Goal: Task Accomplishment & Management: Manage account settings

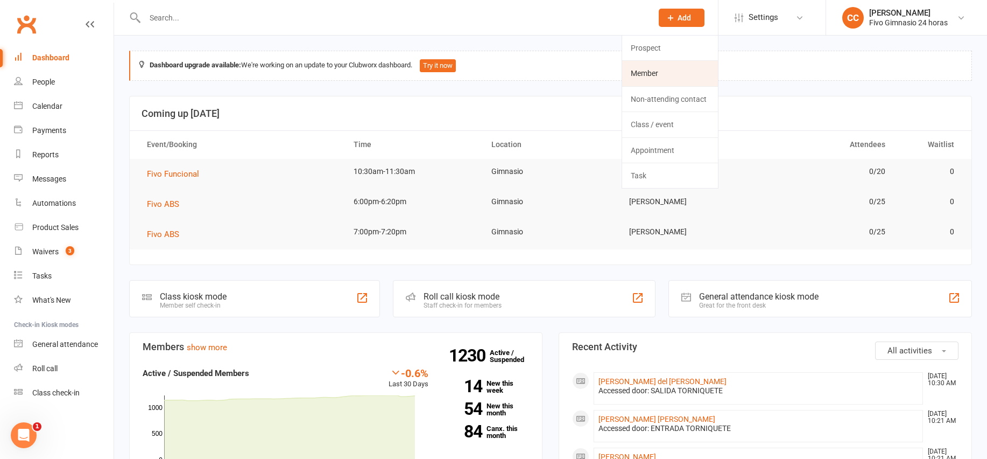
click at [628, 81] on link "Member" at bounding box center [670, 73] width 96 height 25
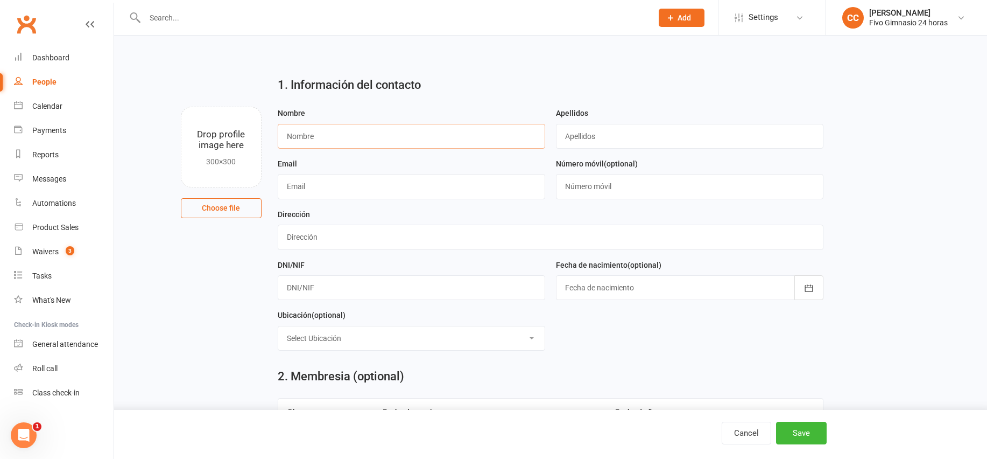
click at [355, 139] on input "text" at bounding box center [412, 136] width 268 height 25
click at [32, 64] on link "Dashboard" at bounding box center [64, 58] width 100 height 24
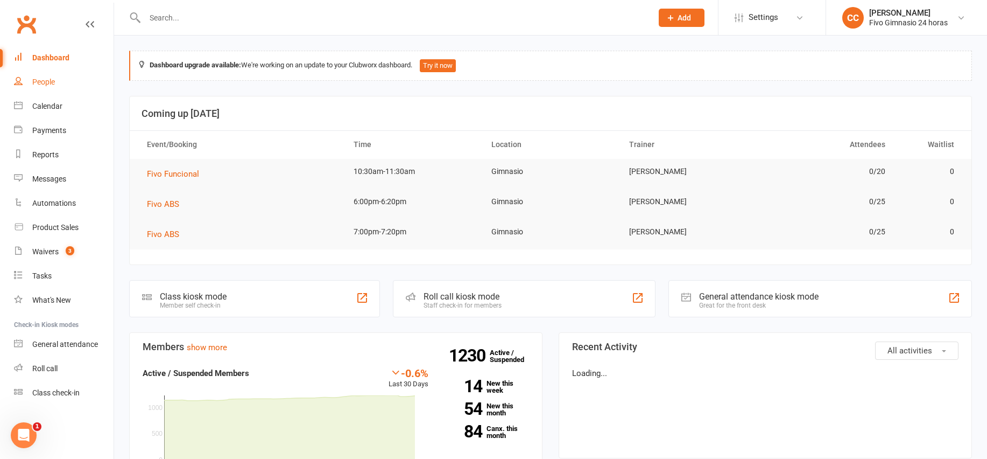
click at [40, 87] on link "People" at bounding box center [64, 82] width 100 height 24
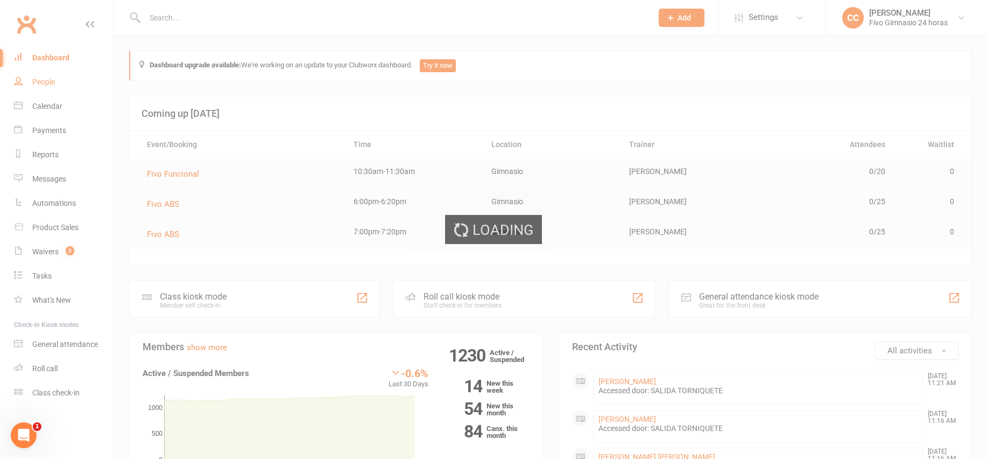
select select "100"
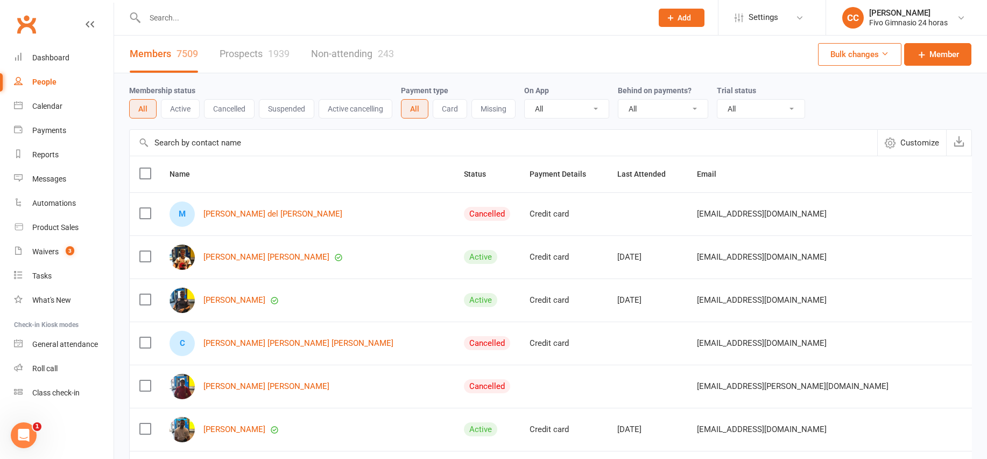
click at [382, 19] on input "text" at bounding box center [393, 17] width 503 height 15
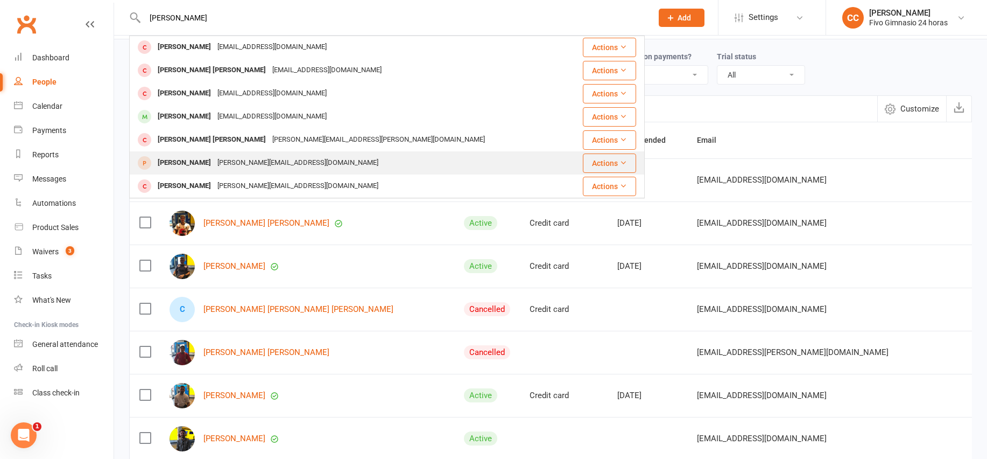
scroll to position [197, 0]
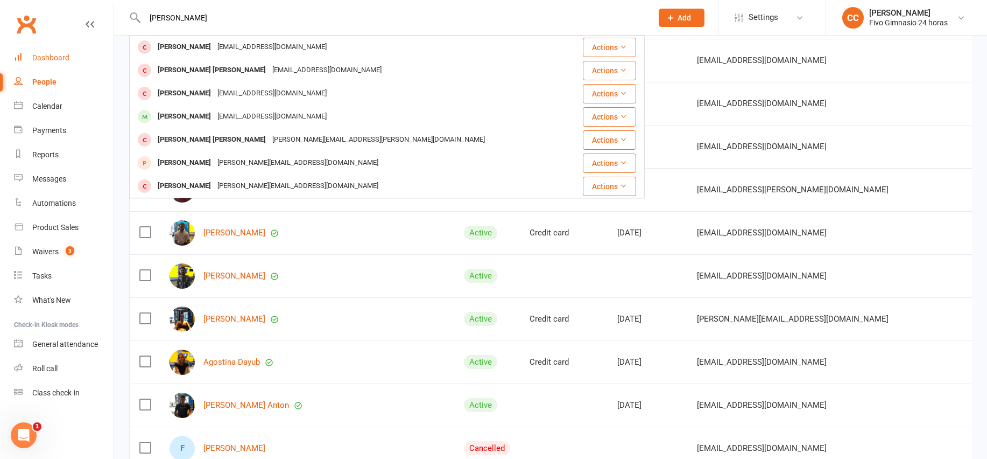
type input "carla"
click at [74, 55] on link "Dashboard" at bounding box center [64, 58] width 100 height 24
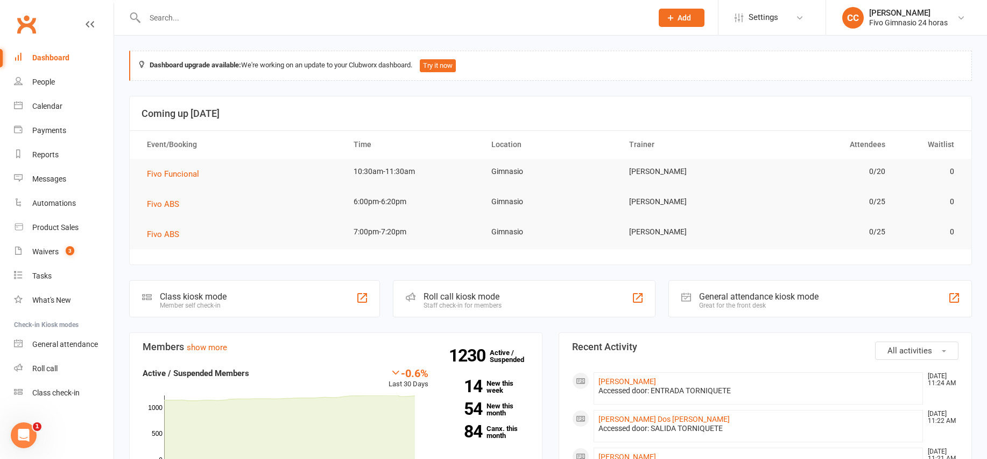
click at [156, 17] on input "text" at bounding box center [393, 17] width 503 height 15
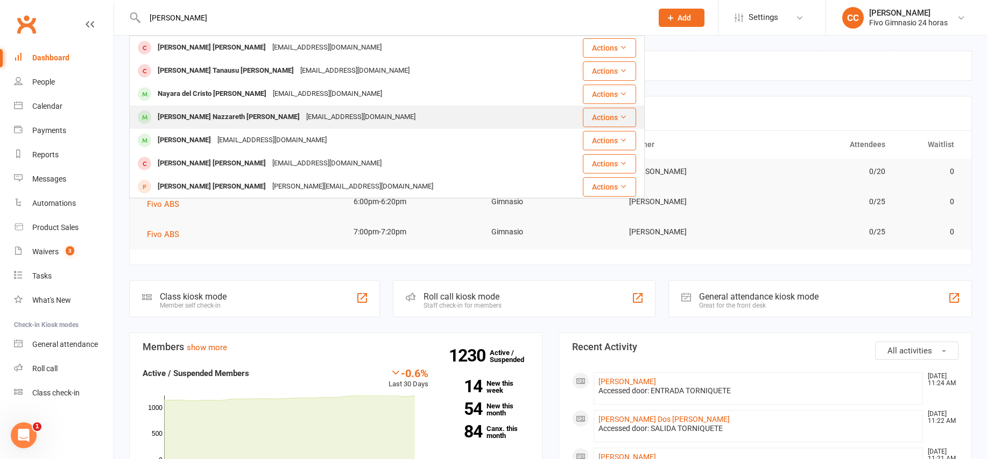
type input "velez"
click at [250, 113] on div "Johana Nazzareth Velez Moreno" at bounding box center [229, 117] width 149 height 16
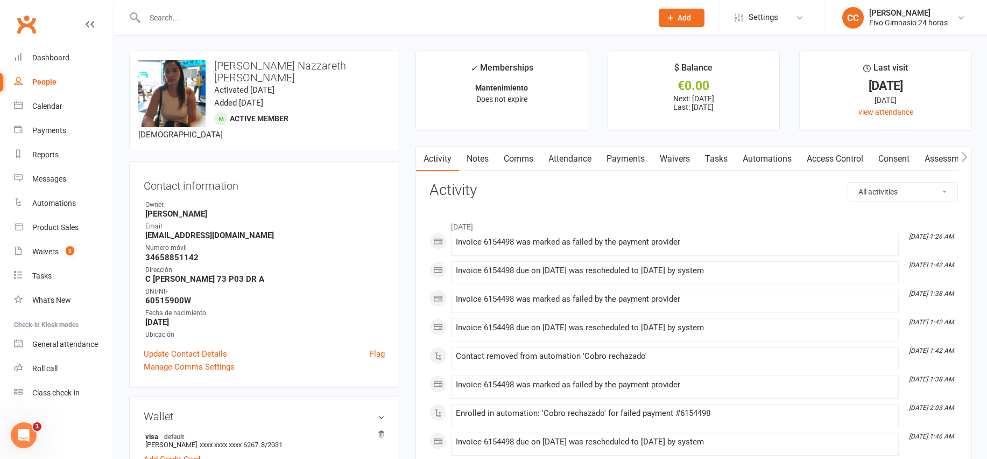
click at [632, 161] on link "Payments" at bounding box center [625, 158] width 53 height 25
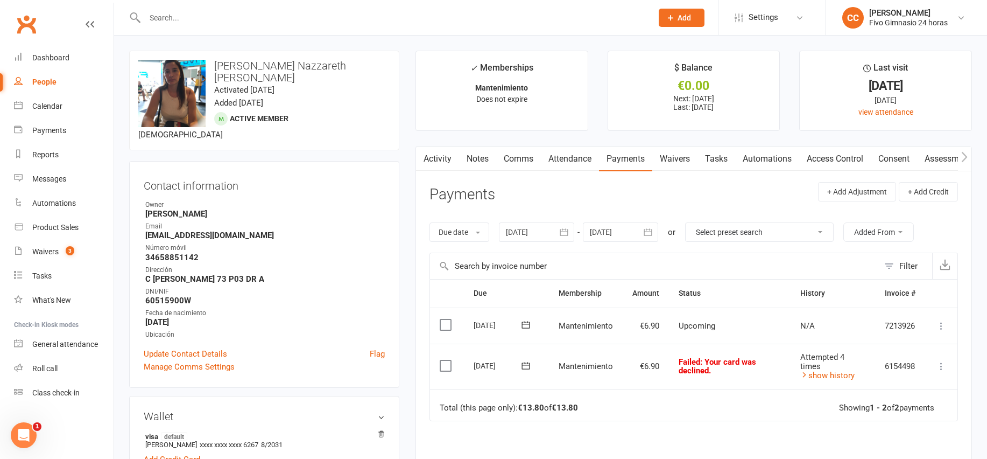
click at [569, 235] on icon "button" at bounding box center [564, 231] width 8 height 7
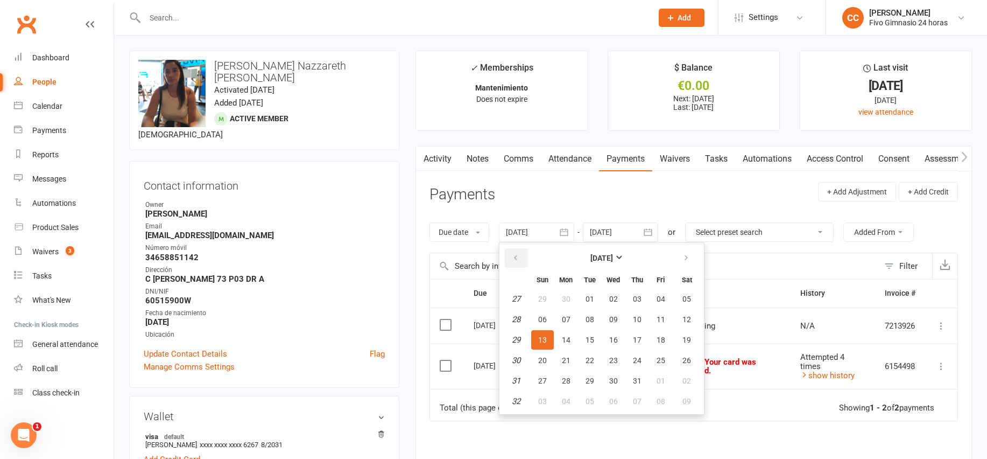
click at [523, 263] on button "button" at bounding box center [516, 257] width 23 height 19
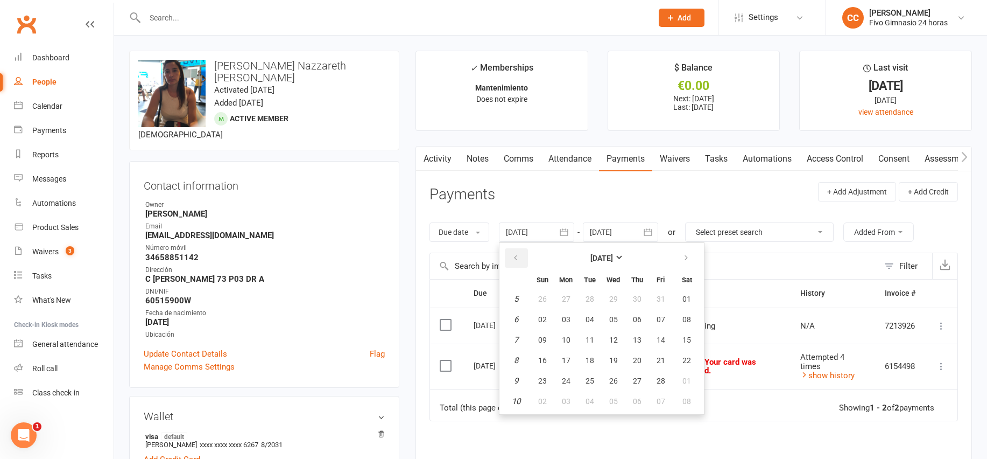
click at [523, 263] on button "button" at bounding box center [516, 257] width 23 height 19
click at [566, 329] on table "October 2024 Sun Mon Tue Wed Thu Fri Sat 40 29 30 01 02 03 04 05 41 06 07 08 09…" at bounding box center [602, 328] width 200 height 167
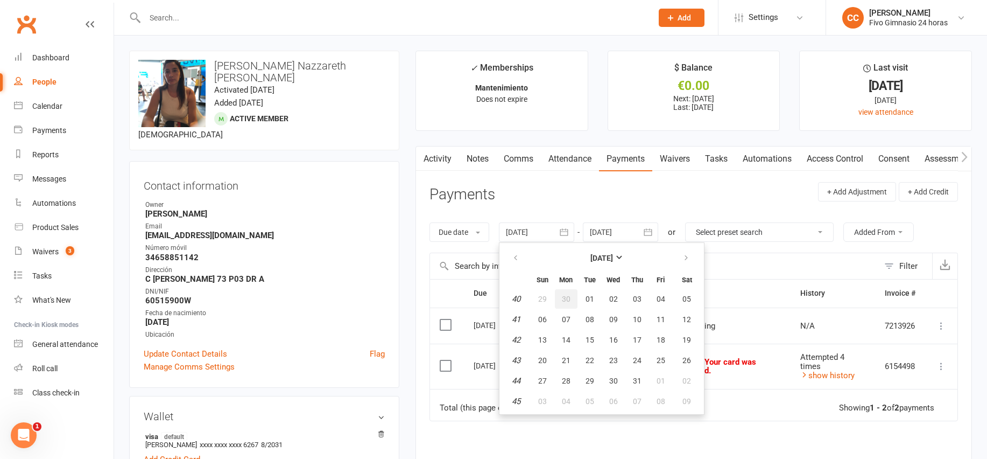
click at [569, 307] on button "30" at bounding box center [566, 298] width 23 height 19
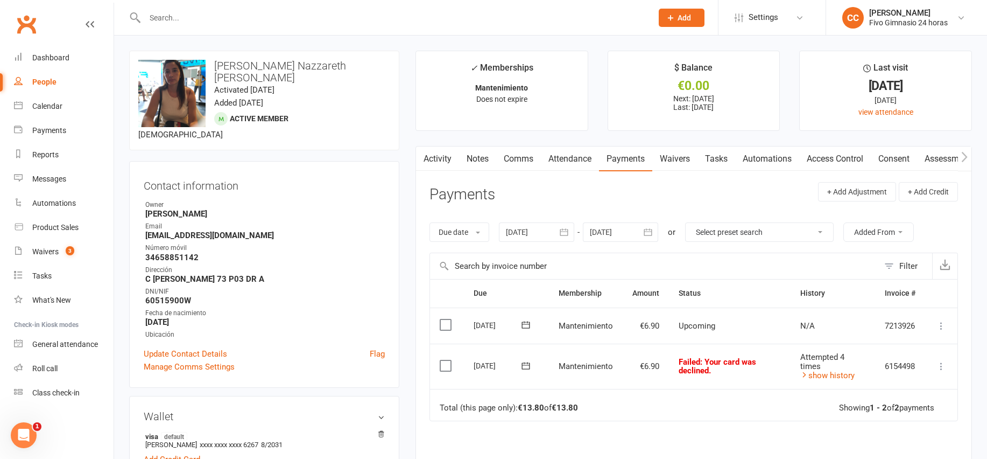
type input "30 Sep 2024"
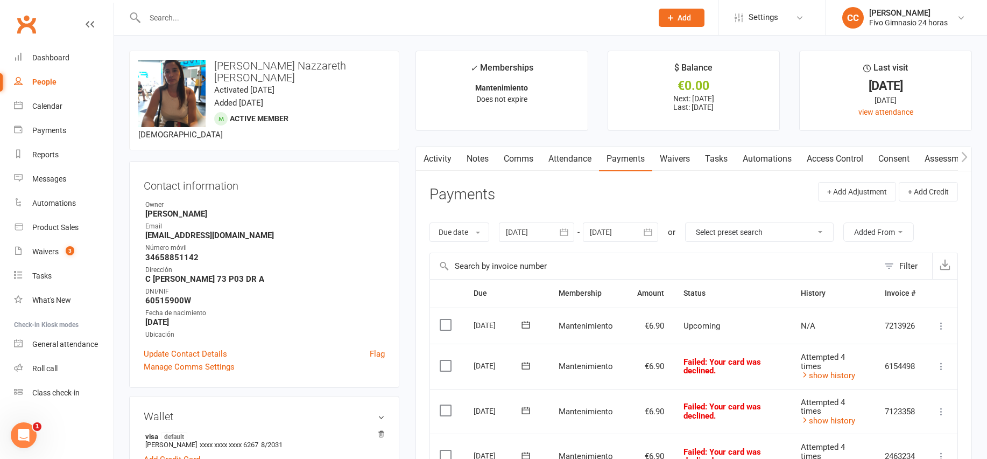
drag, startPoint x: 141, startPoint y: 230, endPoint x: 303, endPoint y: 218, distance: 163.0
click at [303, 218] on div "Contact information Owner Cristina Cabrera Email johannavelezmoreno@hotmail.com…" at bounding box center [264, 274] width 270 height 227
copy li "johannavelezmoreno@hotmail.com"
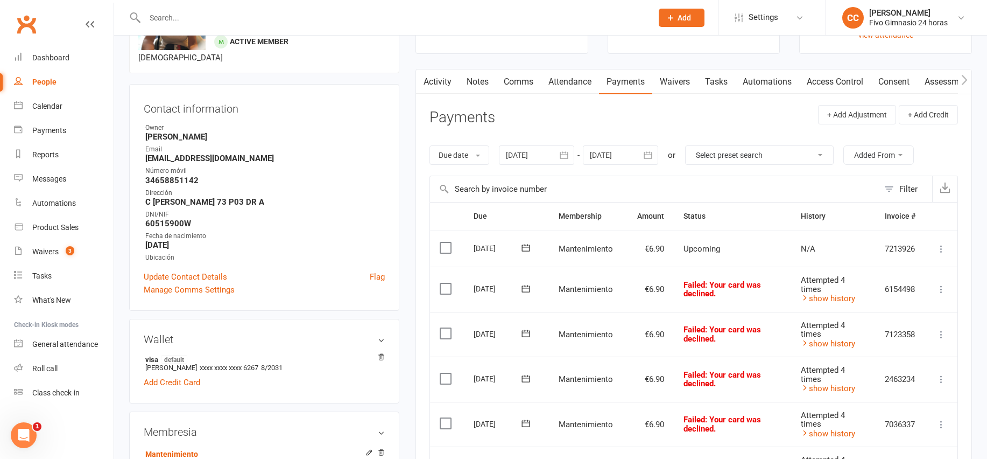
scroll to position [79, 0]
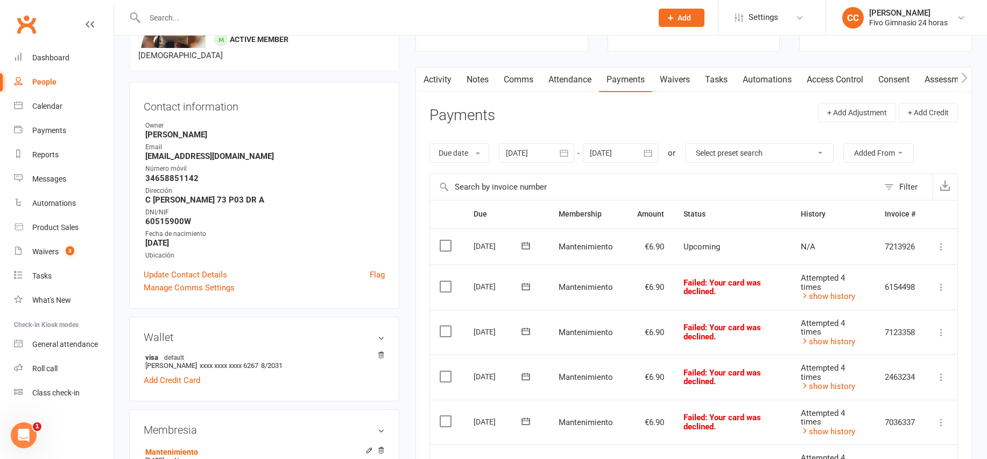
copy li "johannavelezmoreno@hotmail.com"
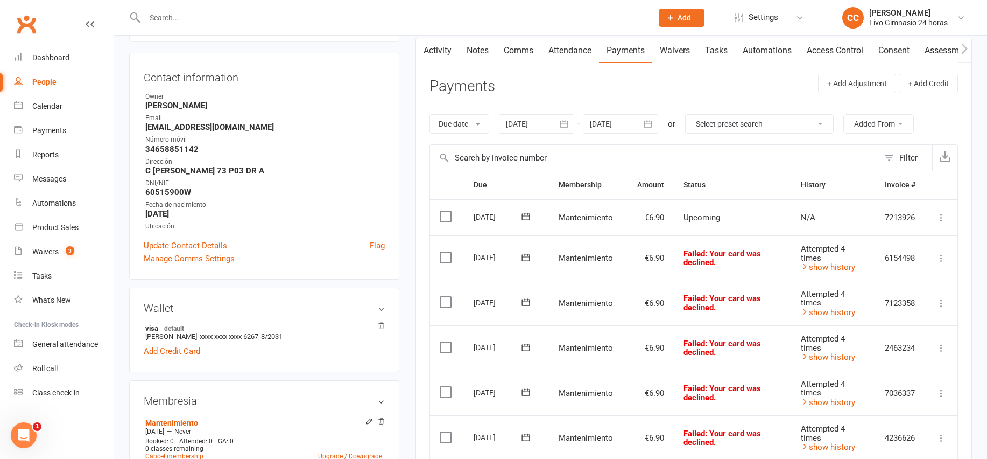
scroll to position [164, 0]
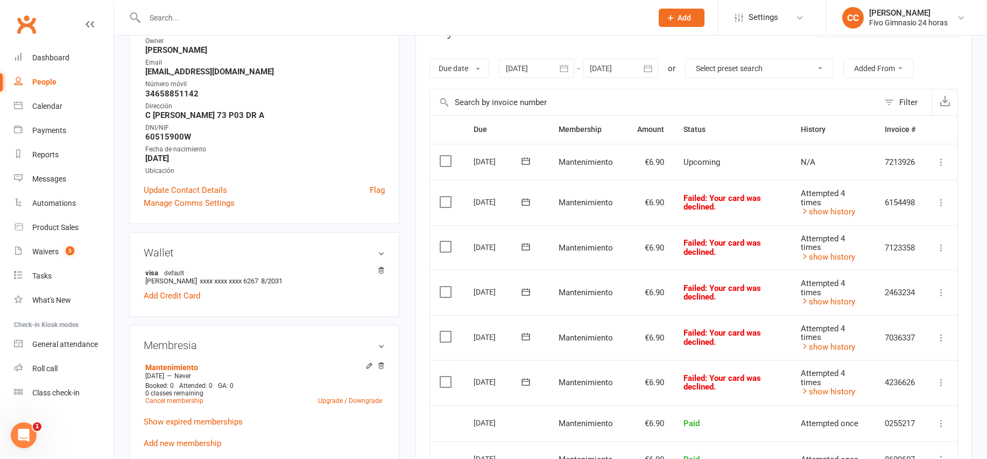
click at [943, 384] on icon at bounding box center [941, 382] width 11 height 11
click at [906, 440] on link "Mark as Paid (Other)" at bounding box center [894, 447] width 107 height 22
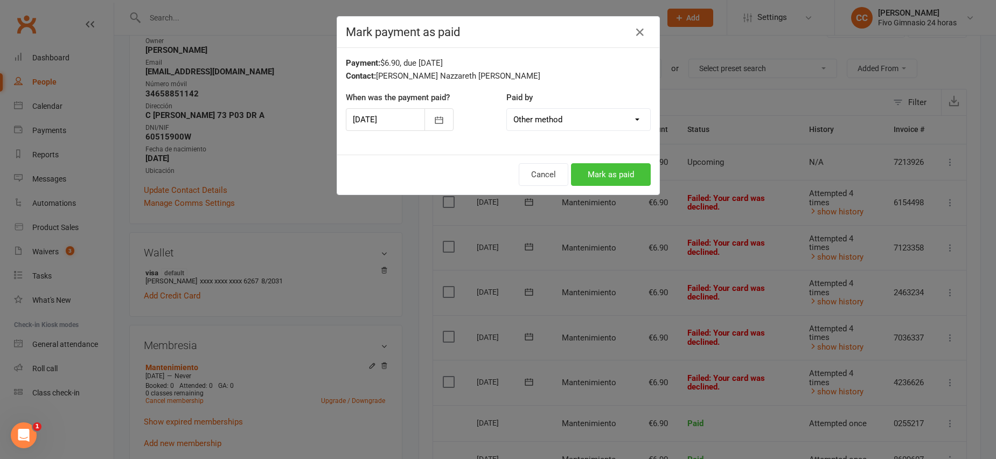
click at [623, 180] on button "Mark as paid" at bounding box center [611, 174] width 80 height 23
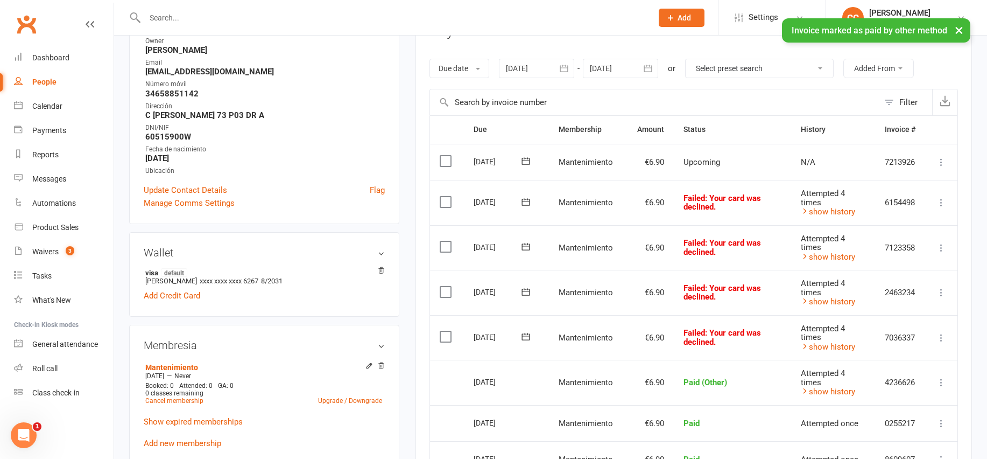
click at [945, 337] on icon at bounding box center [941, 337] width 11 height 11
click at [906, 395] on link "Mark as Paid (Other)" at bounding box center [894, 402] width 107 height 22
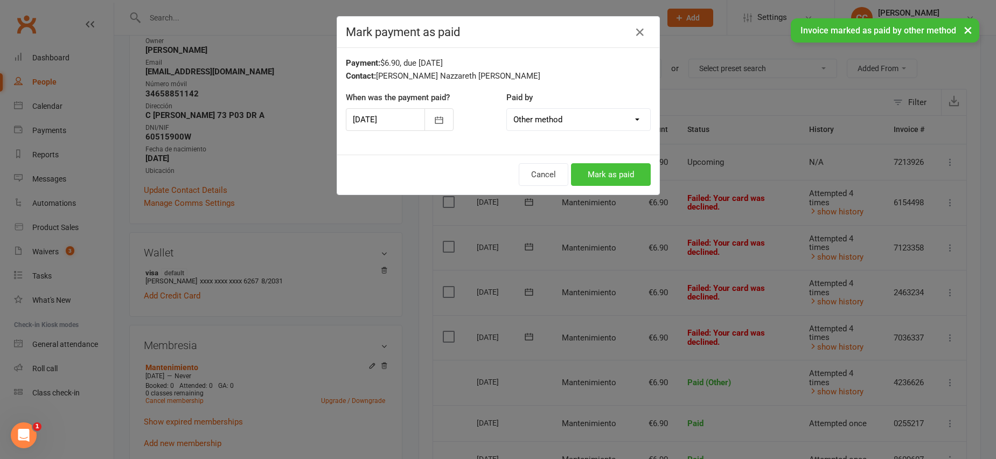
click at [602, 174] on button "Mark as paid" at bounding box center [611, 174] width 80 height 23
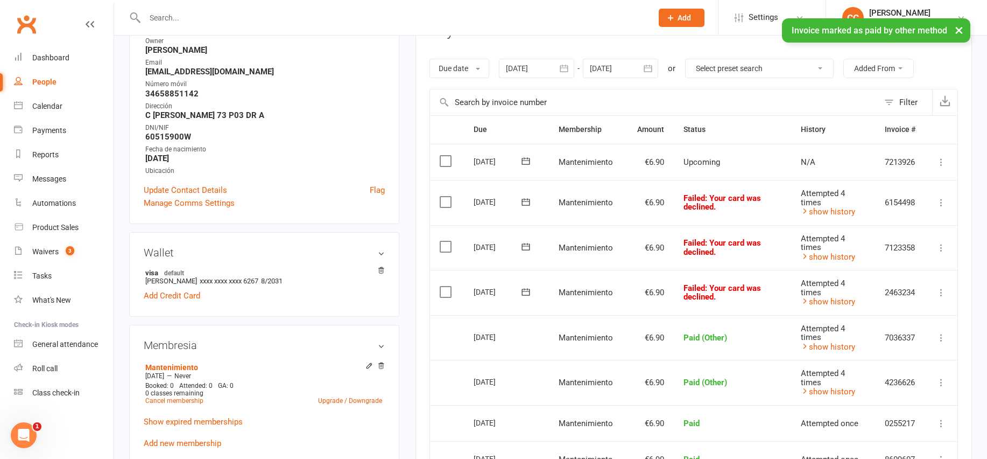
click at [944, 293] on icon at bounding box center [941, 292] width 11 height 11
click at [903, 349] on link "Mark as Paid (Other)" at bounding box center [894, 357] width 107 height 22
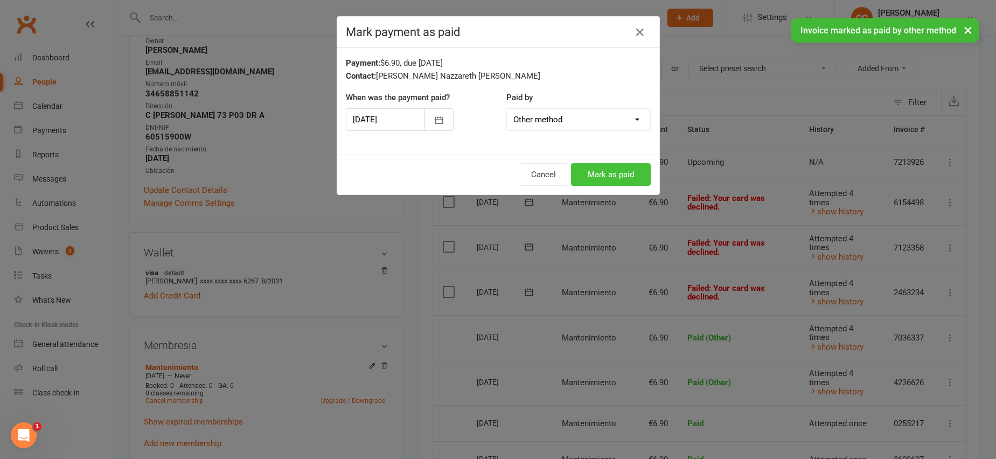
click at [635, 171] on button "Mark as paid" at bounding box center [611, 174] width 80 height 23
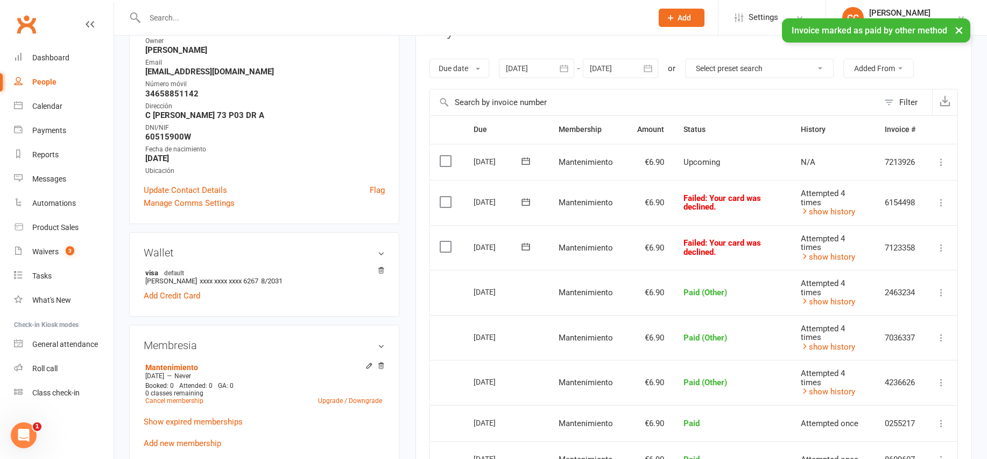
click at [940, 247] on icon at bounding box center [941, 247] width 11 height 11
click at [899, 307] on link "Mark as Paid (Other)" at bounding box center [894, 312] width 107 height 22
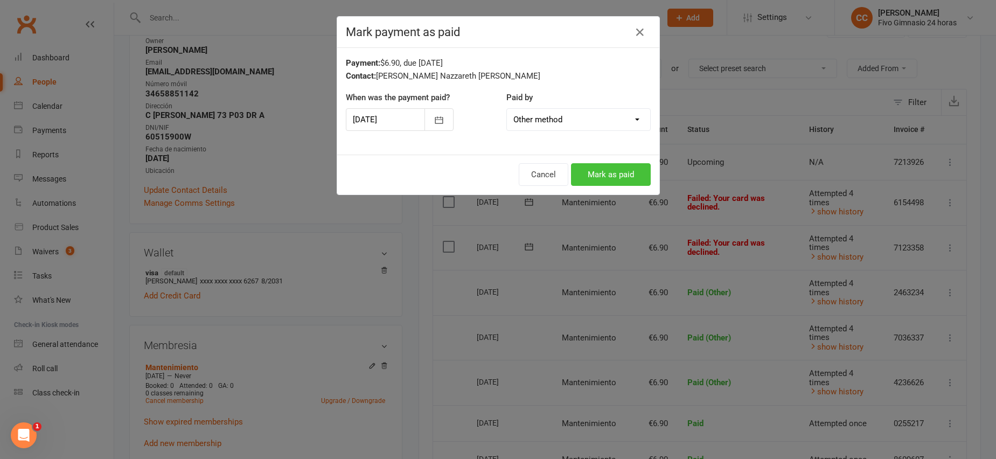
click at [606, 168] on button "Mark as paid" at bounding box center [611, 174] width 80 height 23
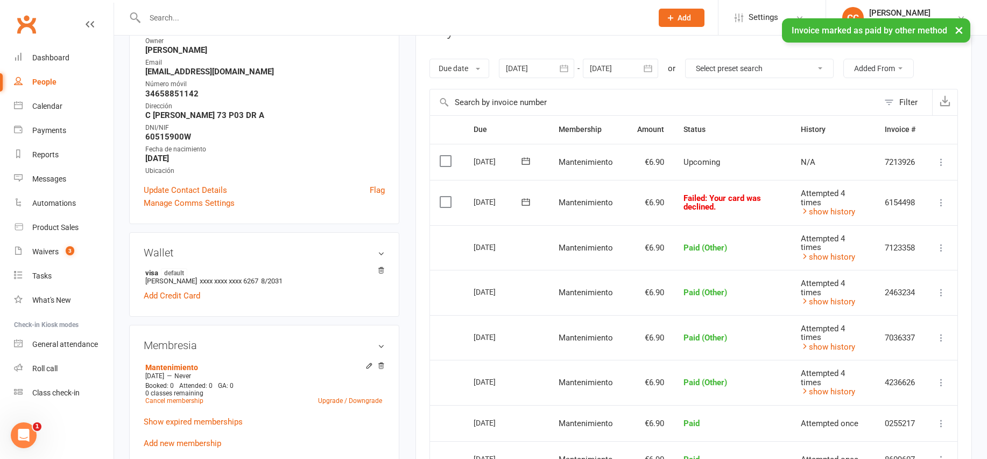
click at [945, 204] on icon at bounding box center [941, 202] width 11 height 11
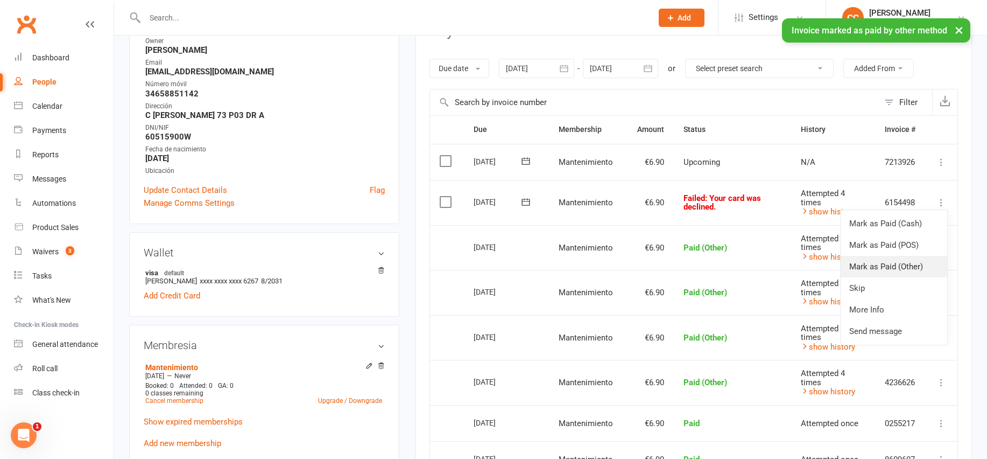
click at [926, 268] on link "Mark as Paid (Other)" at bounding box center [894, 267] width 107 height 22
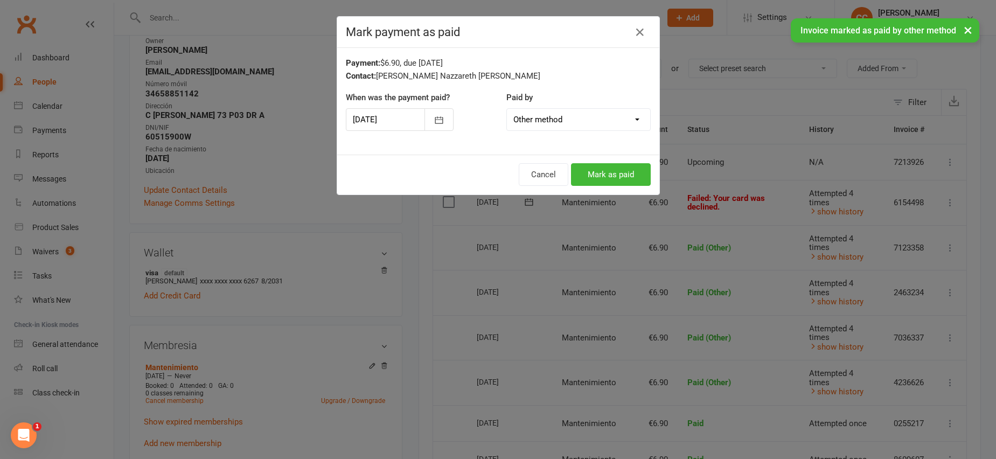
click at [616, 162] on div "Cancel Mark as paid" at bounding box center [498, 175] width 322 height 40
click at [633, 165] on button "Mark as paid" at bounding box center [611, 174] width 80 height 23
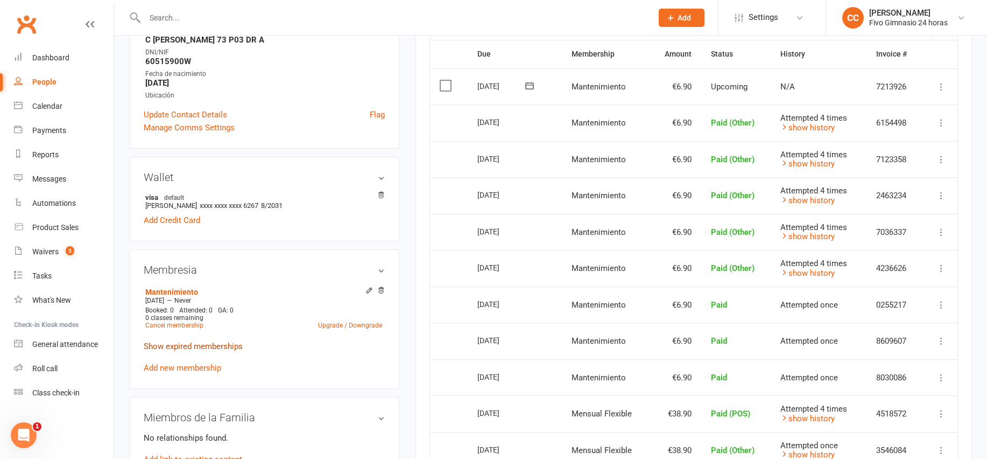
scroll to position [274, 0]
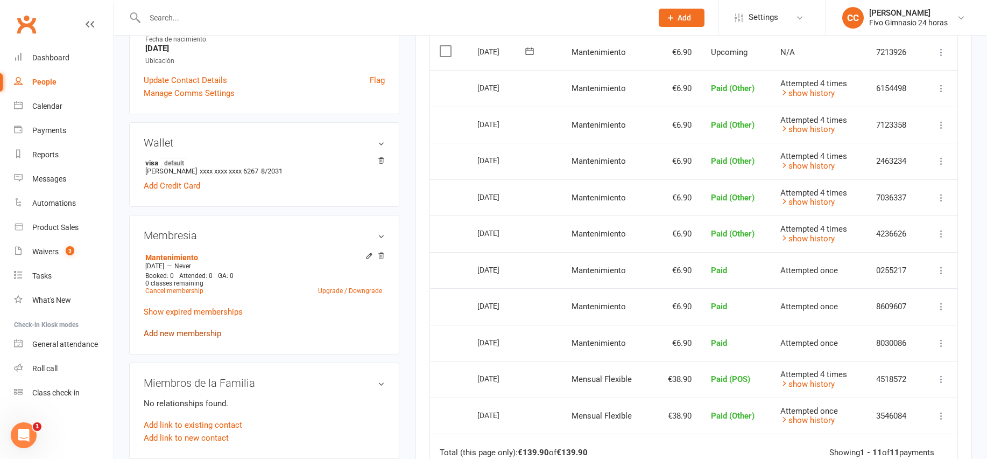
click at [174, 328] on link "Add new membership" at bounding box center [183, 333] width 78 height 10
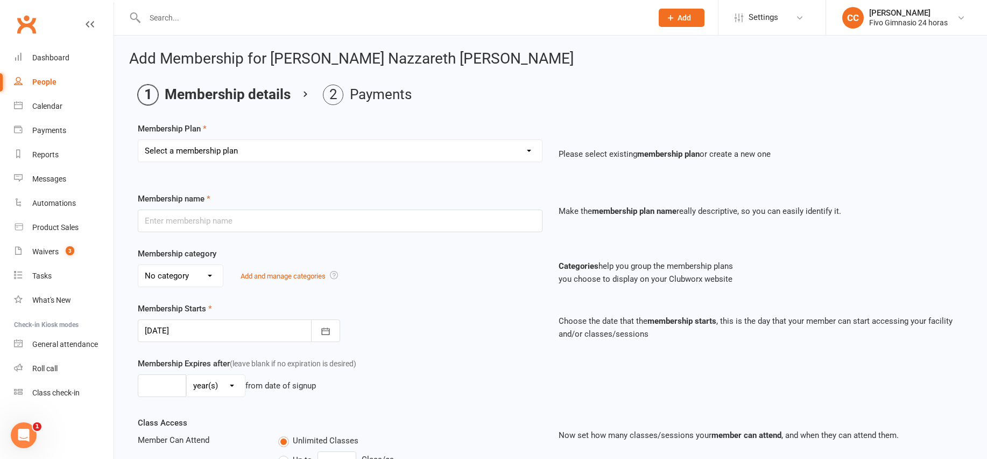
click at [238, 147] on select "Select a membership plan Cuota familiar Cuota estudiante 10 pases full Anual Se…" at bounding box center [340, 151] width 404 height 22
select select "5"
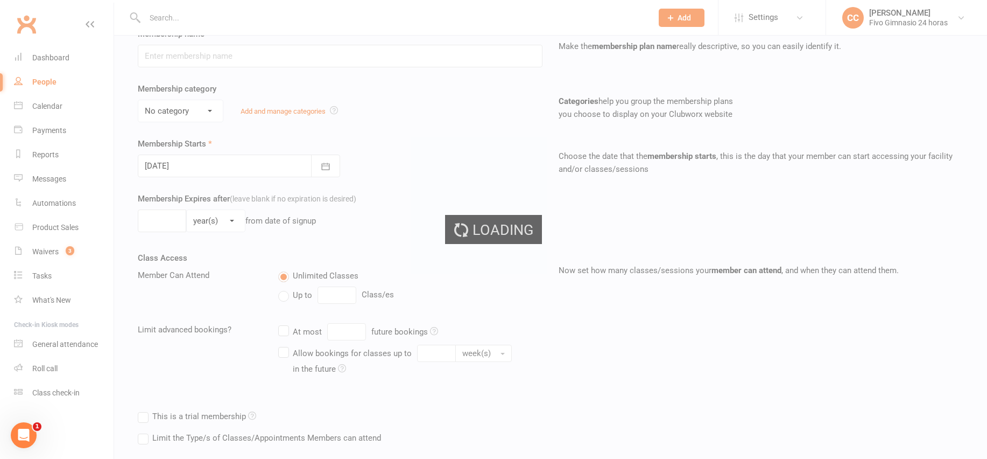
type input "Mensual Flexible"
select select "1"
select select "2"
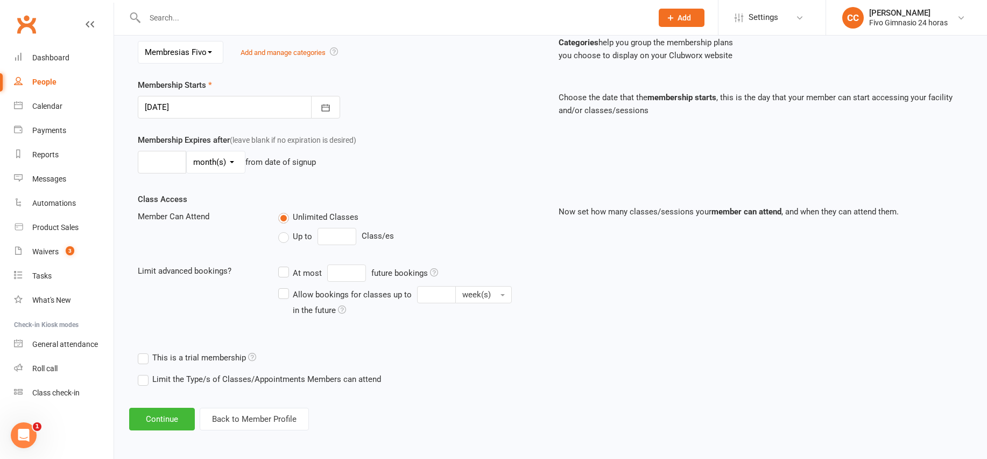
scroll to position [226, 0]
click at [169, 416] on button "Continue" at bounding box center [162, 416] width 66 height 23
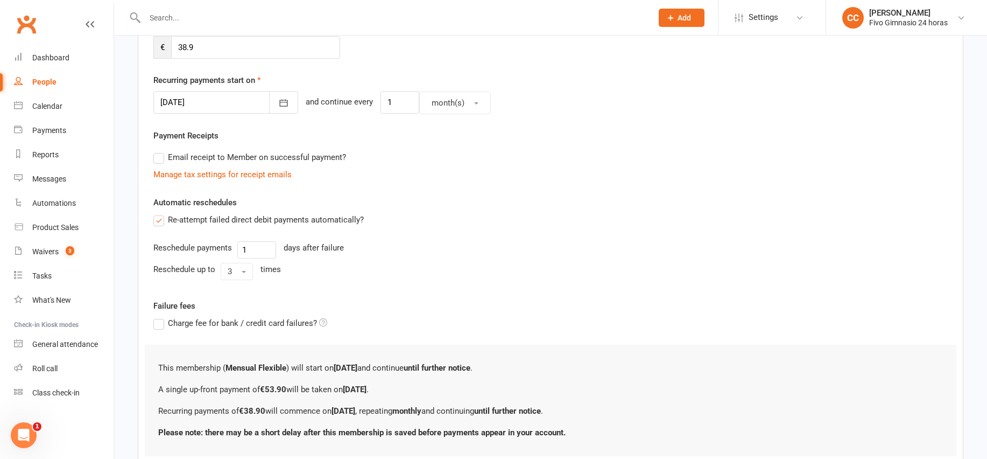
scroll to position [0, 0]
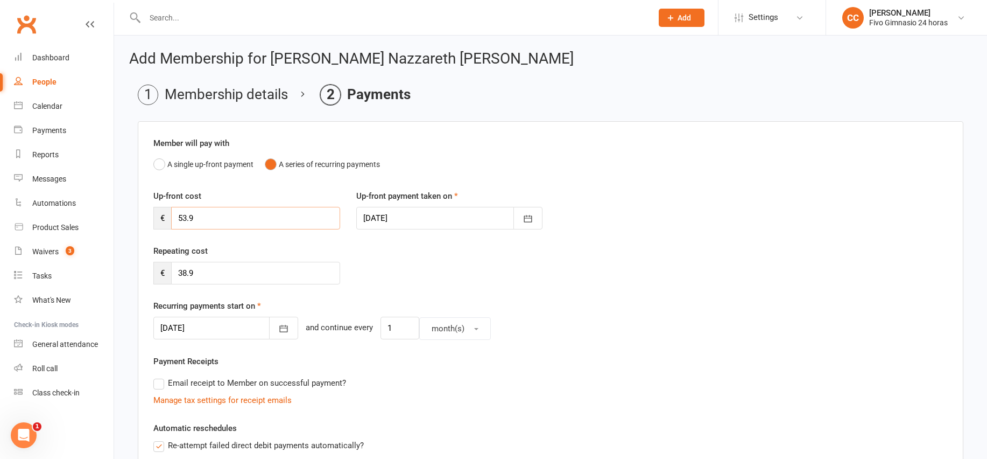
drag, startPoint x: 199, startPoint y: 220, endPoint x: 169, endPoint y: 215, distance: 30.0
click at [169, 216] on div "€ 53.9" at bounding box center [246, 218] width 187 height 23
drag, startPoint x: 197, startPoint y: 220, endPoint x: 145, endPoint y: 206, distance: 53.0
click at [145, 206] on div "Up-front cost € 53.9" at bounding box center [246, 210] width 203 height 40
type input "16.07"
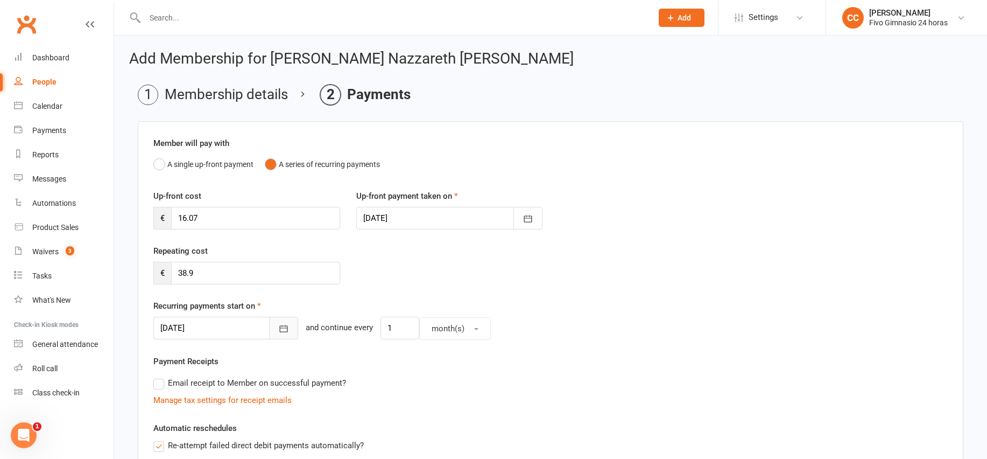
click at [278, 327] on icon "button" at bounding box center [283, 328] width 11 height 11
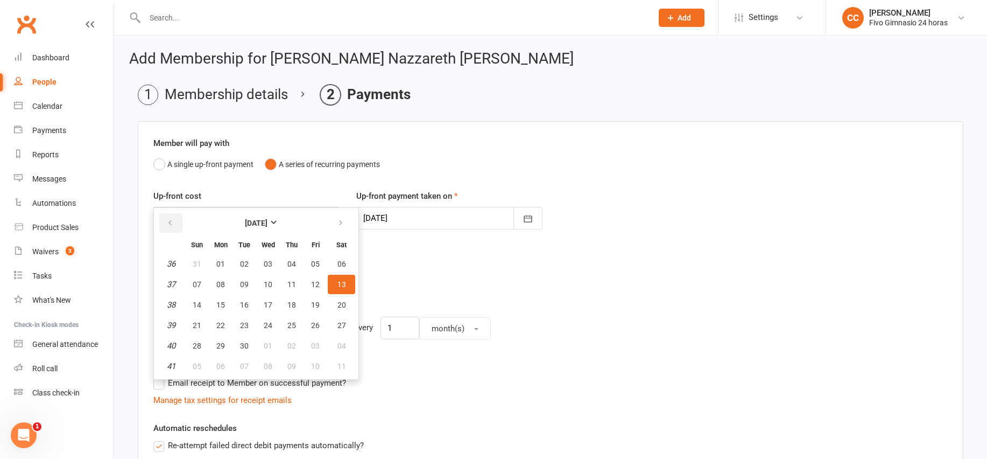
click at [172, 222] on icon "button" at bounding box center [170, 223] width 8 height 9
click at [290, 342] on span "28" at bounding box center [292, 345] width 9 height 9
type input "28 Aug 2025"
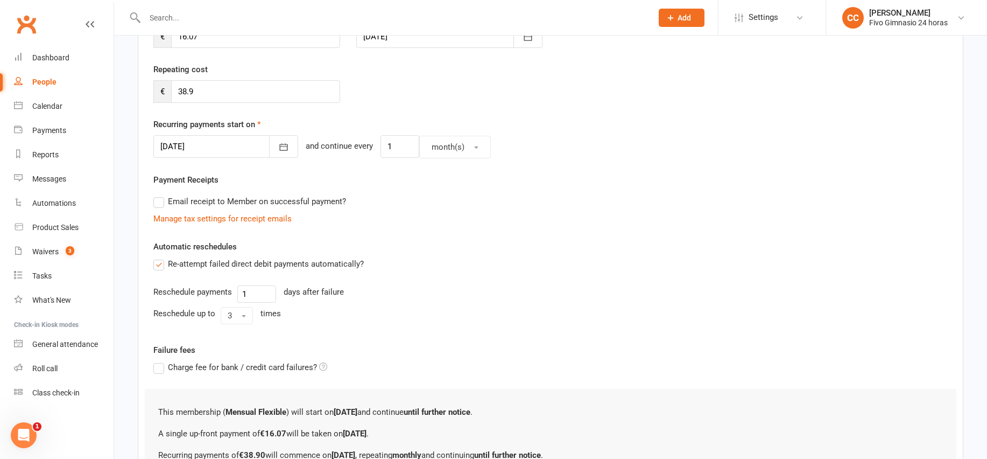
scroll to position [303, 0]
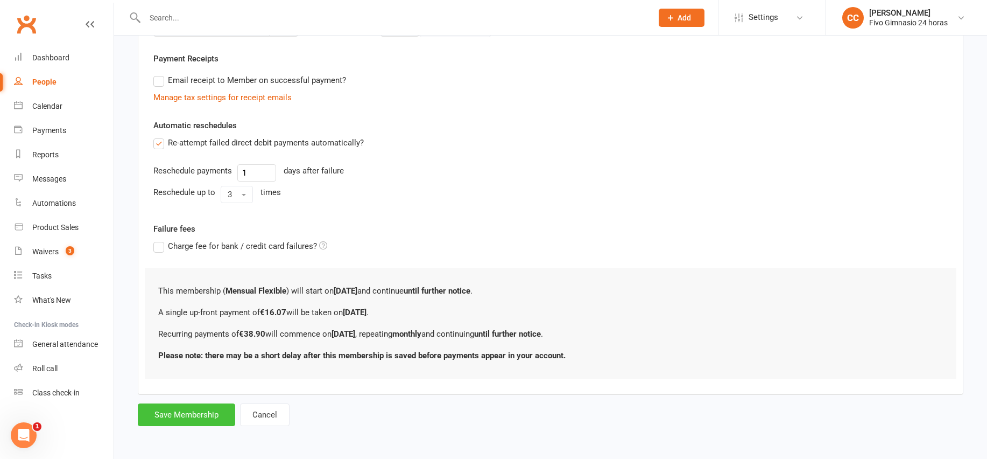
click at [196, 414] on button "Save Membership" at bounding box center [186, 414] width 97 height 23
click at [195, 418] on form "Member will pay with A single up-front payment A series of recurring payments U…" at bounding box center [551, 122] width 826 height 607
click at [187, 411] on form "Member will pay with A single up-front payment A series of recurring payments U…" at bounding box center [551, 122] width 826 height 607
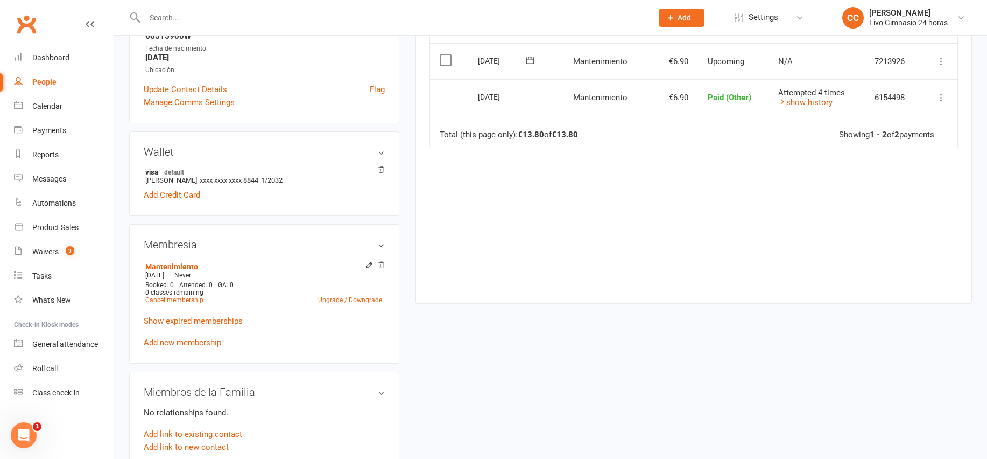
scroll to position [269, 0]
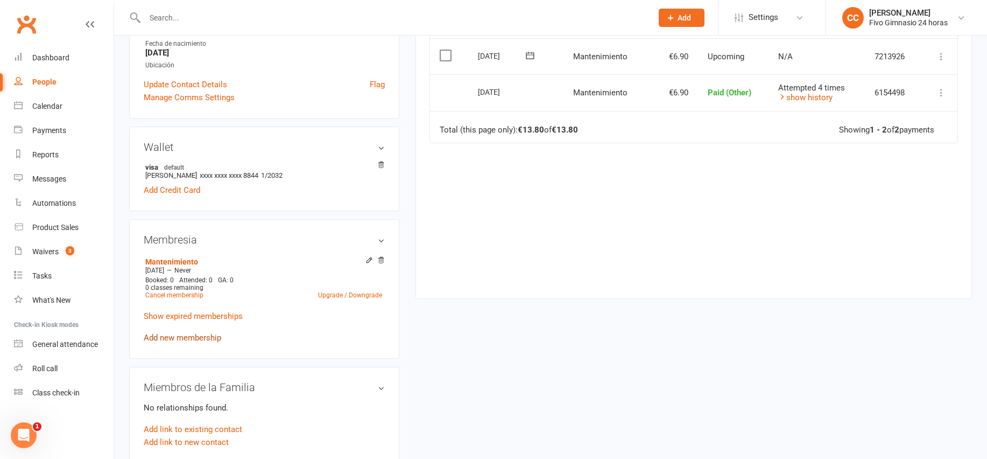
click at [190, 333] on link "Add new membership" at bounding box center [183, 338] width 78 height 10
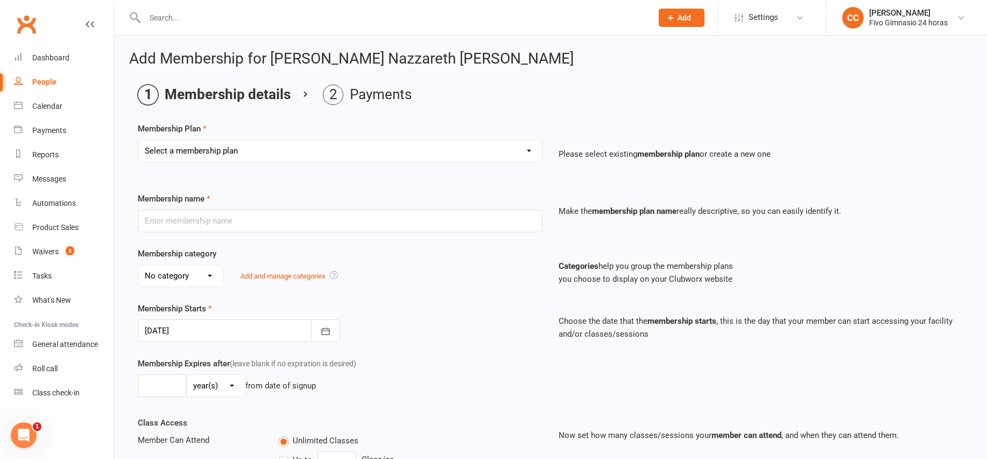
click at [234, 155] on select "Select a membership plan Cuota familiar Cuota estudiante 10 pases full Anual Se…" at bounding box center [340, 151] width 404 height 22
select select "5"
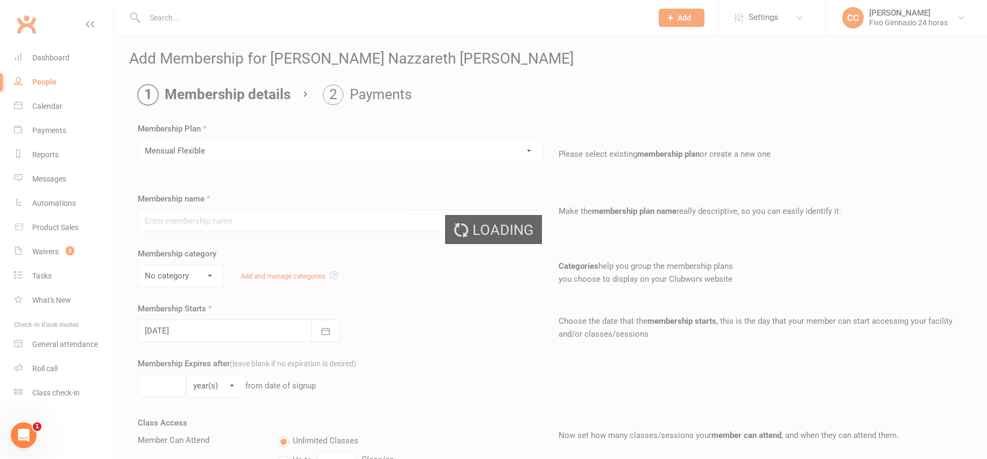
type input "Mensual Flexible"
select select "1"
select select "2"
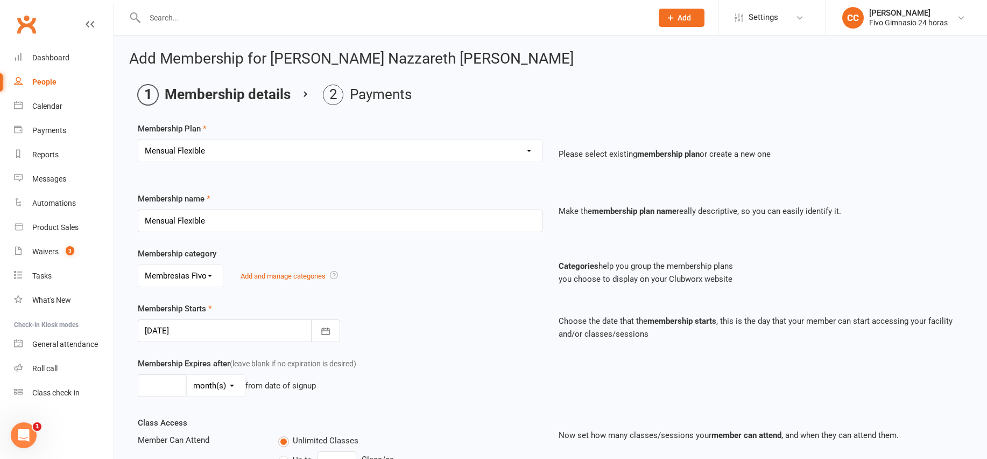
click at [209, 145] on select "Select a membership plan Cuota familiar Cuota estudiante 10 pases full Anual Se…" at bounding box center [340, 151] width 404 height 22
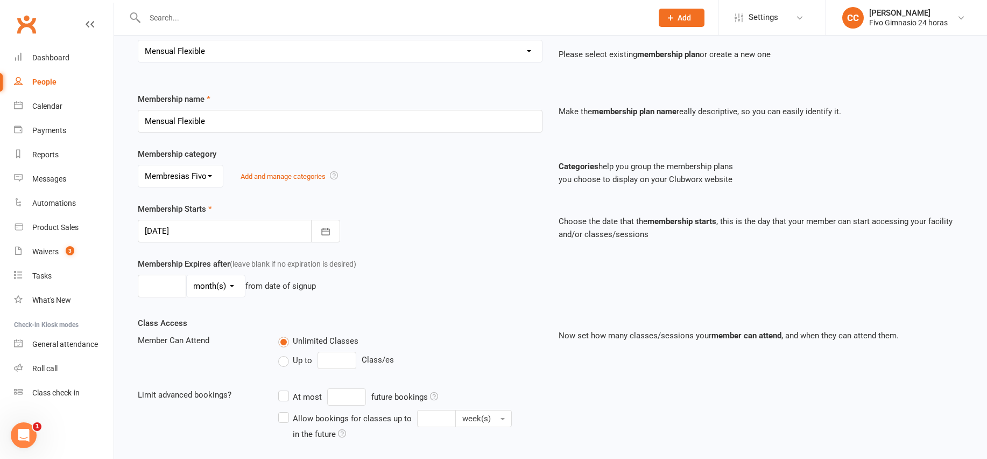
scroll to position [226, 0]
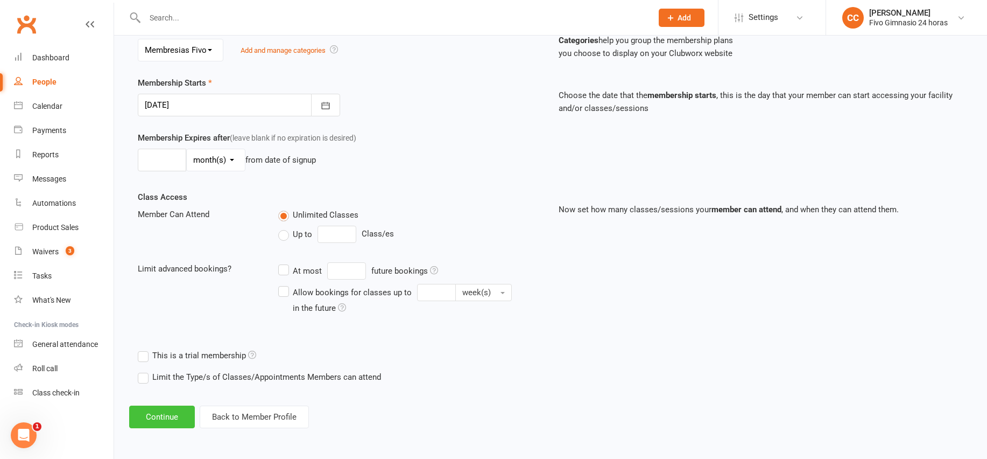
click at [155, 411] on button "Continue" at bounding box center [162, 416] width 66 height 23
click at [156, 416] on button "Continue" at bounding box center [162, 416] width 66 height 23
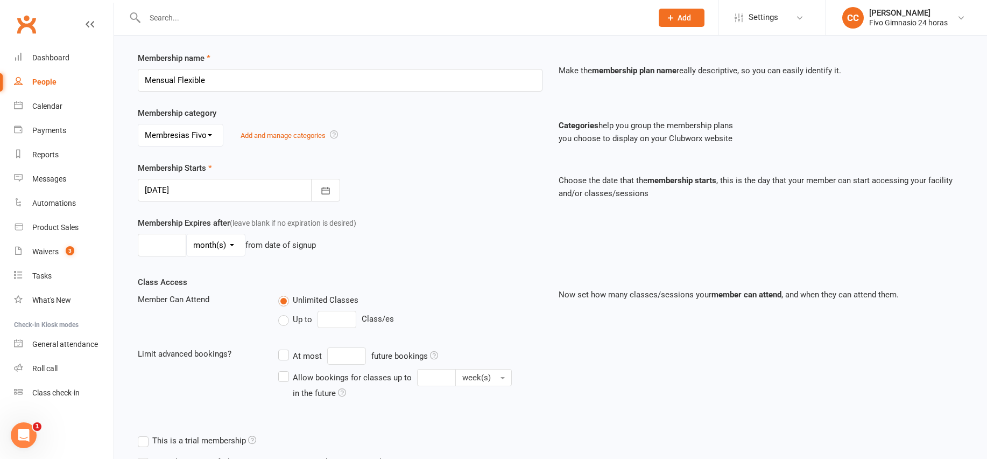
scroll to position [221, 0]
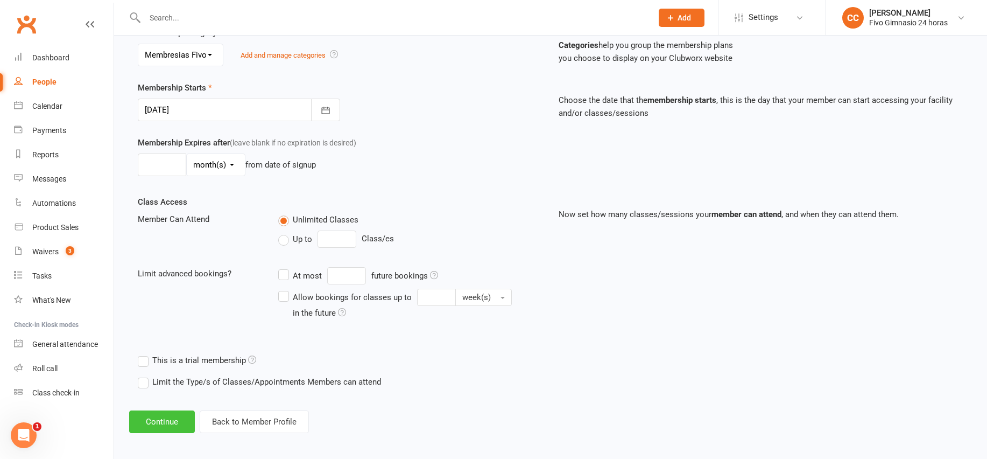
click at [159, 428] on button "Continue" at bounding box center [162, 421] width 66 height 23
click at [156, 427] on button "Continue" at bounding box center [162, 421] width 66 height 23
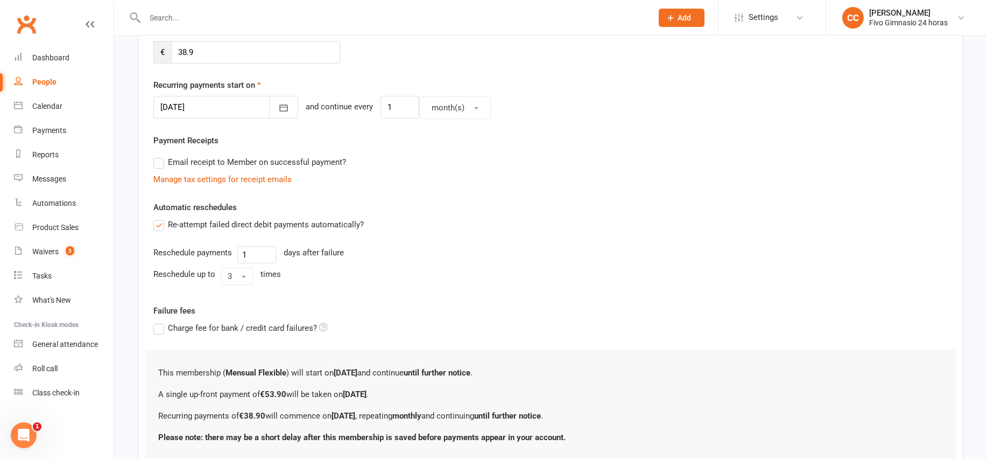
scroll to position [0, 0]
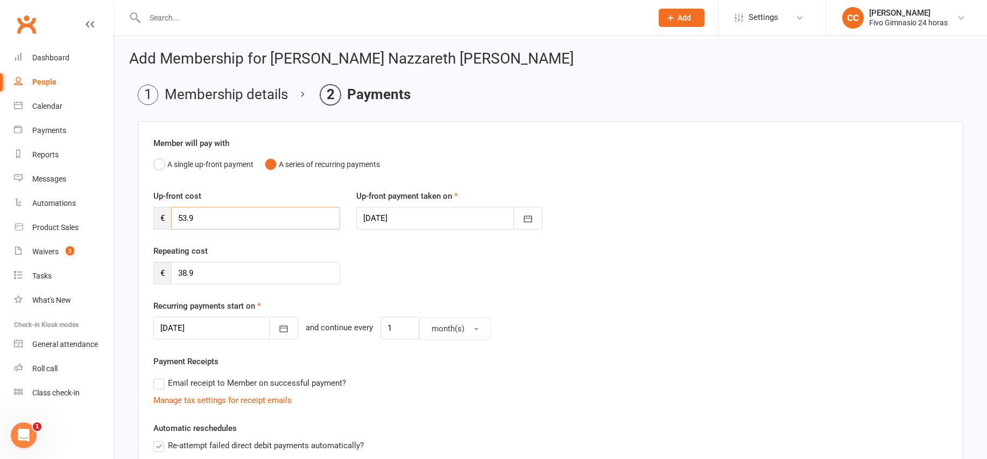
click at [213, 220] on input "53.9" at bounding box center [255, 218] width 169 height 23
drag, startPoint x: 213, startPoint y: 220, endPoint x: 165, endPoint y: 215, distance: 48.2
click at [165, 215] on div "€ 53.9" at bounding box center [246, 218] width 187 height 23
type input "16.07"
click at [280, 328] on icon "button" at bounding box center [284, 328] width 8 height 7
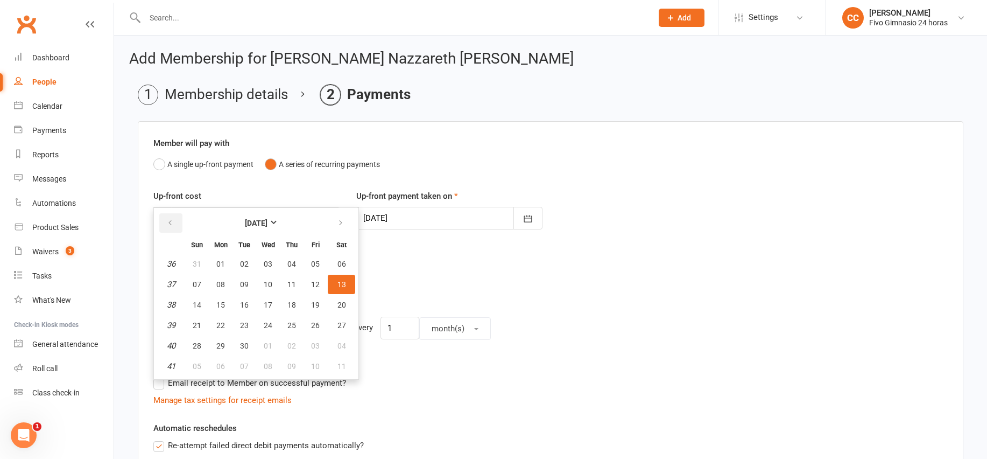
click at [167, 220] on icon "button" at bounding box center [170, 223] width 8 height 9
click at [290, 342] on span "28" at bounding box center [292, 345] width 9 height 9
type input "28 Aug 2025"
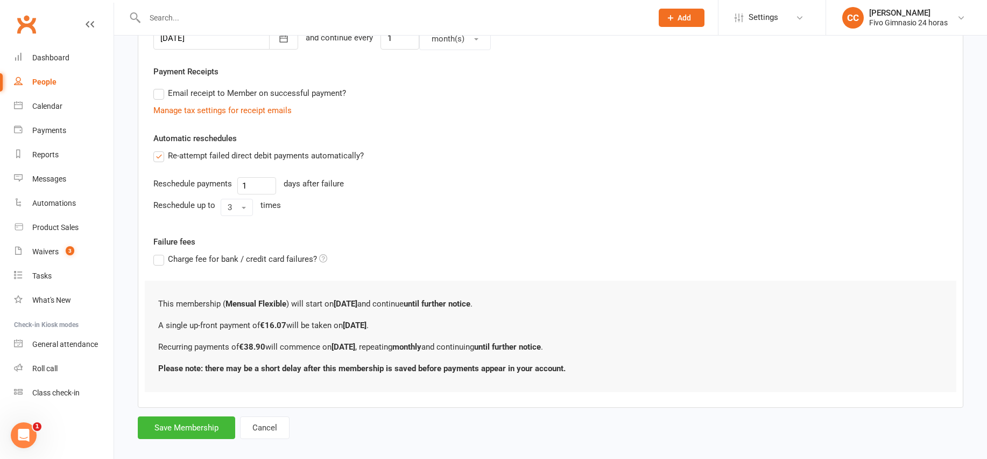
scroll to position [303, 0]
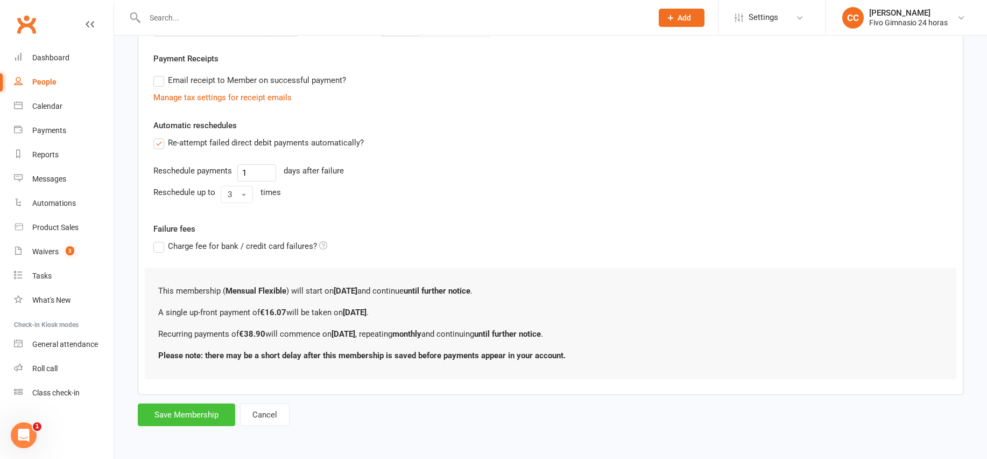
click at [190, 422] on button "Save Membership" at bounding box center [186, 414] width 97 height 23
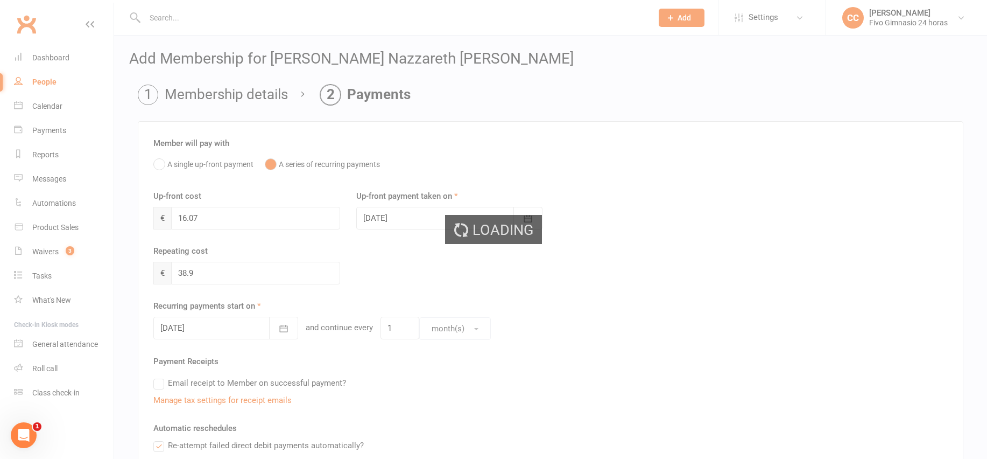
click at [737, 121] on div "Loading" at bounding box center [493, 229] width 987 height 459
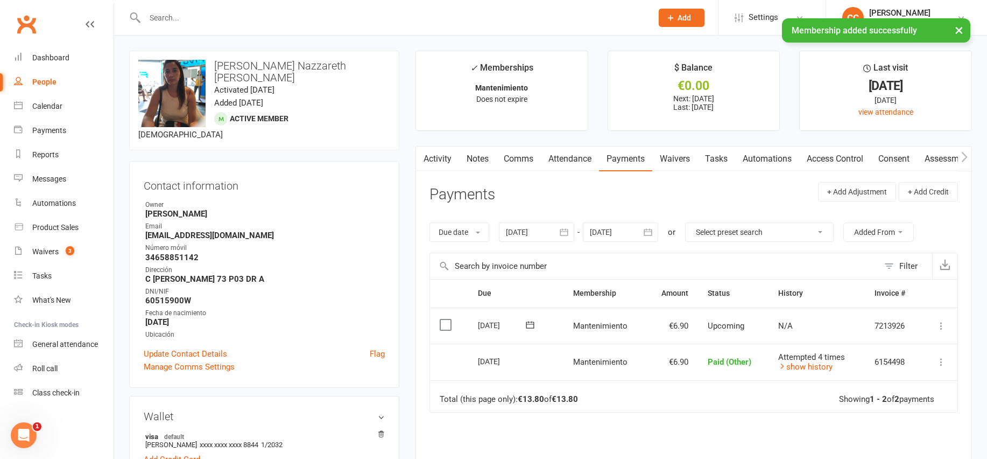
scroll to position [197, 0]
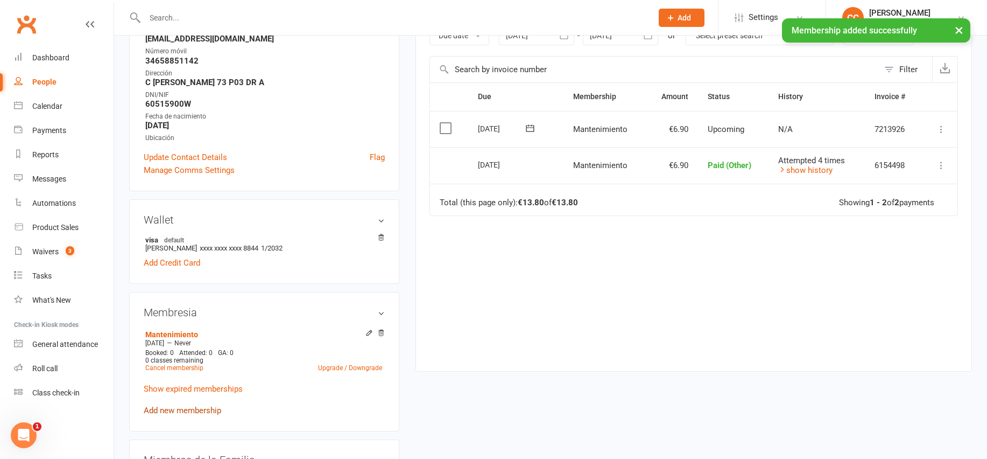
click at [197, 405] on link "Add new membership" at bounding box center [183, 410] width 78 height 10
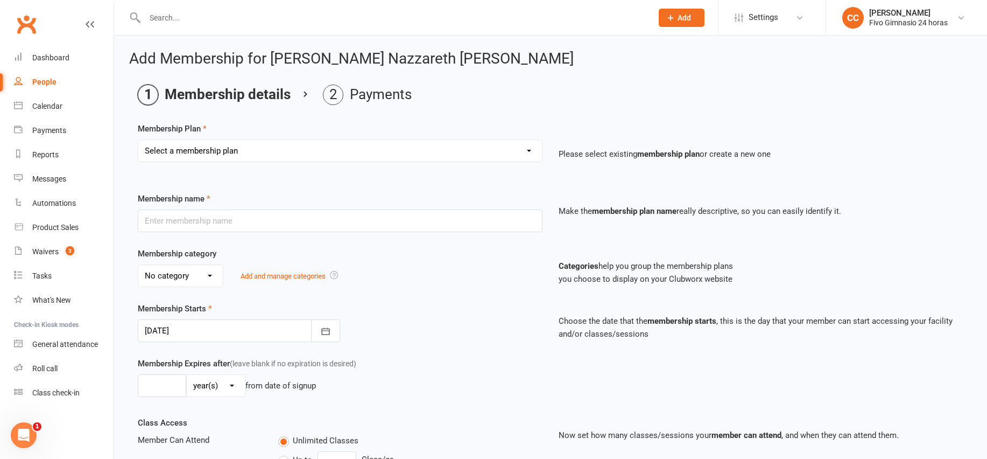
click at [234, 150] on select "Select a membership plan Cuota familiar Cuota estudiante 10 pases full Anual Se…" at bounding box center [340, 151] width 404 height 22
select select "5"
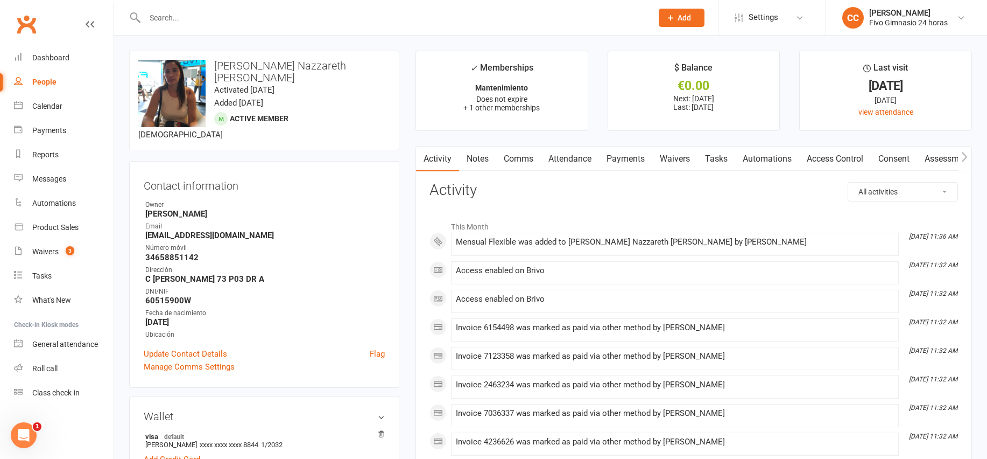
click at [644, 163] on link "Payments" at bounding box center [625, 158] width 53 height 25
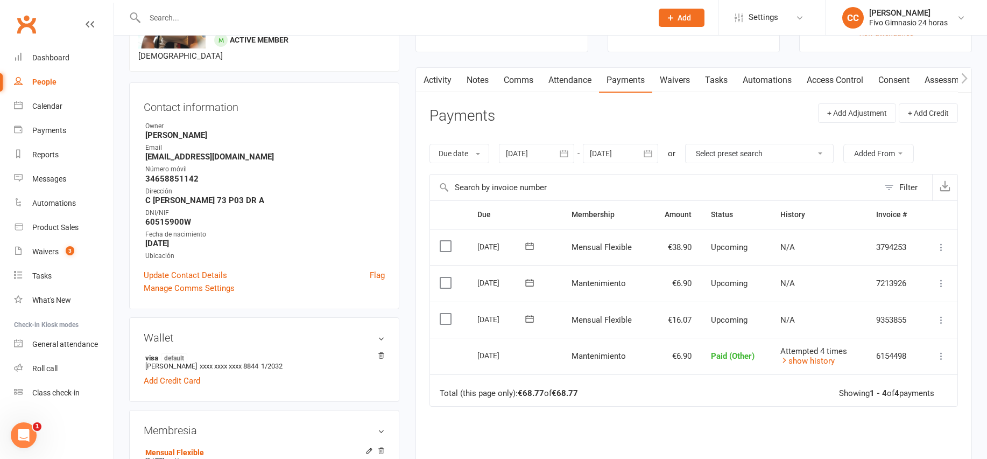
scroll to position [79, 0]
click at [942, 316] on icon at bounding box center [941, 319] width 11 height 11
click at [877, 375] on link "Mark as Paid (Other)" at bounding box center [894, 384] width 107 height 22
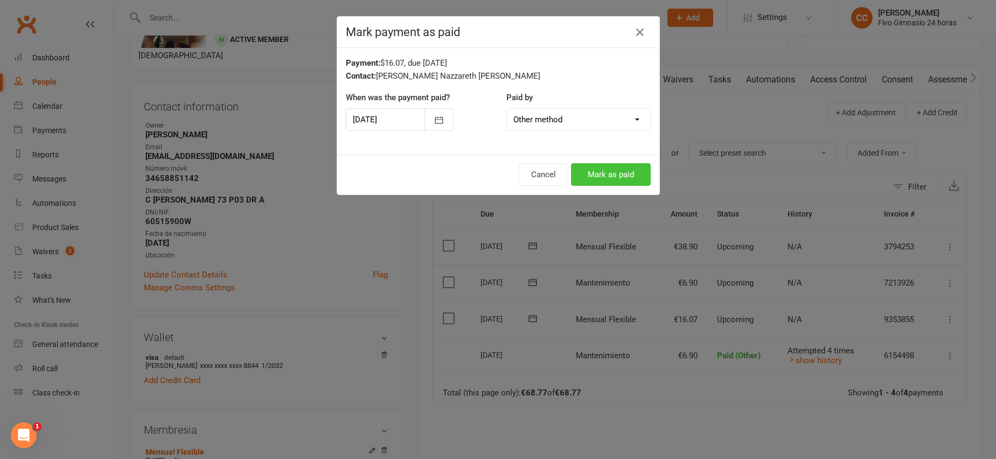
click at [602, 171] on button "Mark as paid" at bounding box center [611, 174] width 80 height 23
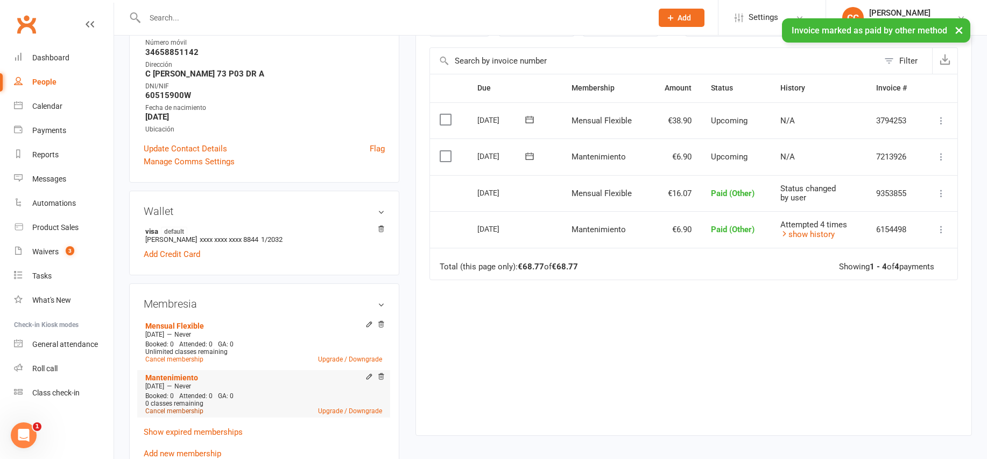
scroll to position [221, 0]
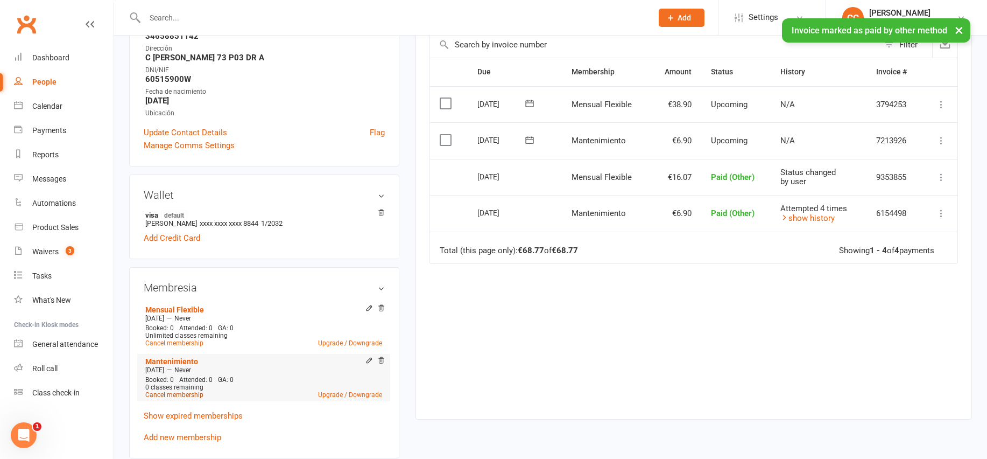
click at [177, 391] on link "Cancel membership" at bounding box center [174, 395] width 58 height 8
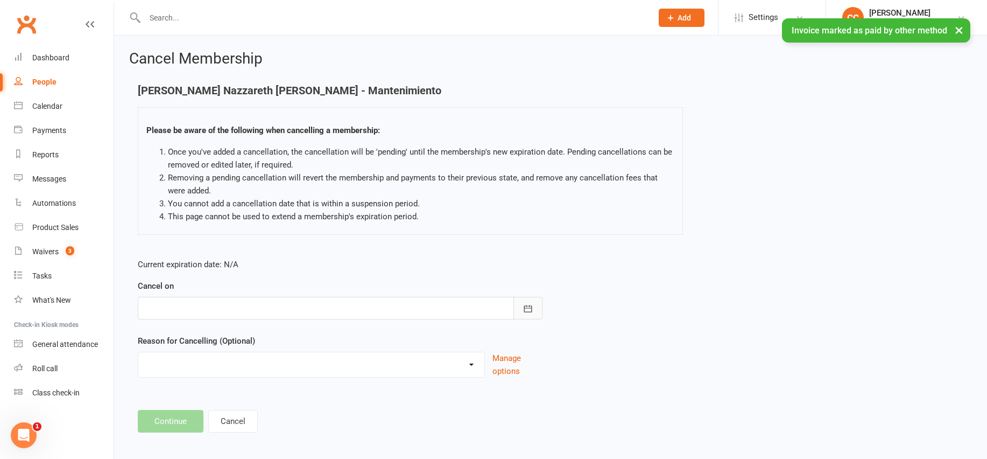
click at [524, 300] on button "button" at bounding box center [528, 308] width 29 height 23
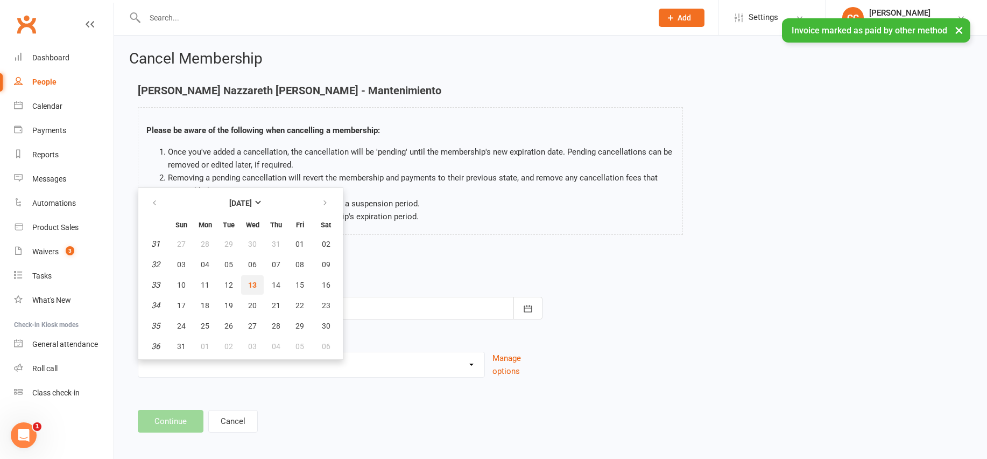
click at [253, 281] on span "13" at bounding box center [252, 285] width 9 height 9
type input "[DATE]"
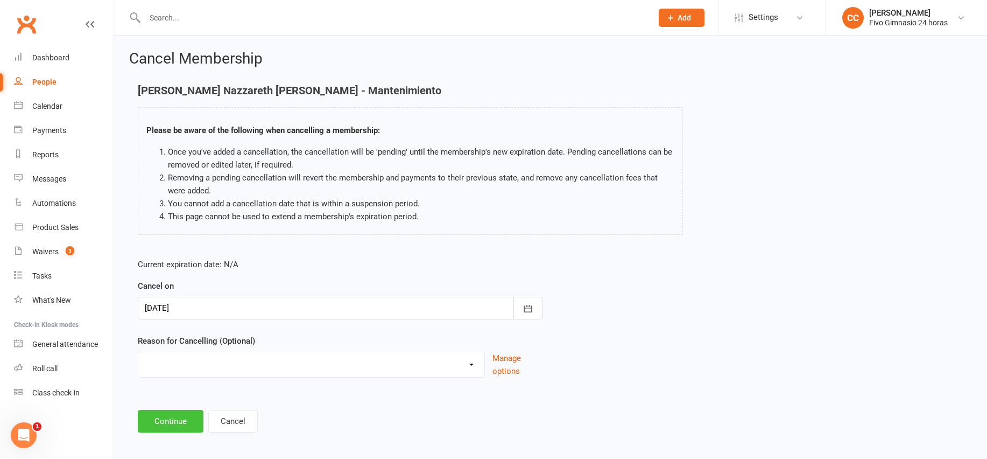
click at [178, 414] on button "Continue" at bounding box center [171, 421] width 66 height 23
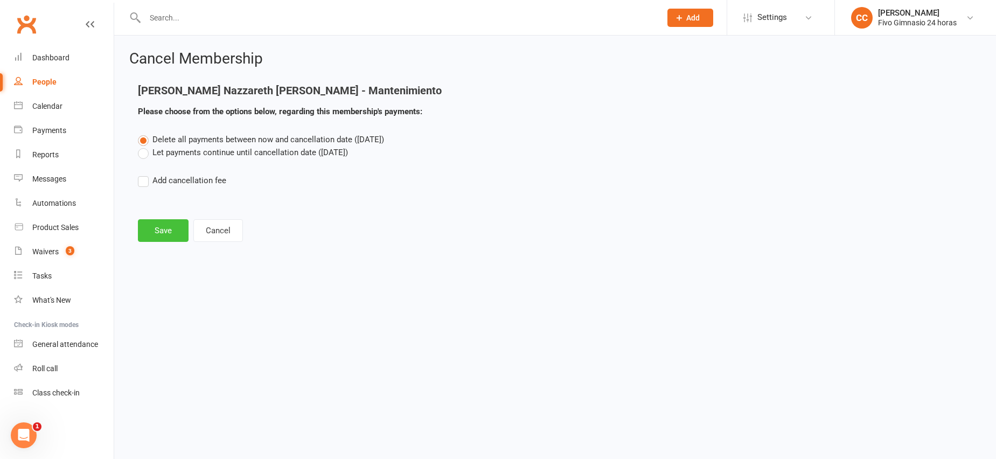
click at [169, 228] on button "Save" at bounding box center [163, 230] width 51 height 23
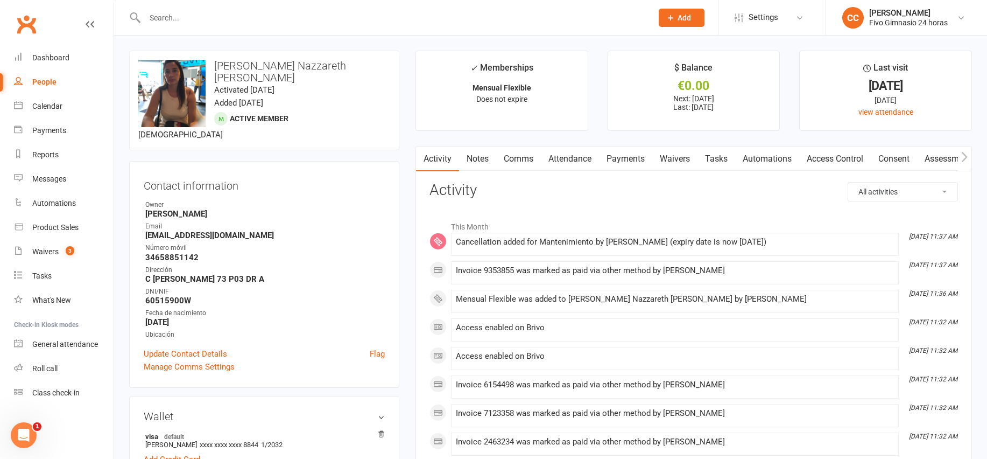
click at [834, 164] on link "Access Control" at bounding box center [836, 158] width 72 height 25
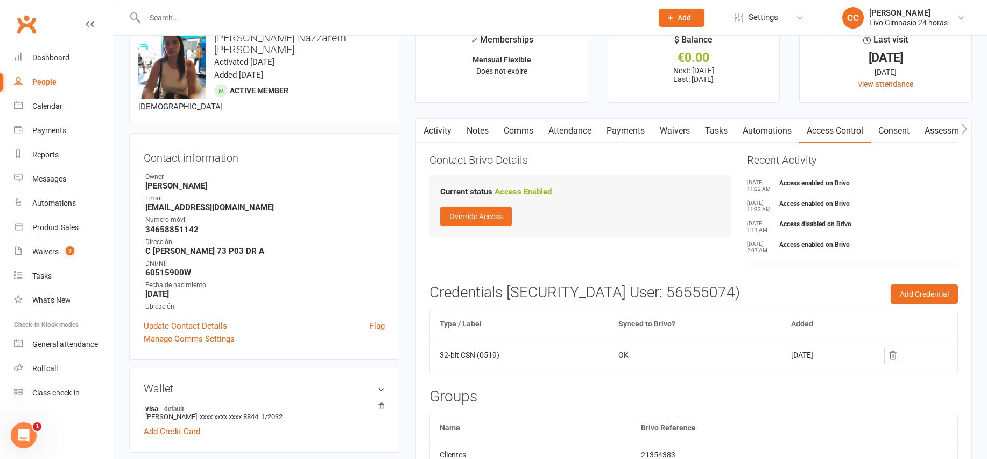
scroll to position [89, 0]
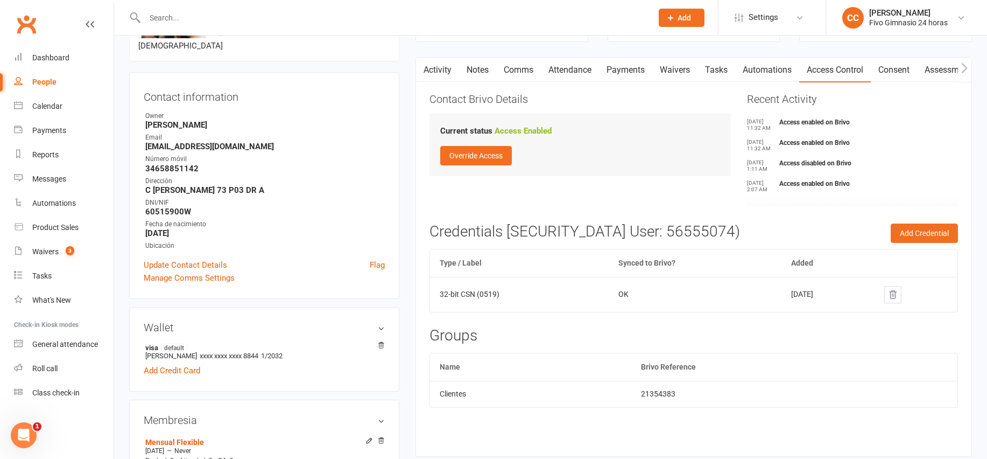
click at [556, 67] on link "Attendance" at bounding box center [570, 70] width 58 height 25
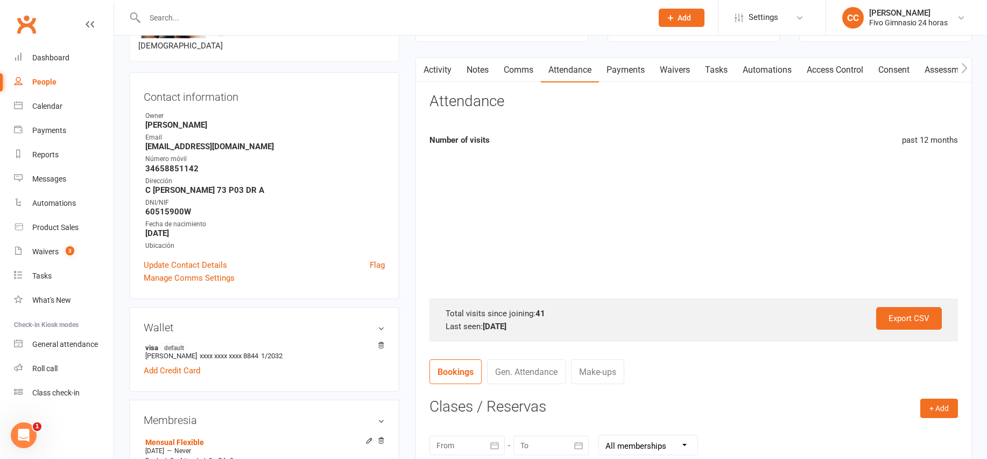
click at [510, 71] on link "Comms" at bounding box center [518, 70] width 45 height 25
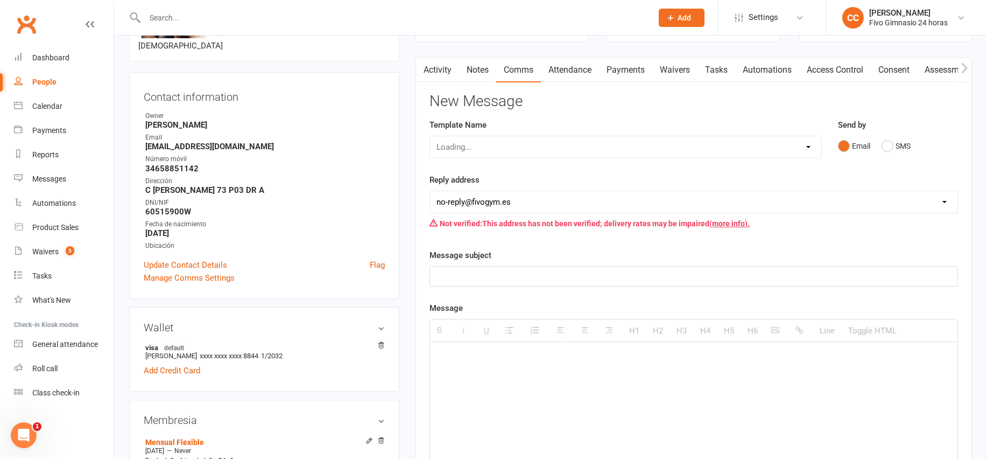
click at [478, 66] on link "Notes" at bounding box center [477, 70] width 37 height 25
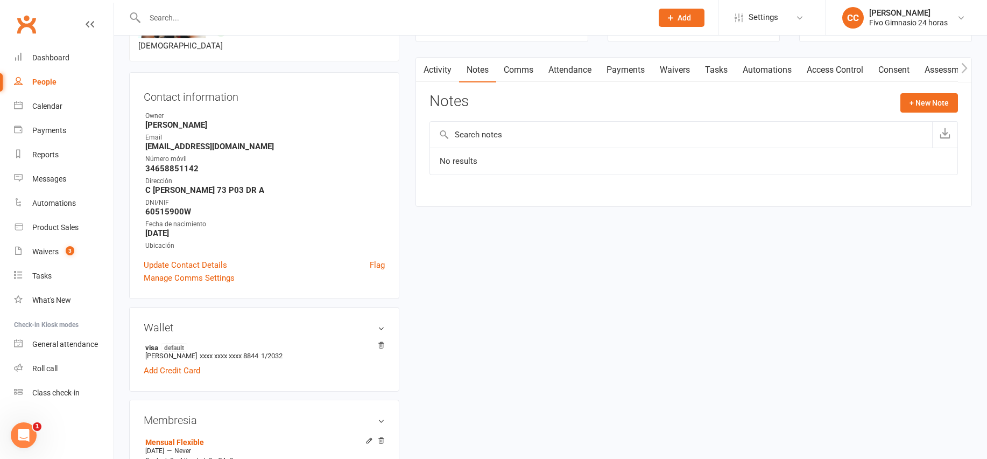
click at [451, 75] on link "Activity" at bounding box center [437, 70] width 43 height 25
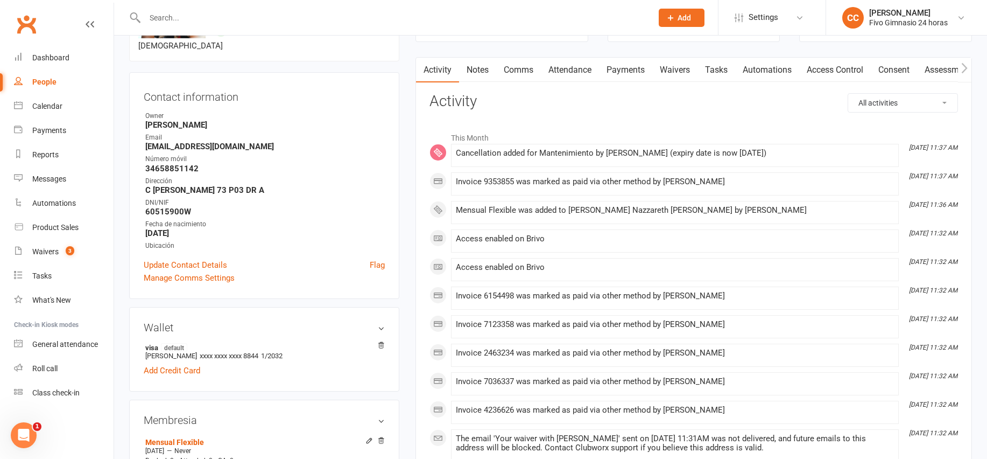
click at [474, 67] on link "Notes" at bounding box center [477, 70] width 37 height 25
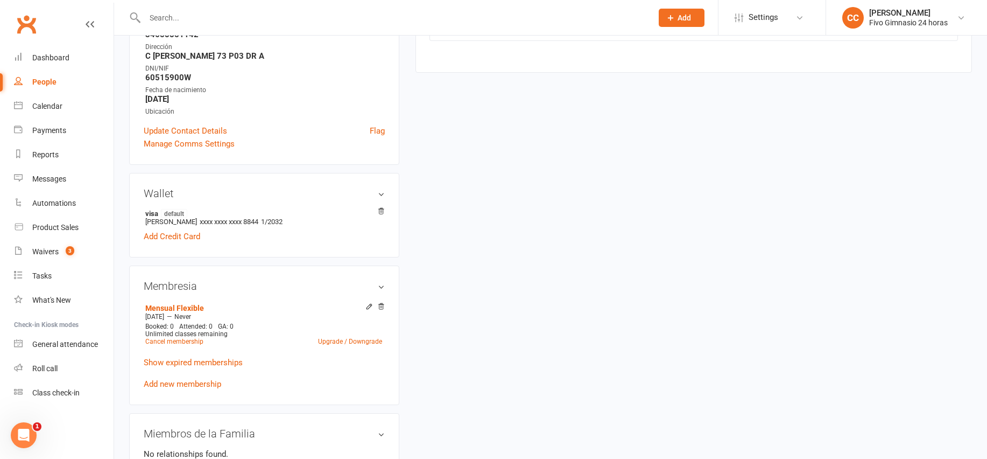
scroll to position [203, 0]
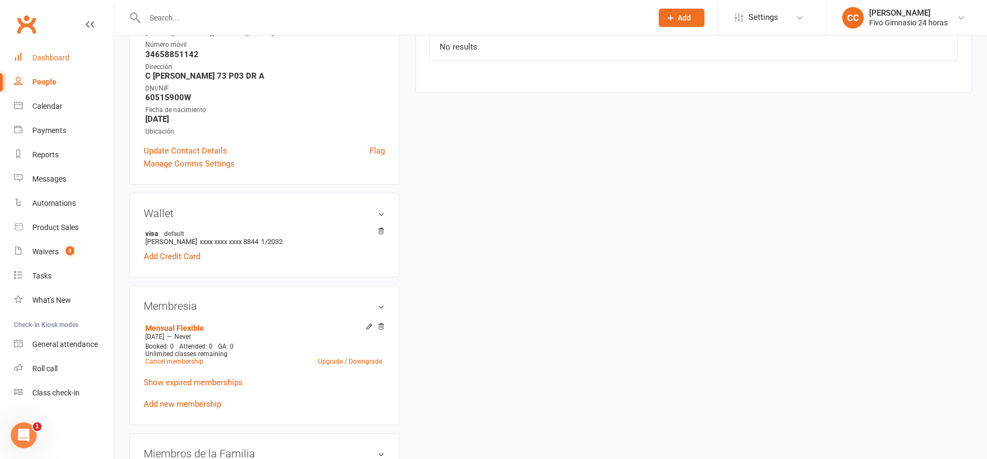
click at [60, 62] on link "Dashboard" at bounding box center [64, 58] width 100 height 24
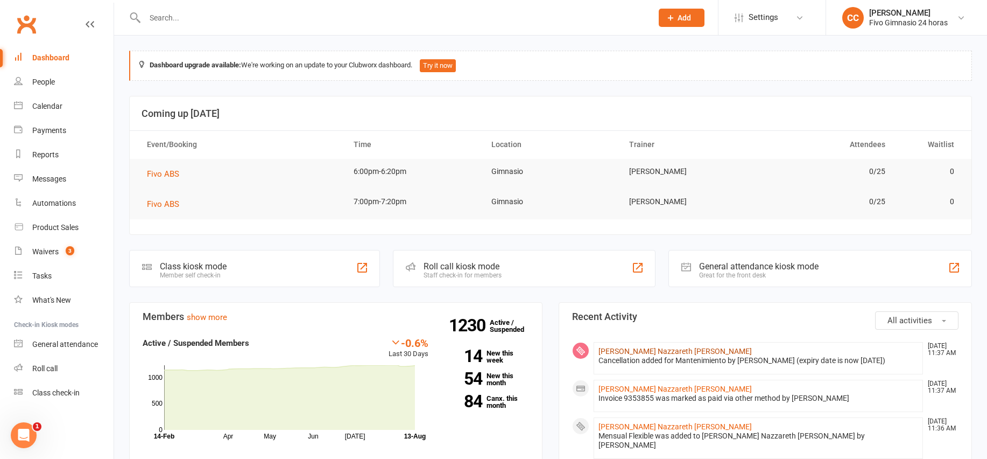
click at [615, 351] on link "Johana Nazzareth Velez Moreno" at bounding box center [675, 351] width 153 height 9
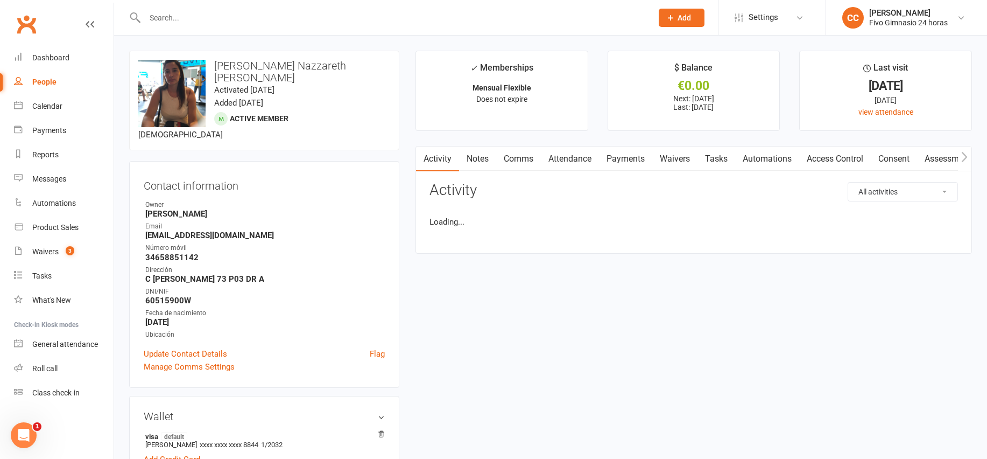
click at [612, 156] on link "Payments" at bounding box center [625, 158] width 53 height 25
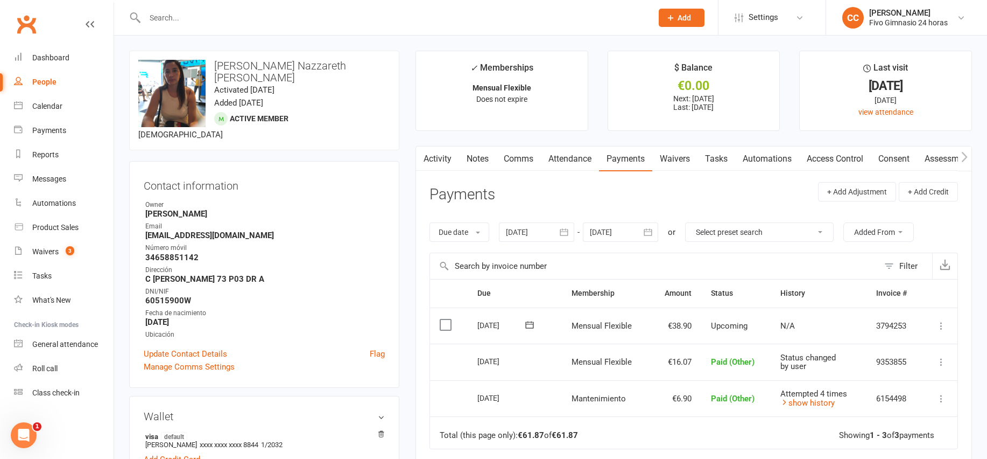
click at [940, 325] on icon at bounding box center [941, 325] width 11 height 11
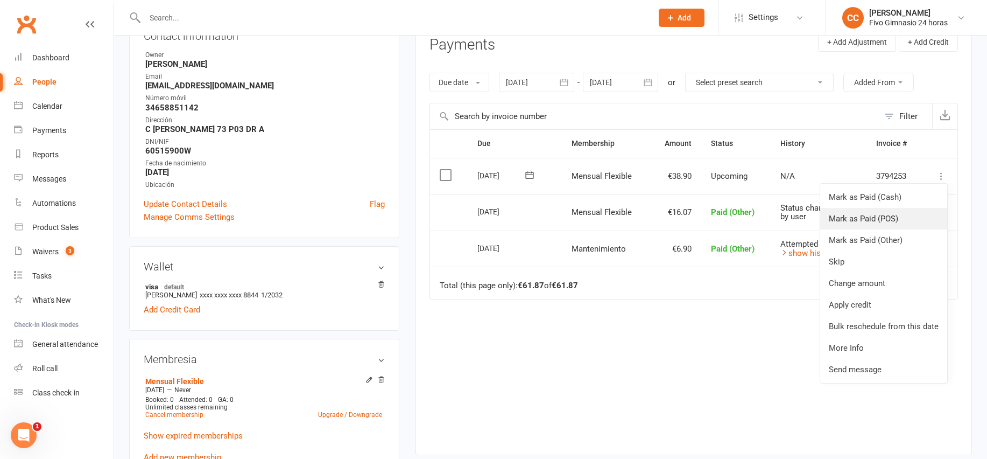
scroll to position [158, 0]
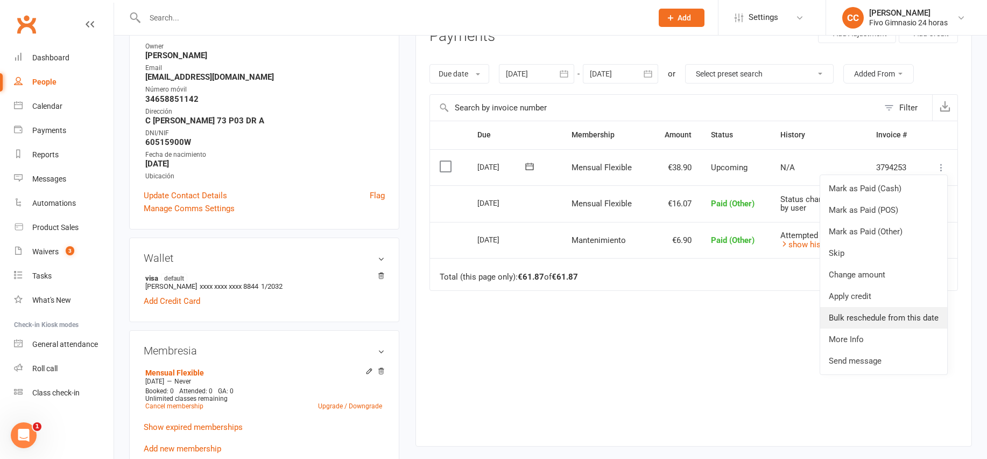
click at [857, 312] on link "Bulk reschedule from this date" at bounding box center [884, 318] width 127 height 22
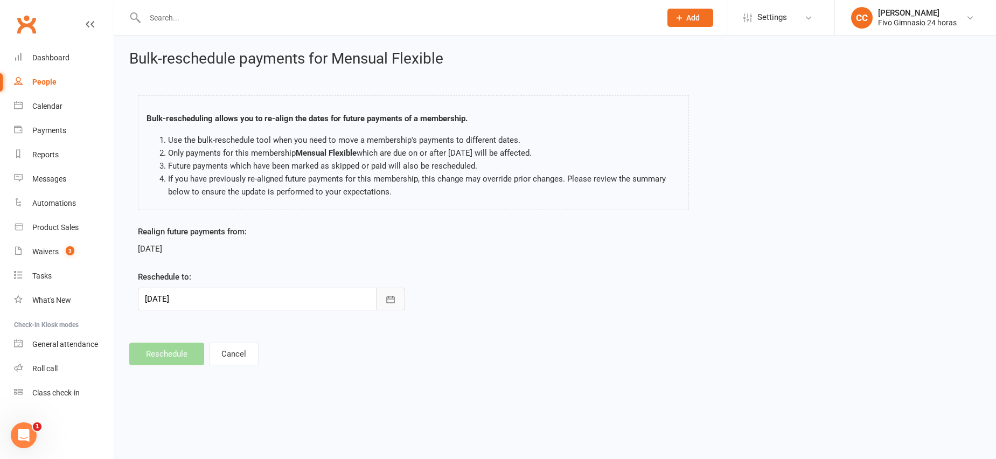
click at [391, 299] on icon "button" at bounding box center [390, 299] width 11 height 11
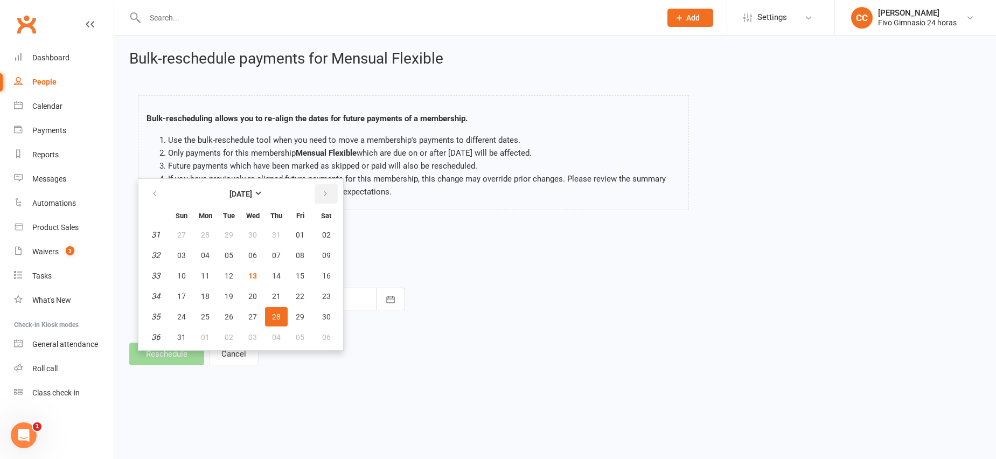
click at [318, 195] on button "button" at bounding box center [325, 193] width 23 height 19
click at [254, 255] on span "10" at bounding box center [252, 255] width 9 height 9
type input "10 Sep 2025"
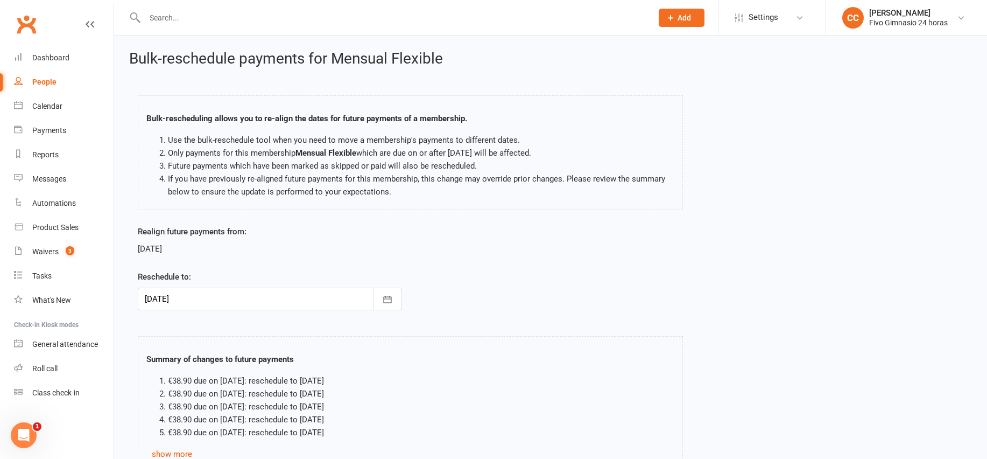
scroll to position [90, 0]
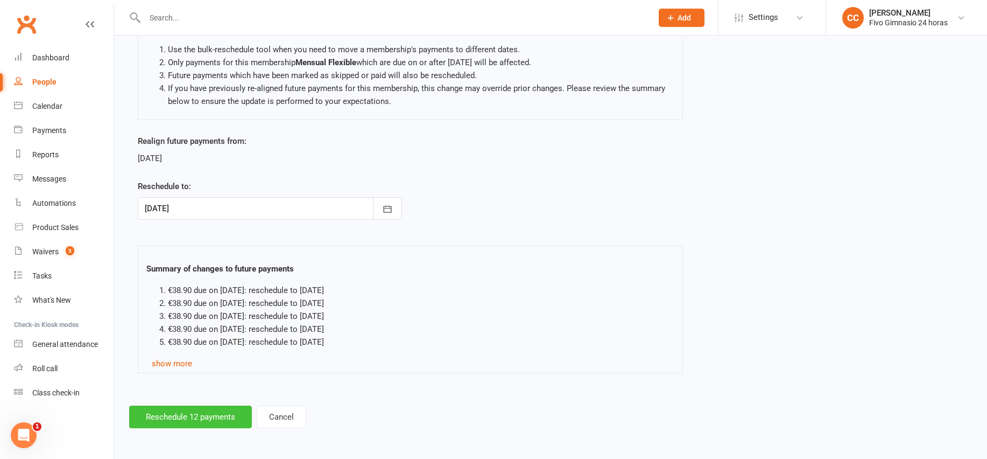
click at [192, 411] on button "Reschedule 12 payments" at bounding box center [190, 416] width 123 height 23
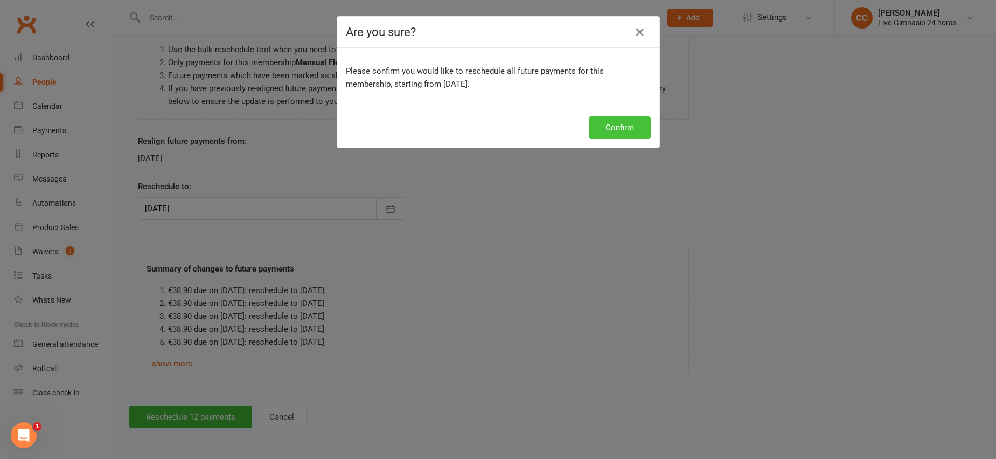
click at [616, 129] on button "Confirm" at bounding box center [619, 127] width 62 height 23
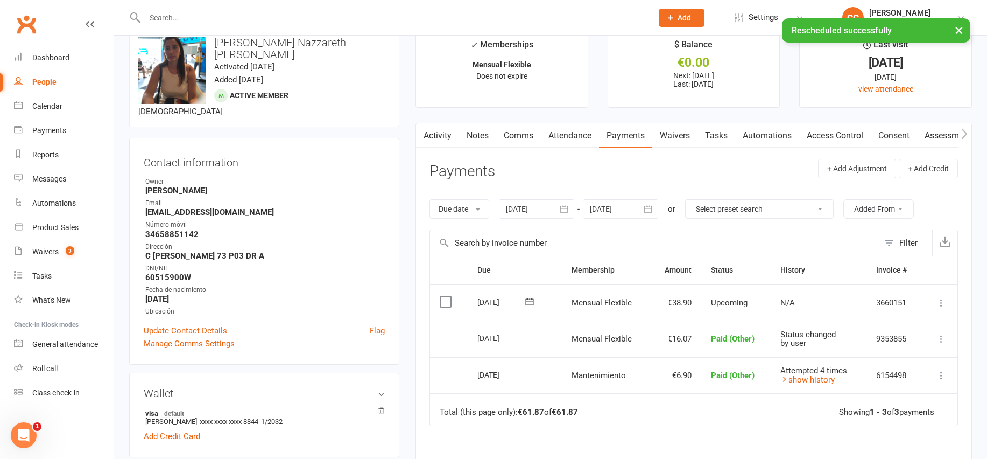
scroll to position [37, 0]
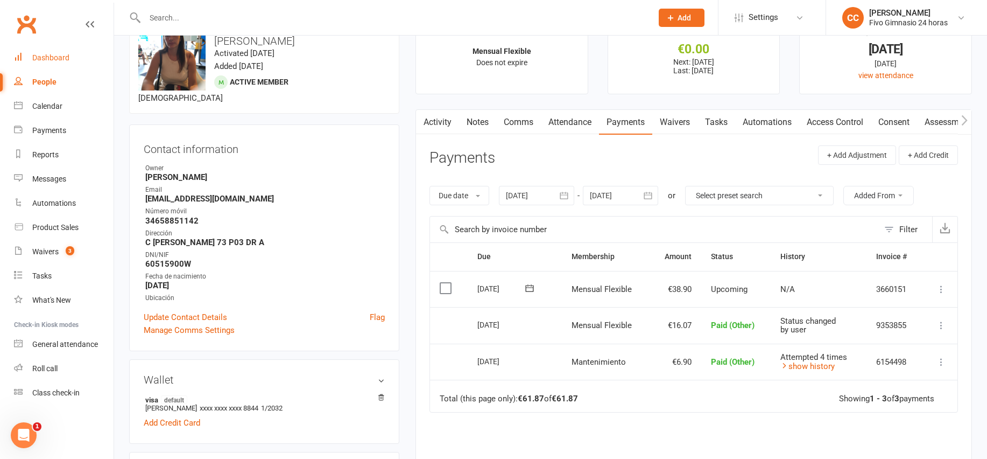
click at [36, 61] on div "Dashboard" at bounding box center [50, 57] width 37 height 9
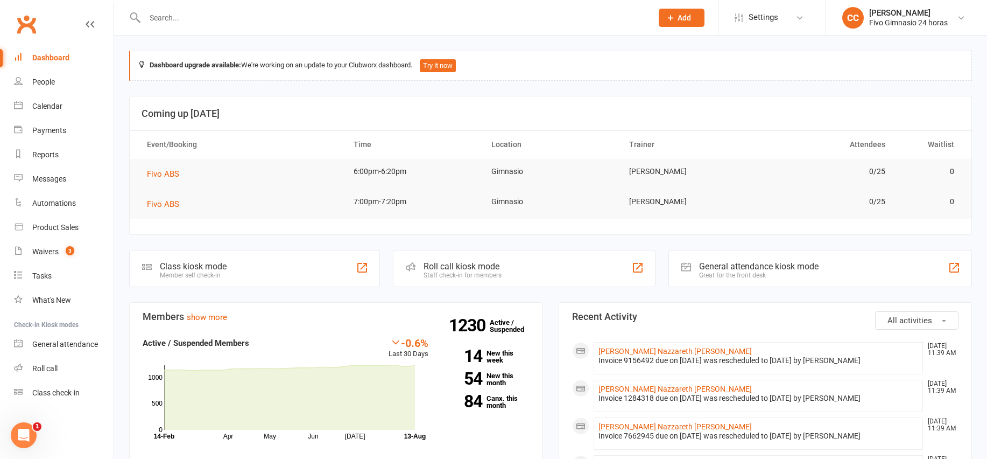
click at [667, 16] on icon at bounding box center [671, 18] width 10 height 10
click at [641, 68] on link "Member" at bounding box center [670, 73] width 96 height 25
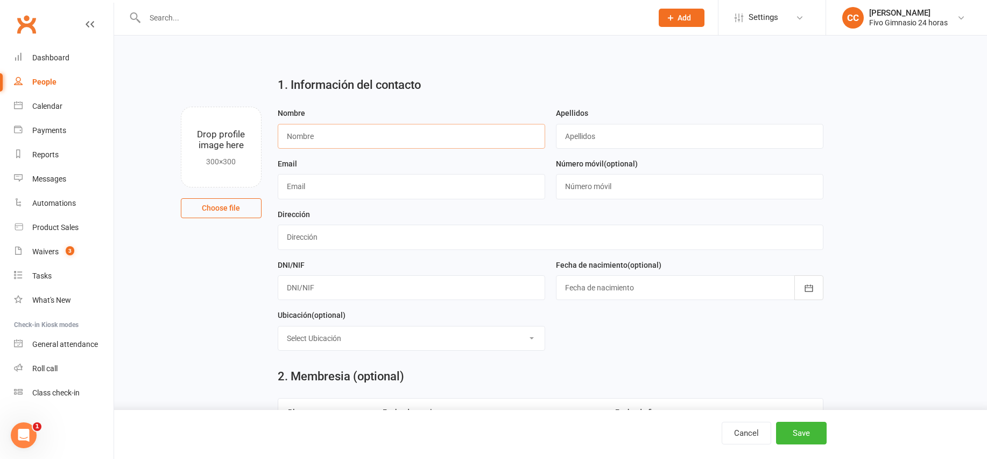
click at [342, 136] on input "text" at bounding box center [412, 136] width 268 height 25
type input "Jose Antonio"
type input "Santana Gonzalez"
click at [286, 243] on input "text" at bounding box center [551, 237] width 546 height 25
type input "C Suertecillas 14"
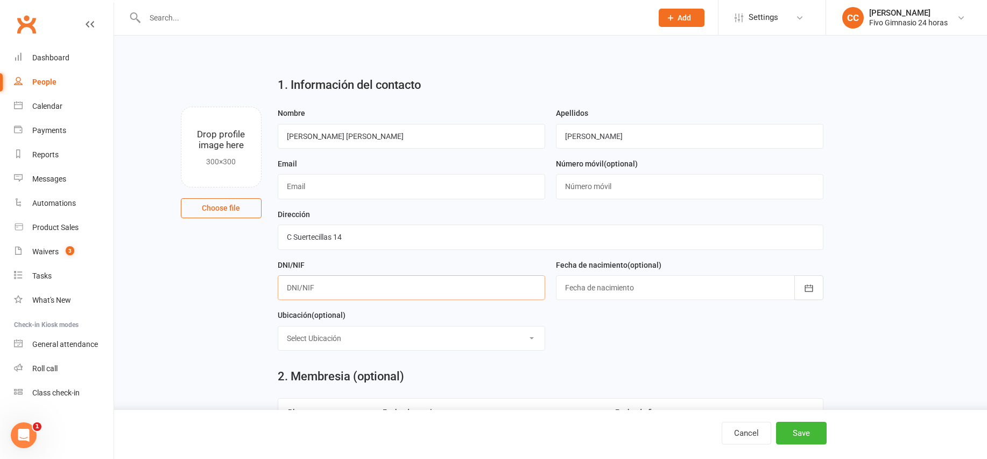
click at [317, 290] on input "text" at bounding box center [412, 287] width 268 height 25
type input "54076744H"
click at [566, 272] on div "Fecha de nacimiento (optional) 2021 - 2040 2021 2022 2023 2024 2025 2026 2027 2…" at bounding box center [690, 279] width 268 height 42
click at [570, 284] on div at bounding box center [690, 287] width 268 height 25
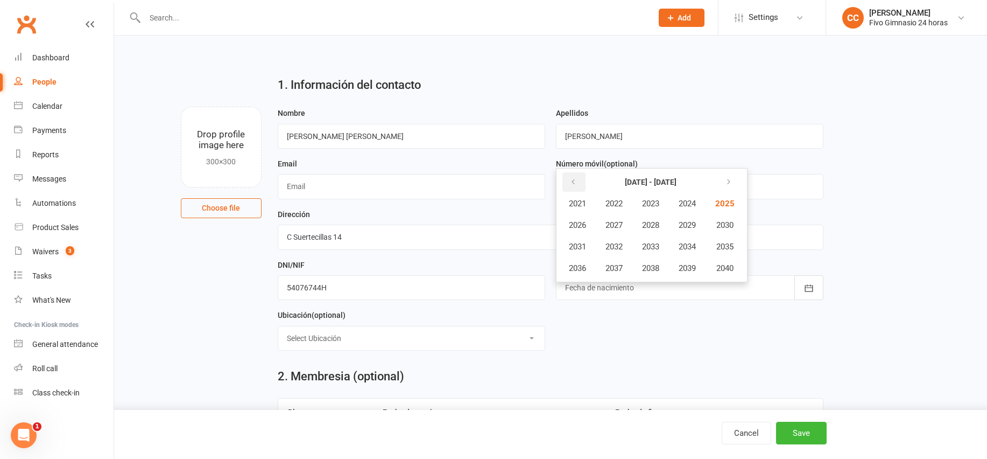
click at [567, 180] on button "button" at bounding box center [574, 181] width 23 height 19
click at [575, 186] on icon "button" at bounding box center [574, 182] width 8 height 9
click at [658, 273] on button "1978" at bounding box center [651, 268] width 36 height 20
click at [696, 205] on span "March" at bounding box center [693, 204] width 23 height 10
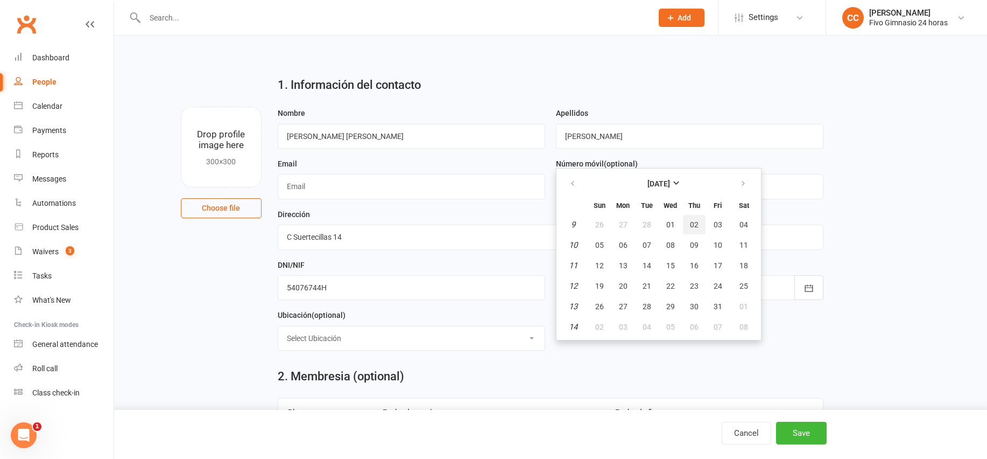
click at [699, 227] on button "02" at bounding box center [694, 224] width 23 height 19
type input "02 Mar 1978"
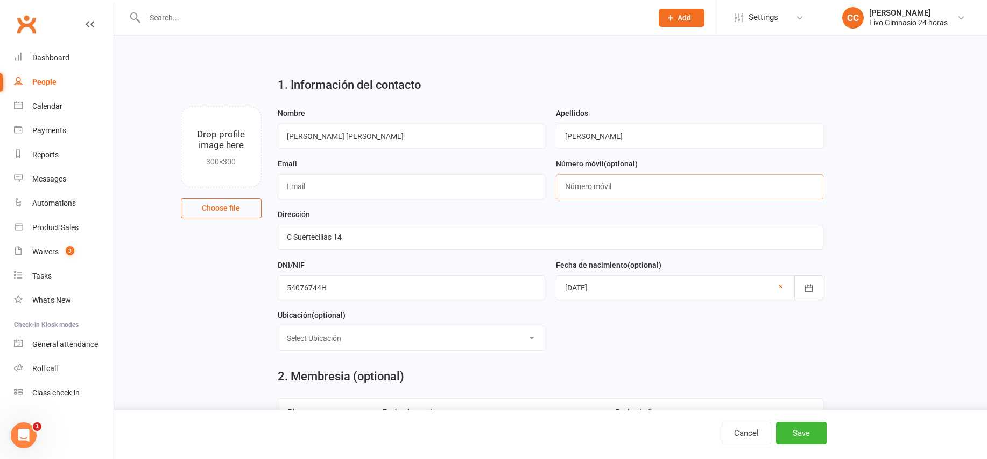
click at [631, 192] on input "text" at bounding box center [690, 186] width 268 height 25
type input "34633728511"
click at [361, 193] on input "text" at bounding box center [412, 186] width 268 height 25
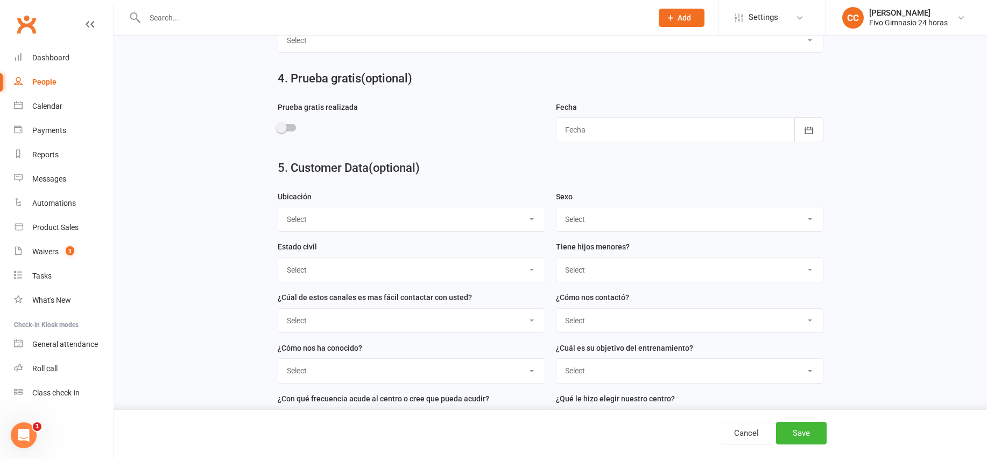
scroll to position [562, 0]
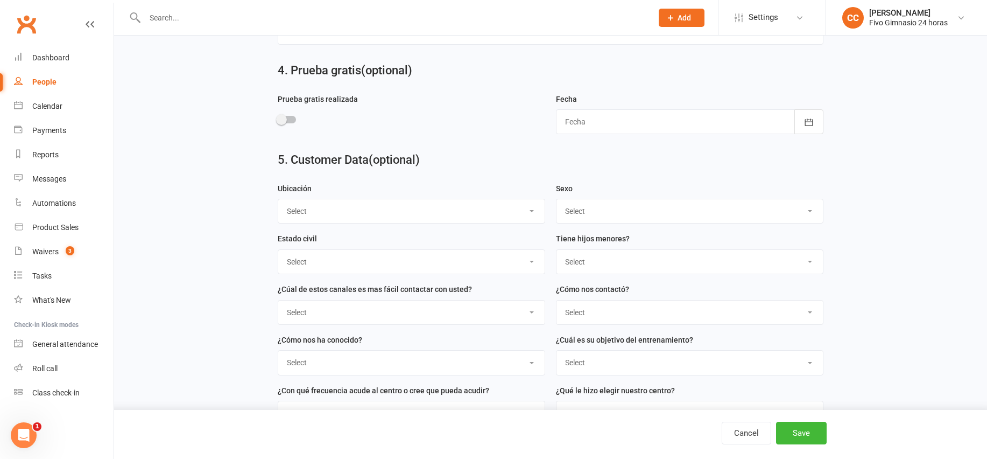
type input "jacgvsk@gmail.com"
click at [594, 216] on select "Select Masculino Femenino" at bounding box center [690, 211] width 267 height 24
select select "Masculino"
click at [795, 431] on button "Save" at bounding box center [801, 433] width 51 height 23
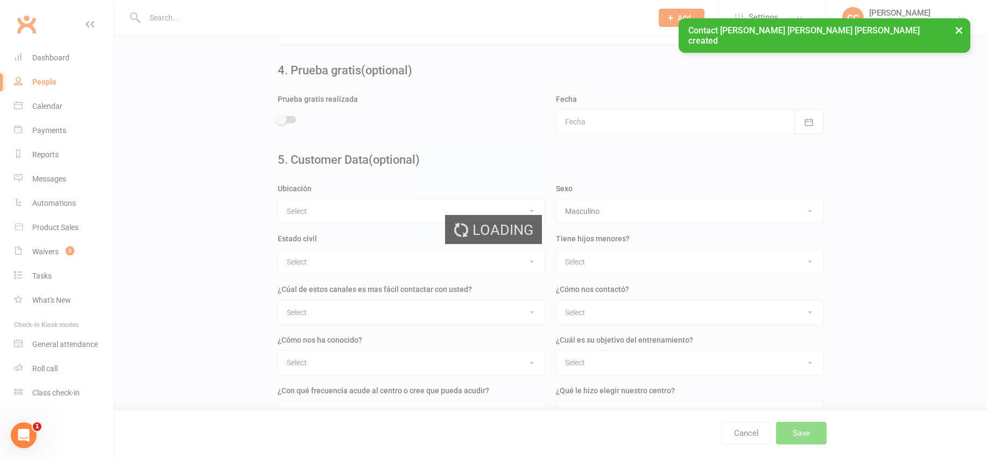
scroll to position [0, 0]
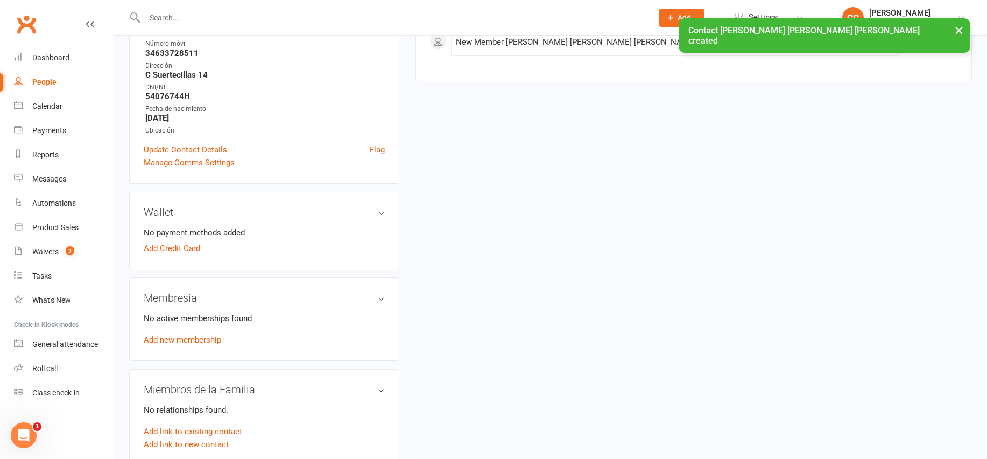
scroll to position [192, 0]
click at [188, 337] on link "Add new membership" at bounding box center [183, 338] width 78 height 10
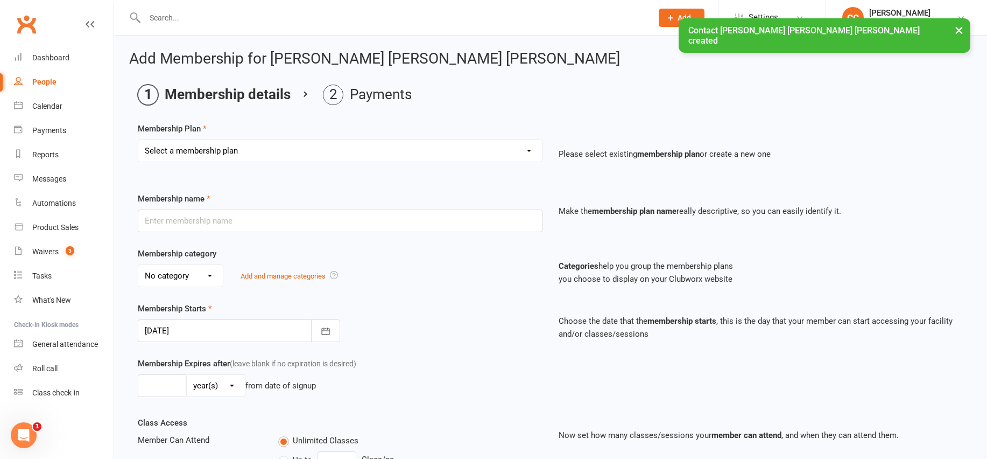
click at [221, 148] on select "Select a membership plan Cuota familiar Cuota estudiante 10 pases full Anual Se…" at bounding box center [340, 151] width 404 height 22
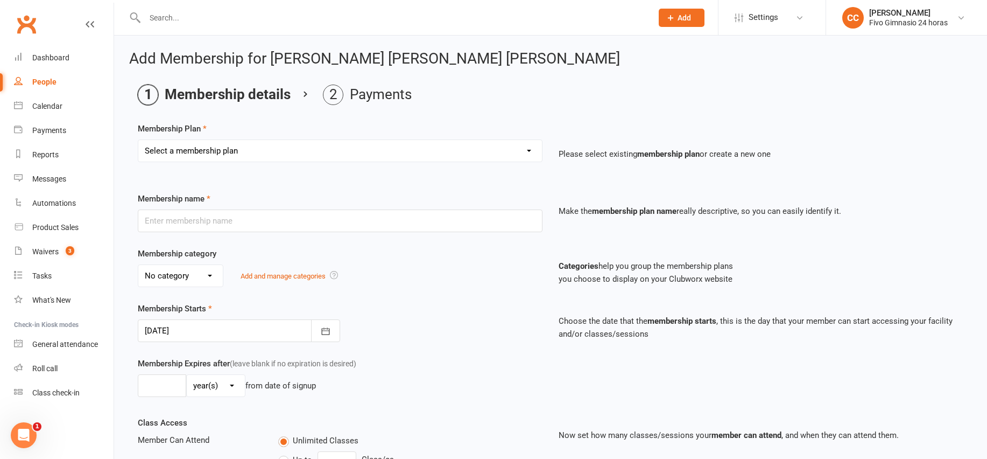
select select "22"
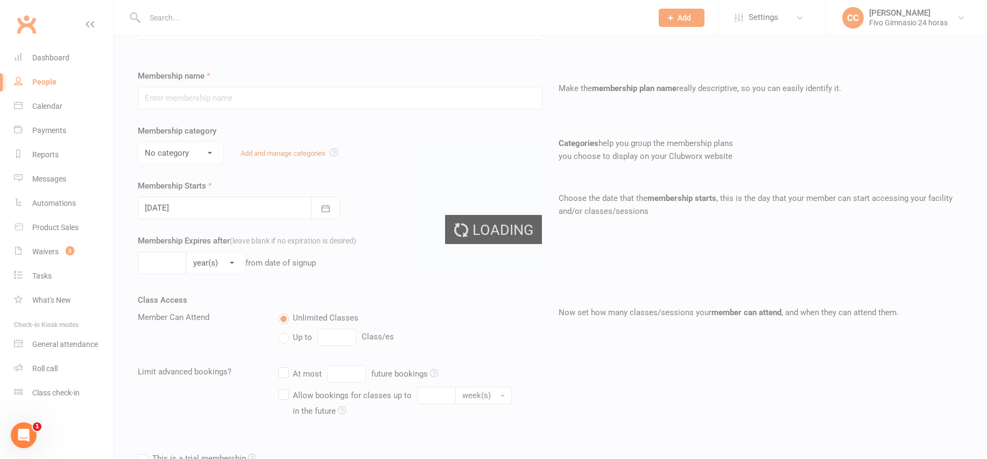
scroll to position [226, 0]
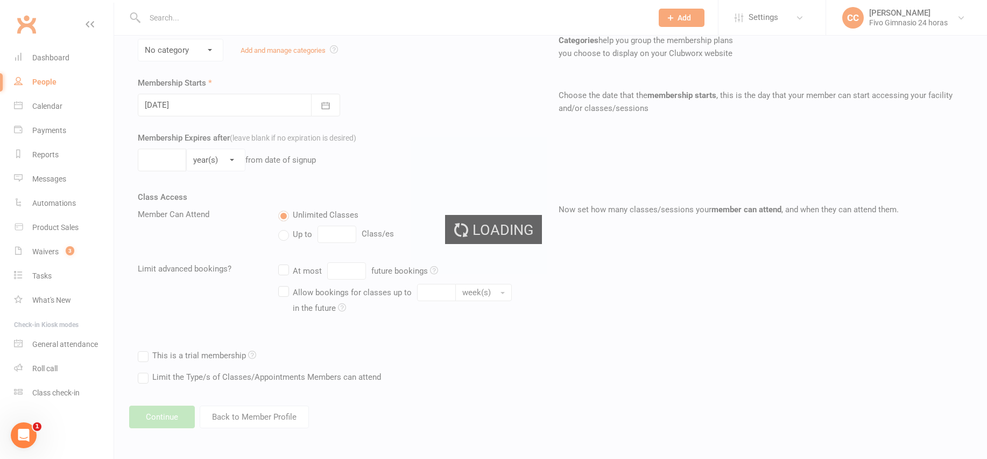
type input "Promo 19,90€ + 38,90€"
select select "4"
type input "0"
select select "2"
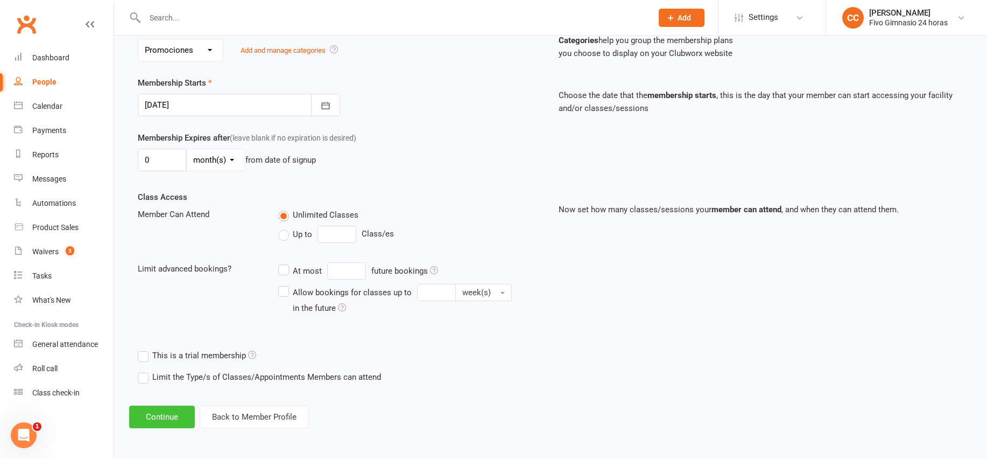
click at [172, 422] on button "Continue" at bounding box center [162, 416] width 66 height 23
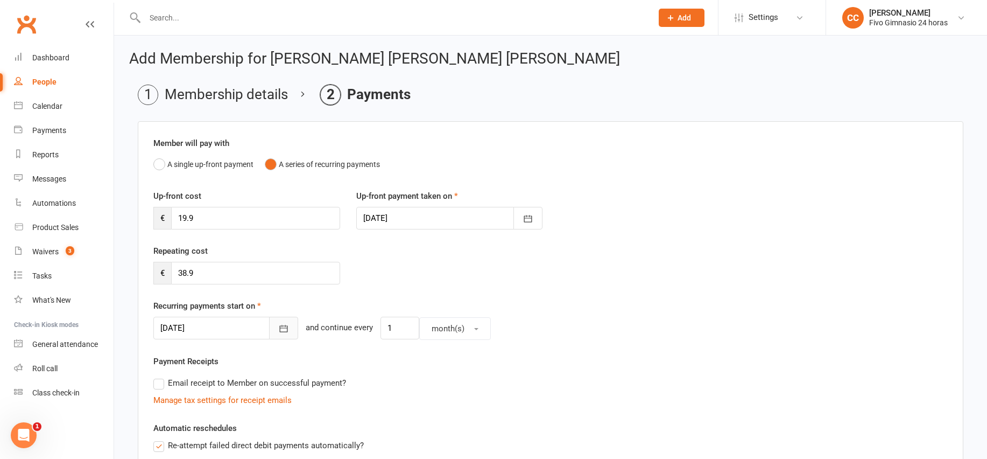
click at [278, 330] on icon "button" at bounding box center [283, 328] width 11 height 11
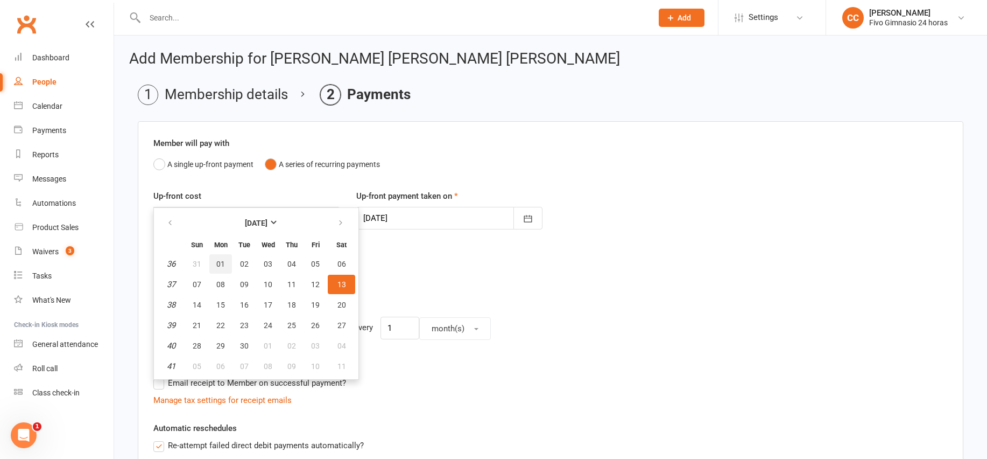
click at [217, 262] on span "01" at bounding box center [220, 264] width 9 height 9
type input "01 Sep 2025"
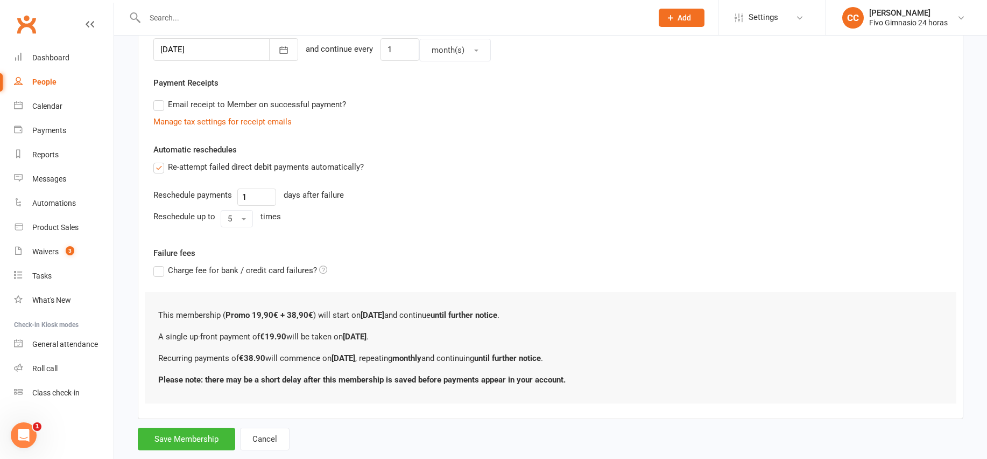
scroll to position [303, 0]
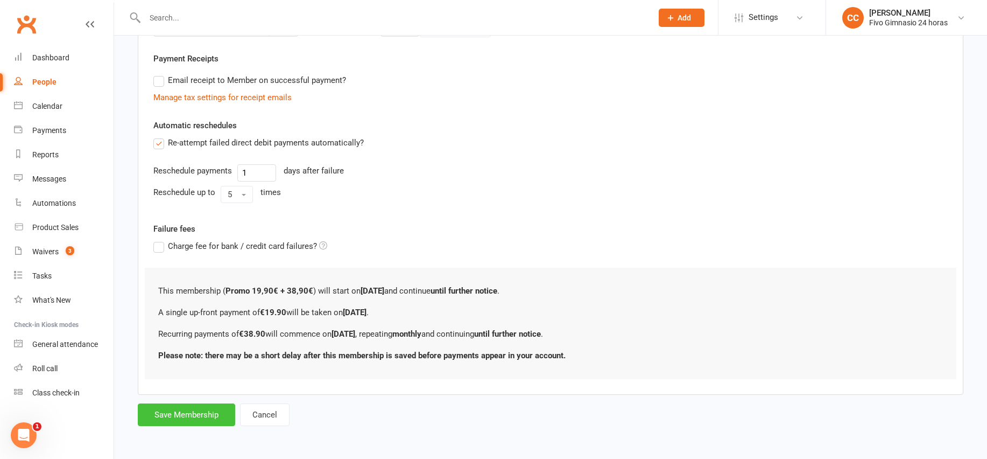
click at [193, 412] on button "Save Membership" at bounding box center [186, 414] width 97 height 23
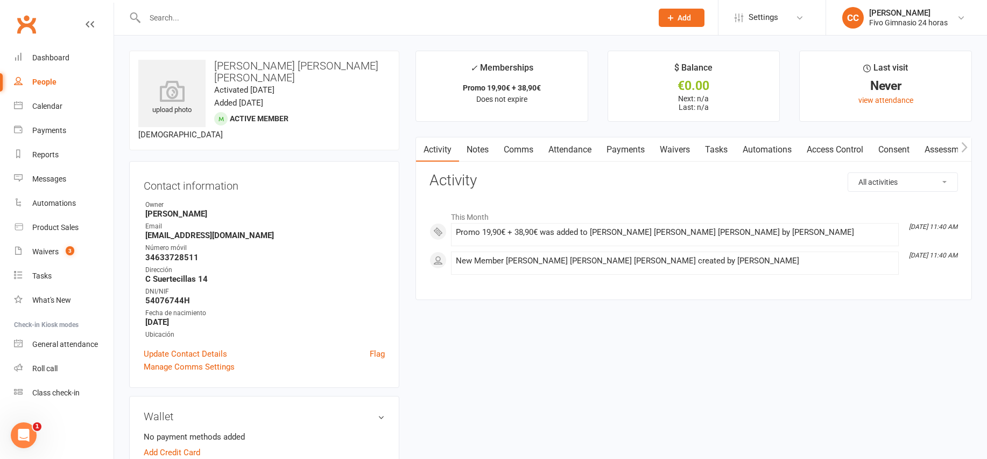
click at [260, 14] on input "text" at bounding box center [393, 17] width 503 height 15
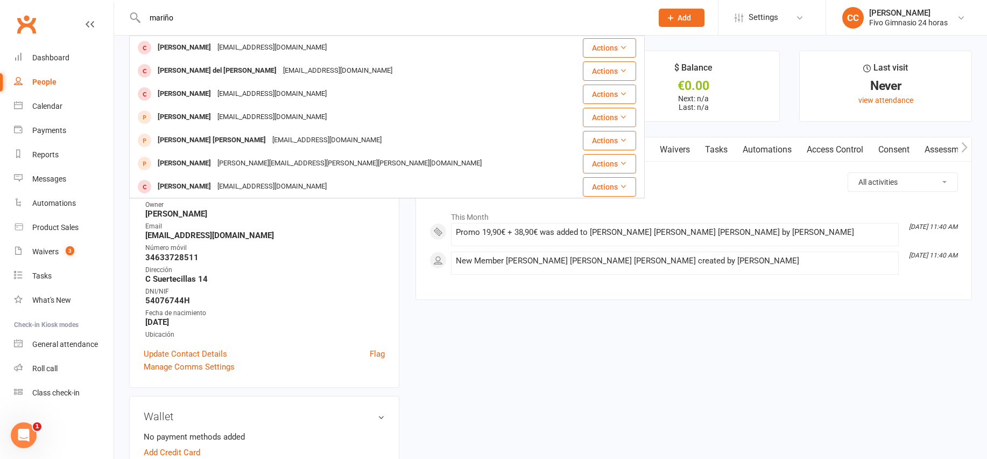
drag, startPoint x: 184, startPoint y: 13, endPoint x: 115, endPoint y: 4, distance: 69.5
click at [115, 4] on react-component "mariño Javier Mariño Martinez javiermarino2001@yahoo.es Actions Maria del Carme…" at bounding box center [322, 17] width 645 height 35
type input "mariño"
click at [345, 273] on ul "Owner Cristina Cabrera Email jacgvsk@gmail.com Número móvil 34633728511 Direcci…" at bounding box center [264, 270] width 241 height 140
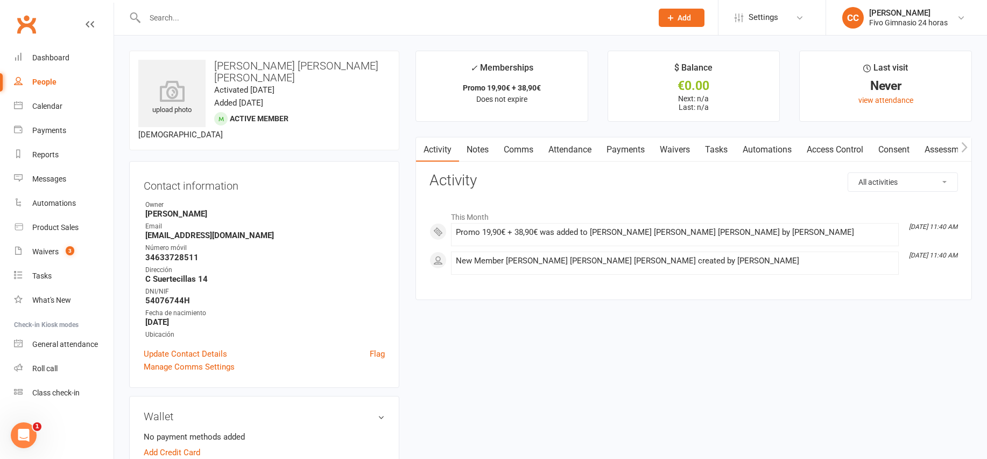
click at [849, 151] on link "Access Control" at bounding box center [836, 149] width 72 height 25
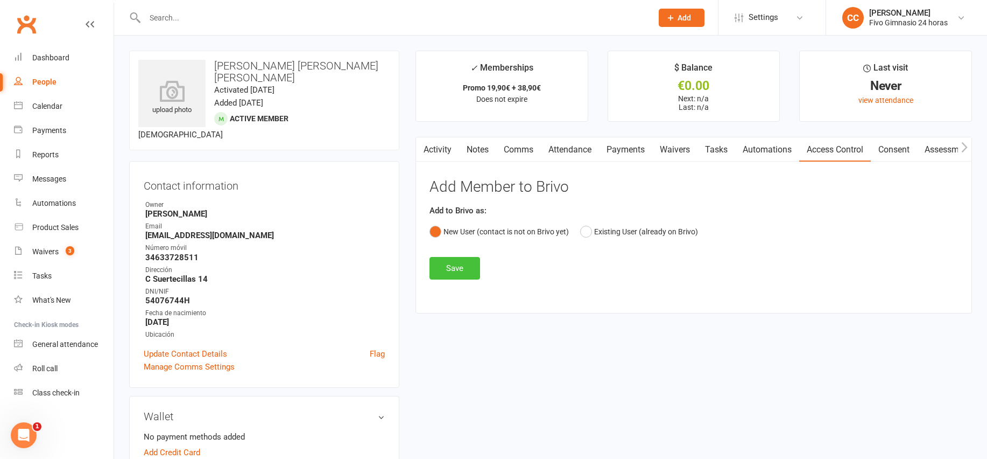
click at [460, 264] on button "Save" at bounding box center [455, 268] width 51 height 23
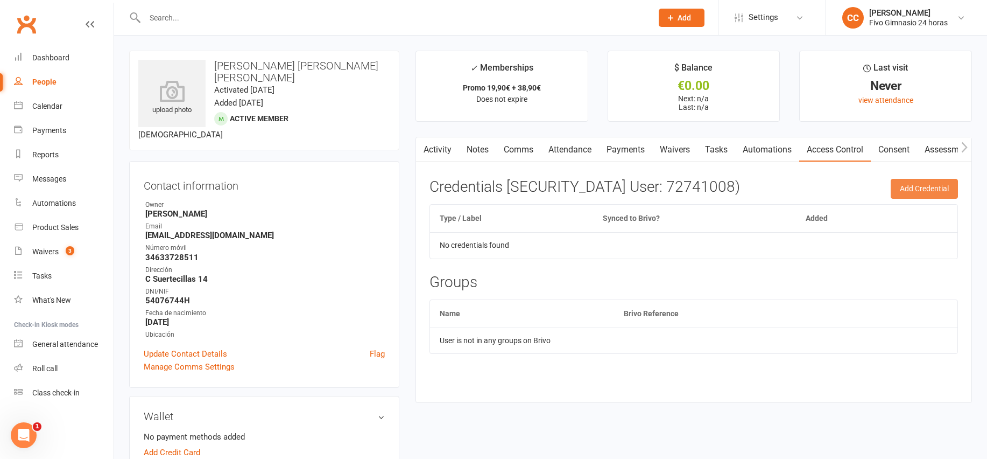
click at [898, 192] on button "Add Credential" at bounding box center [924, 188] width 67 height 19
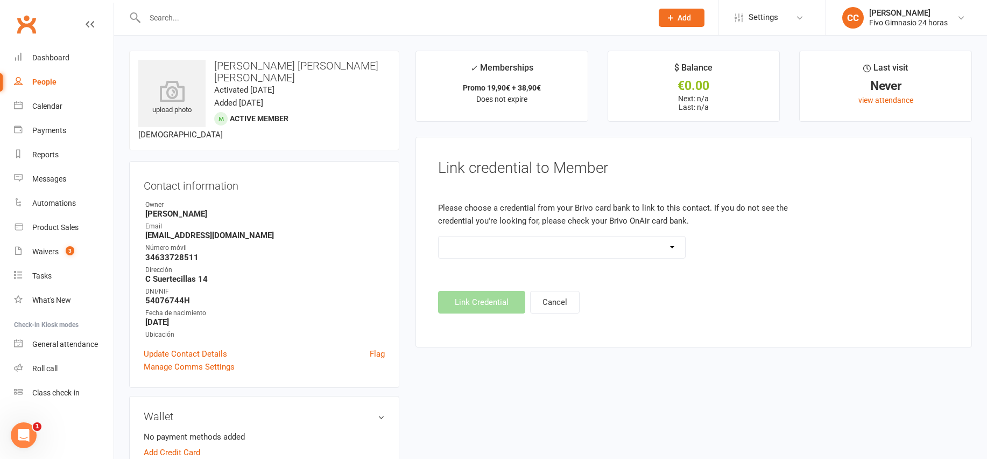
click at [566, 255] on select "Standard 26 Bit (54268) Standard 26 Bit (54269) Standard 26 Bit (54270) Standar…" at bounding box center [562, 247] width 247 height 22
select select "8624"
click at [469, 308] on button "Link Credential" at bounding box center [481, 302] width 87 height 23
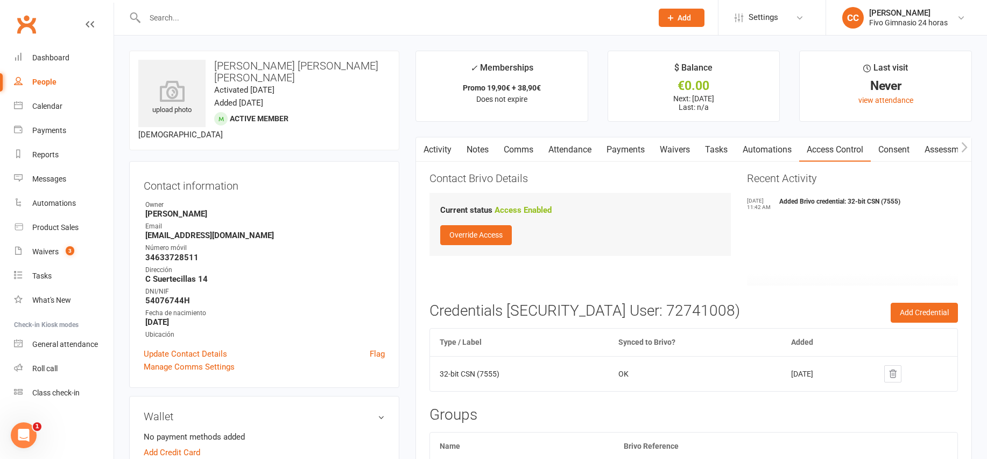
click at [339, 16] on input "text" at bounding box center [393, 17] width 503 height 15
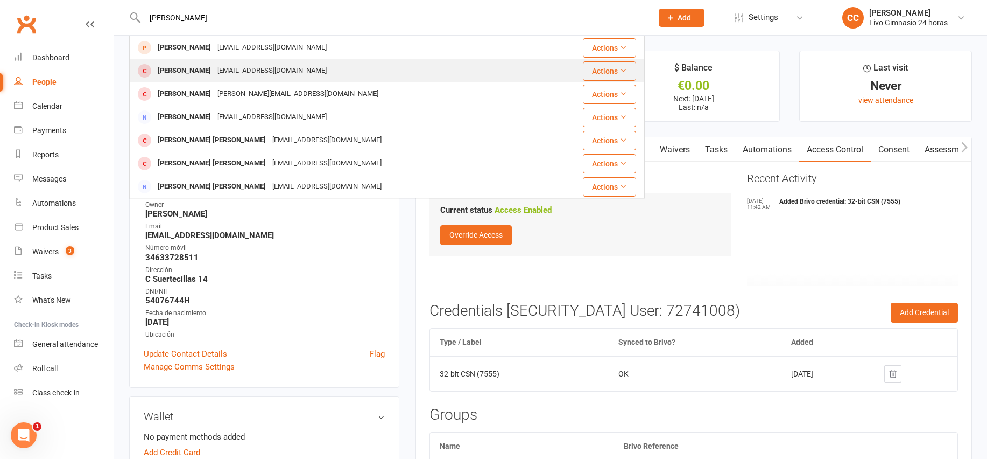
type input "leonor"
click at [279, 77] on div "leonormunguia@hotmail.es" at bounding box center [272, 71] width 116 height 16
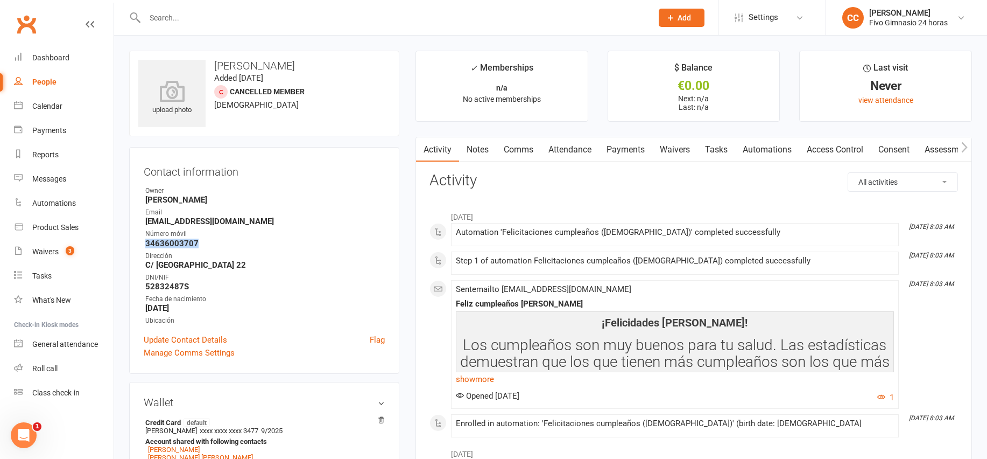
drag, startPoint x: 136, startPoint y: 246, endPoint x: 253, endPoint y: 246, distance: 116.8
click at [253, 246] on div "Contact information Owner Cristina Cabrera Email leonormunguia@hotmail.es Númer…" at bounding box center [264, 260] width 270 height 227
copy strong "34636003707"
click at [300, 23] on input "text" at bounding box center [393, 17] width 503 height 15
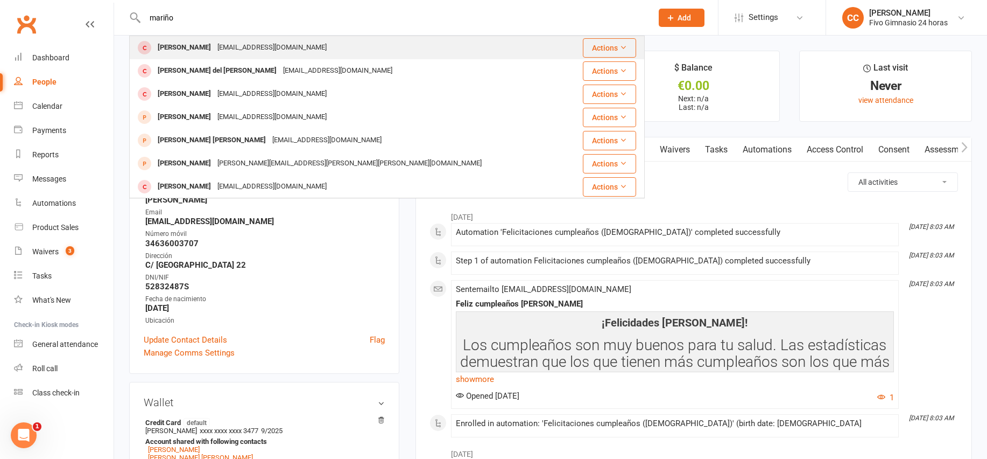
type input "mariño"
click at [214, 54] on div "Javier Mariño Martinez" at bounding box center [185, 48] width 60 height 16
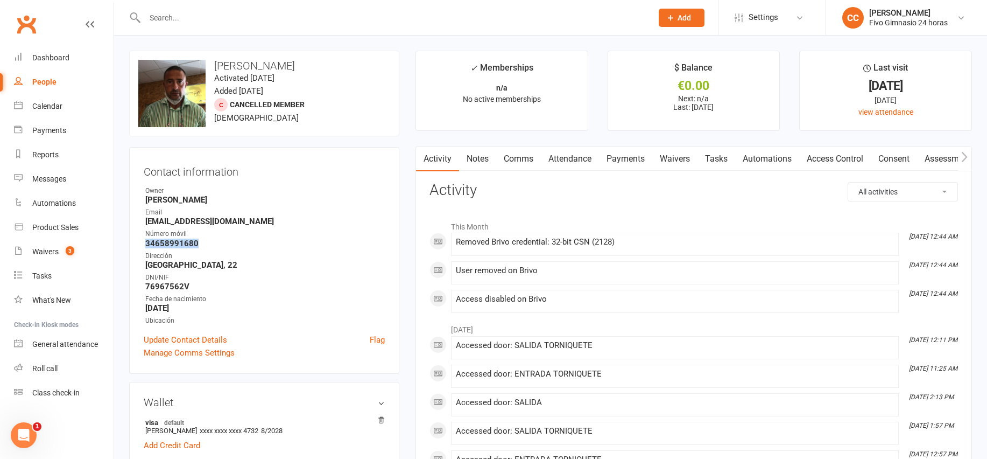
drag, startPoint x: 140, startPoint y: 240, endPoint x: 224, endPoint y: 246, distance: 84.2
click at [224, 246] on div "Contact information Owner Jose Barrera Email javiermarino2001@yahoo.es Número m…" at bounding box center [264, 260] width 270 height 227
copy strong "34658991680"
click at [193, 13] on input "text" at bounding box center [393, 17] width 503 height 15
click at [73, 61] on link "Dashboard" at bounding box center [64, 58] width 100 height 24
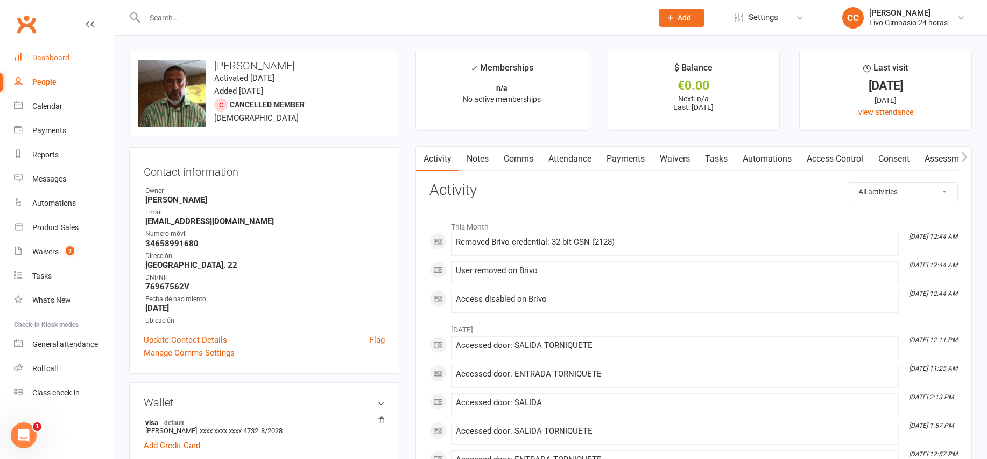
click at [72, 63] on link "Dashboard" at bounding box center [64, 58] width 100 height 24
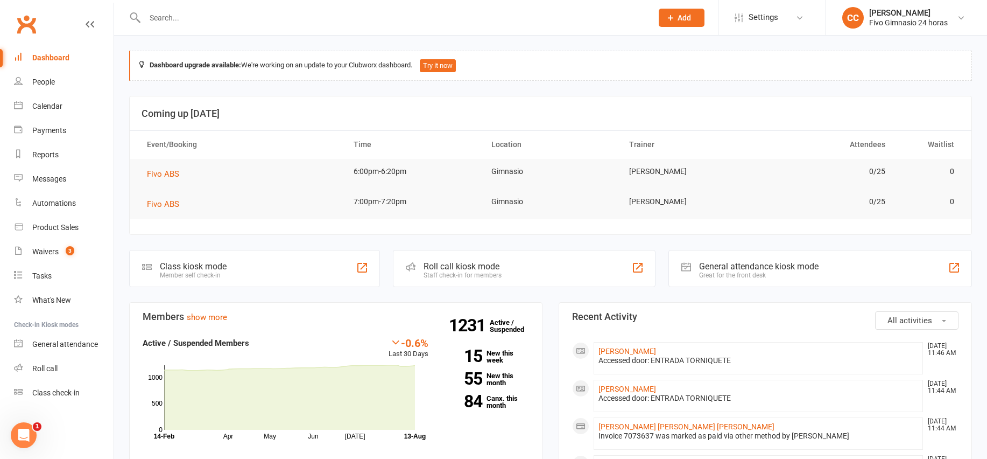
click at [181, 23] on input "text" at bounding box center [393, 17] width 503 height 15
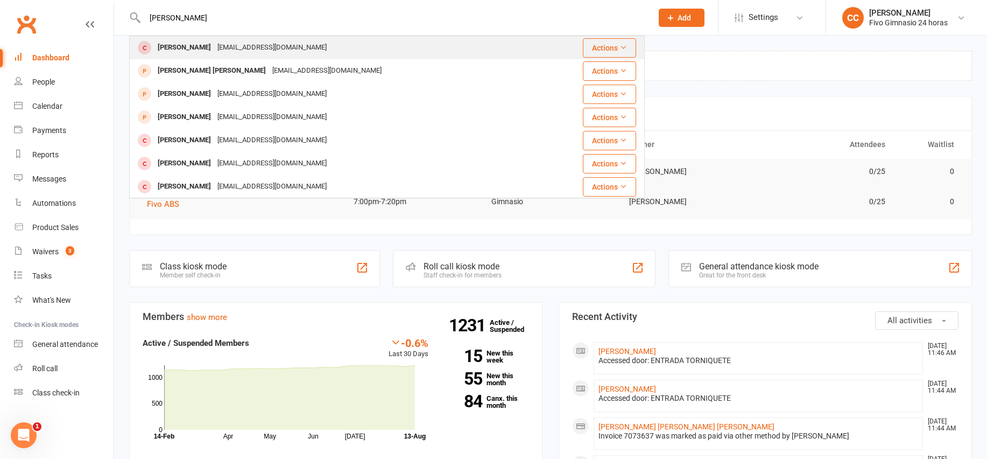
type input "mariño martinez"
click at [212, 51] on div "Javier Mariño Martinez" at bounding box center [185, 48] width 60 height 16
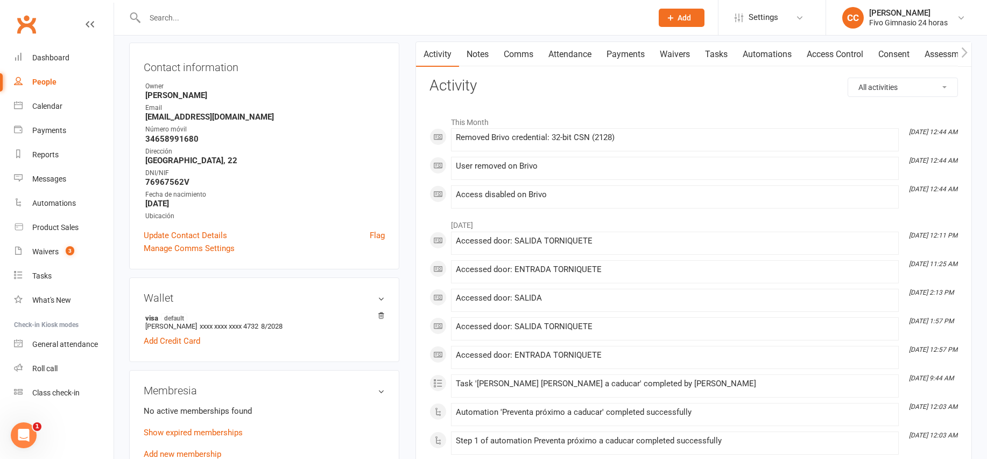
scroll to position [193, 0]
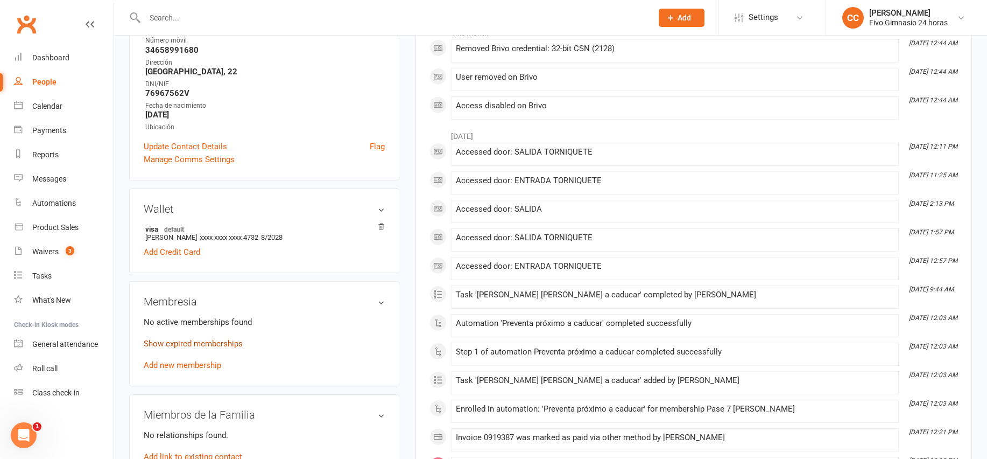
click at [206, 341] on link "Show expired memberships" at bounding box center [193, 344] width 99 height 10
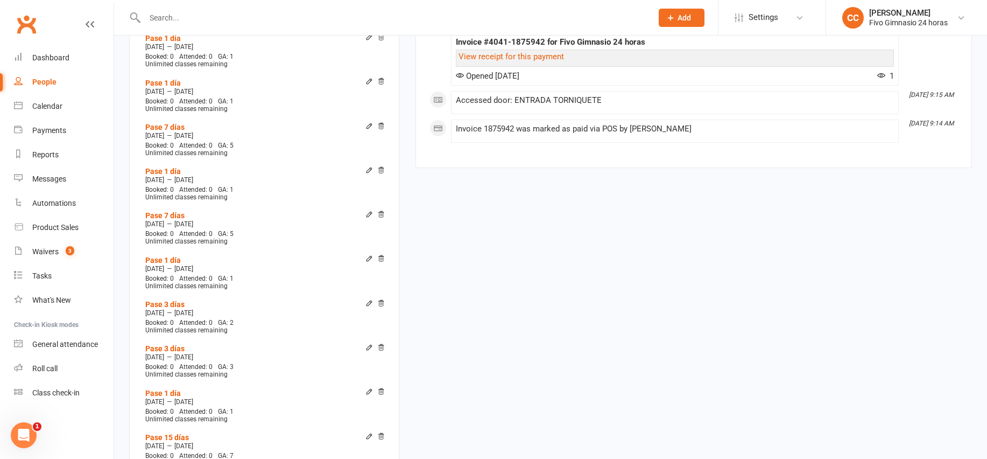
scroll to position [1025, 0]
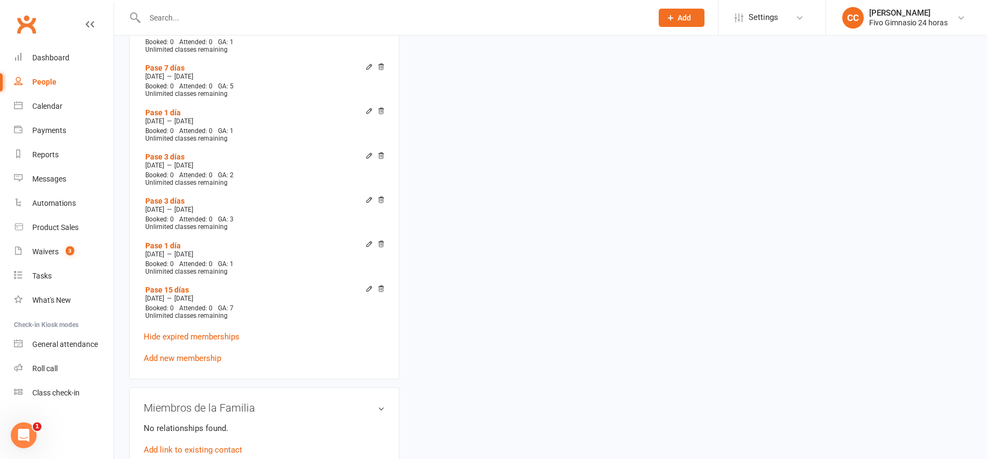
click at [160, 359] on link "Add new membership" at bounding box center [183, 358] width 78 height 10
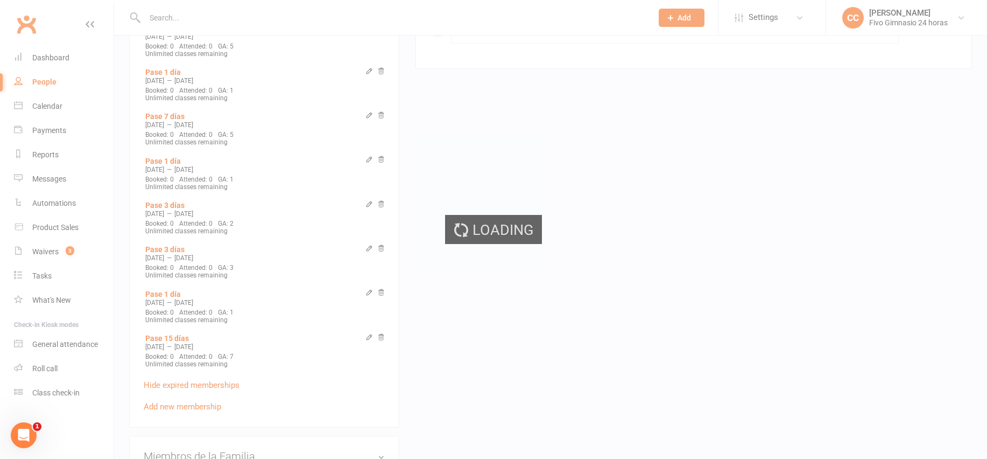
scroll to position [931, 0]
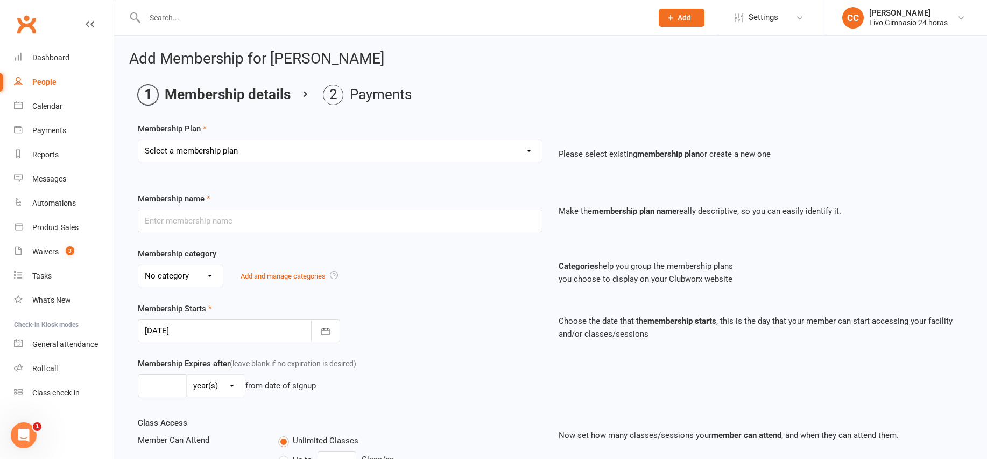
click at [201, 146] on select "Select a membership plan Cuota familiar Cuota estudiante 10 pases full Anual Se…" at bounding box center [340, 151] width 404 height 22
select select "8"
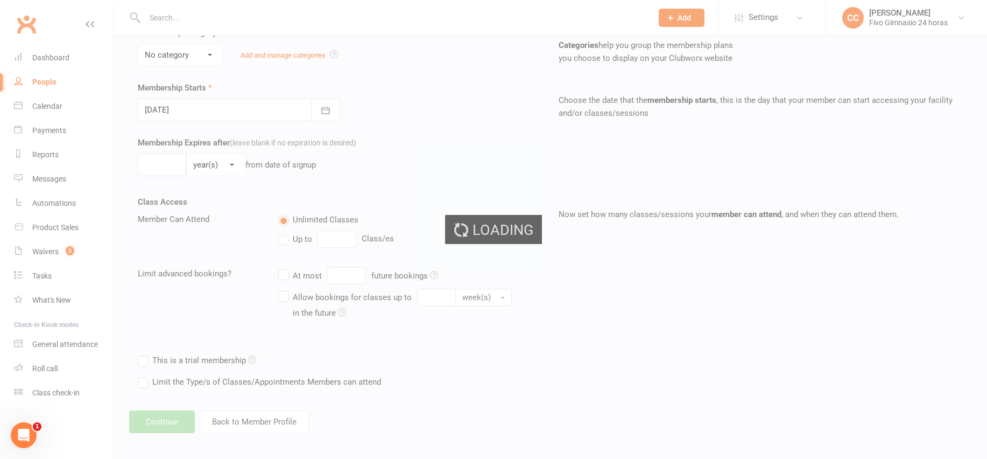
scroll to position [226, 0]
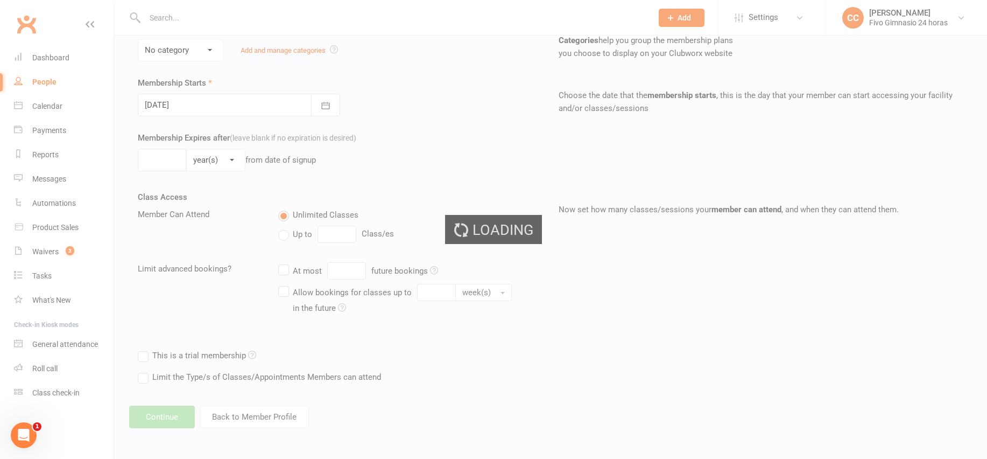
type input "Pase 7 días"
select select "3"
type input "1"
select select "1"
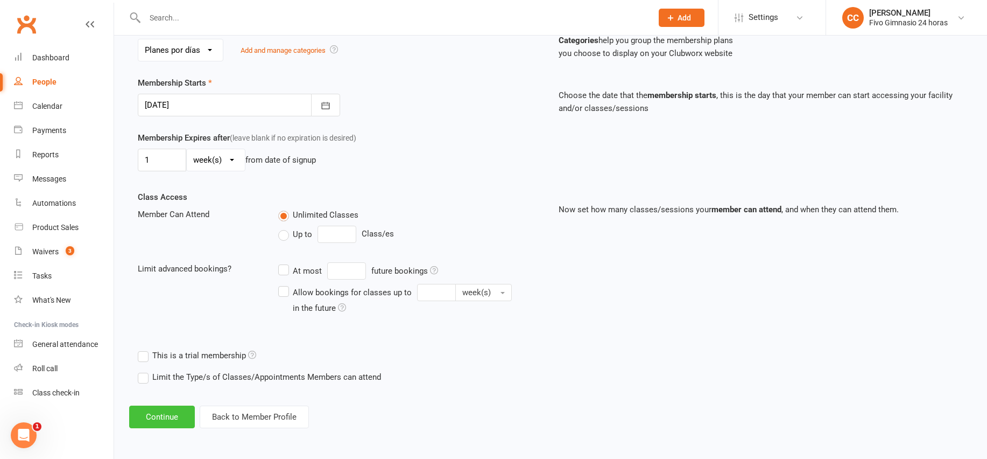
click at [156, 419] on button "Continue" at bounding box center [162, 416] width 66 height 23
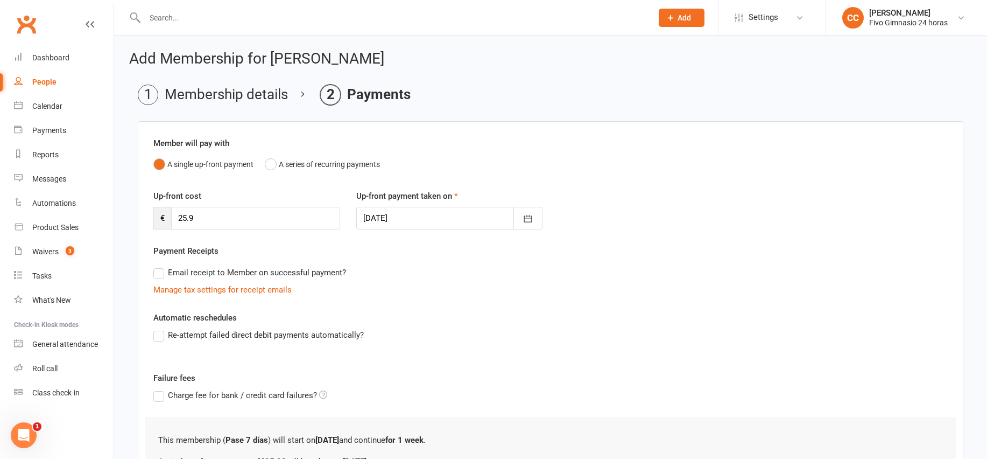
scroll to position [128, 0]
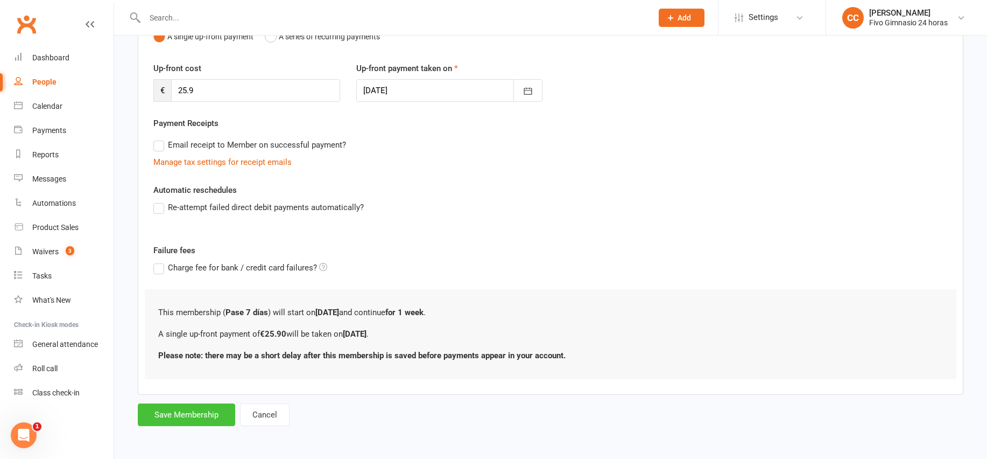
click at [176, 409] on button "Save Membership" at bounding box center [186, 414] width 97 height 23
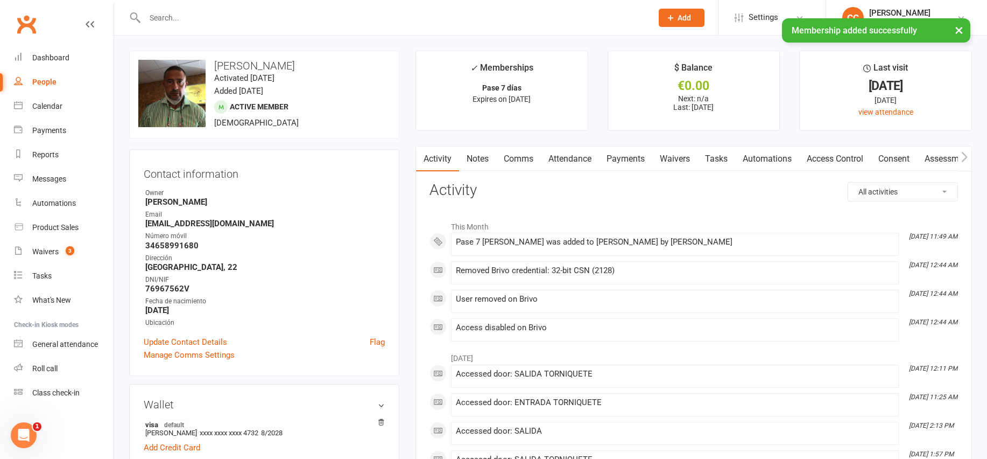
click at [627, 160] on link "Payments" at bounding box center [625, 158] width 53 height 25
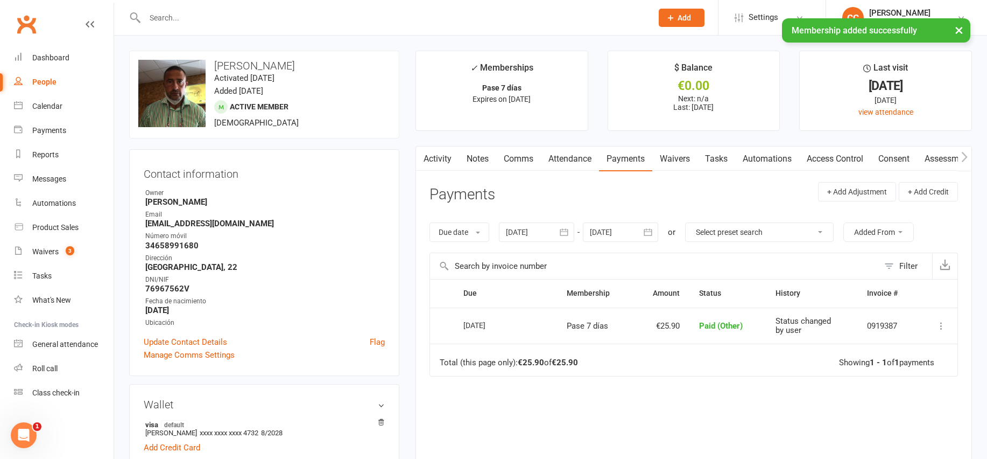
click at [429, 157] on button "button" at bounding box center [422, 158] width 13 height 24
click at [436, 156] on link "Activity" at bounding box center [437, 158] width 43 height 25
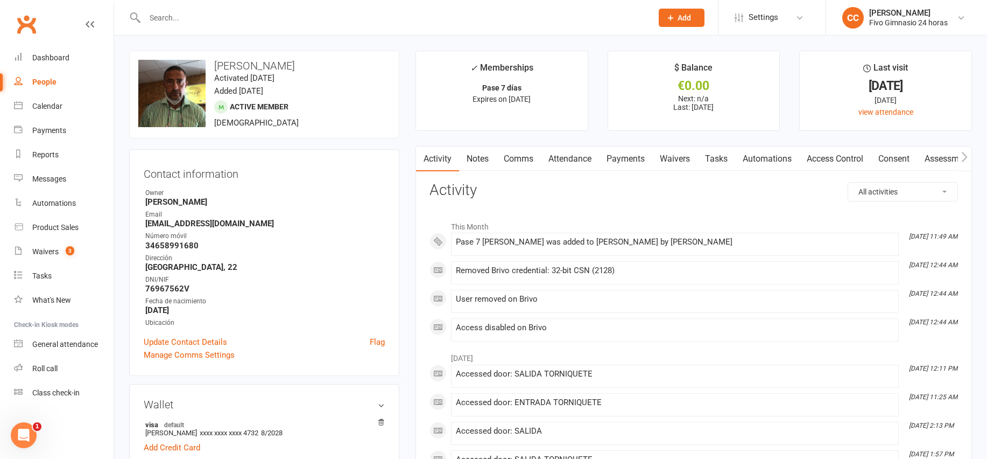
click at [830, 158] on link "Access Control" at bounding box center [836, 158] width 72 height 25
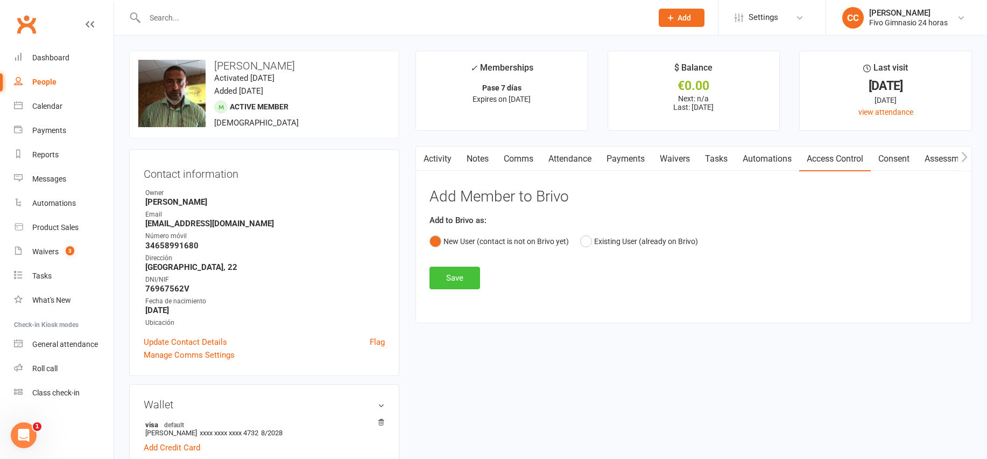
click at [443, 267] on button "Save" at bounding box center [455, 278] width 51 height 23
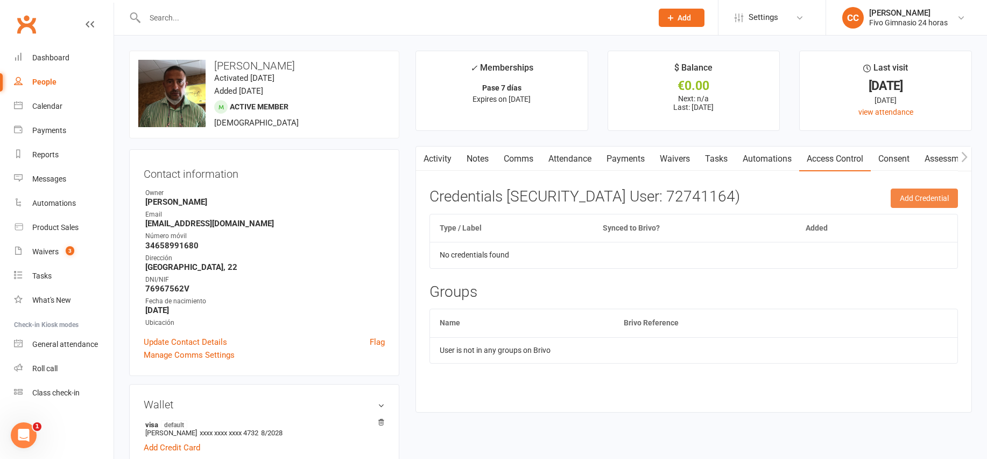
click at [933, 205] on button "Add Credential" at bounding box center [924, 197] width 67 height 19
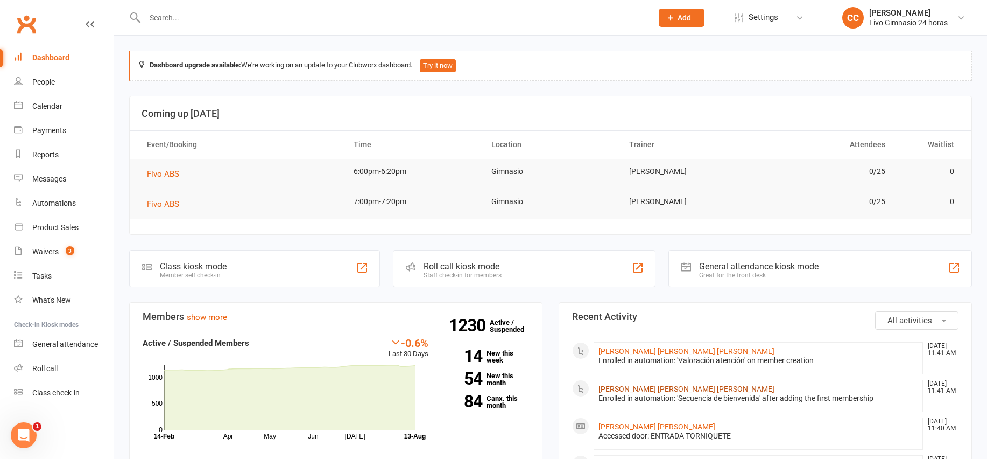
click at [623, 384] on link "Jose Antonio Santana Gonzalez" at bounding box center [687, 388] width 176 height 9
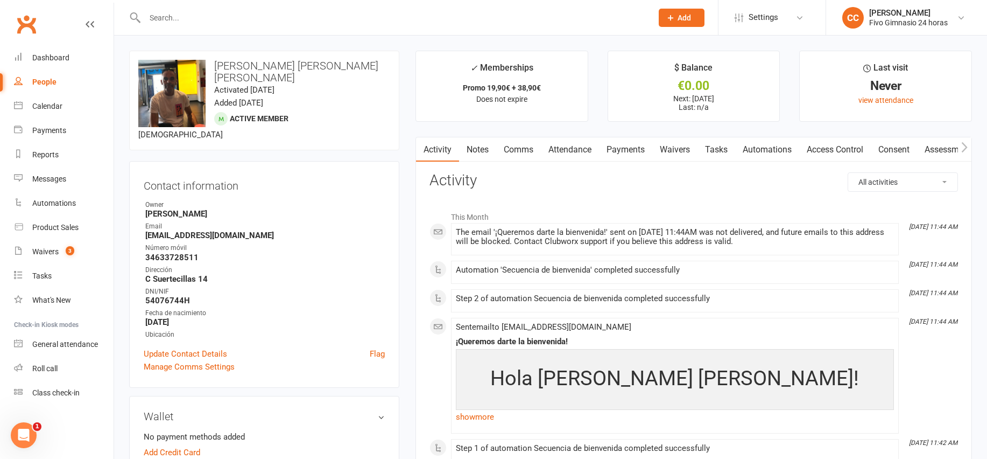
click at [835, 152] on link "Access Control" at bounding box center [836, 149] width 72 height 25
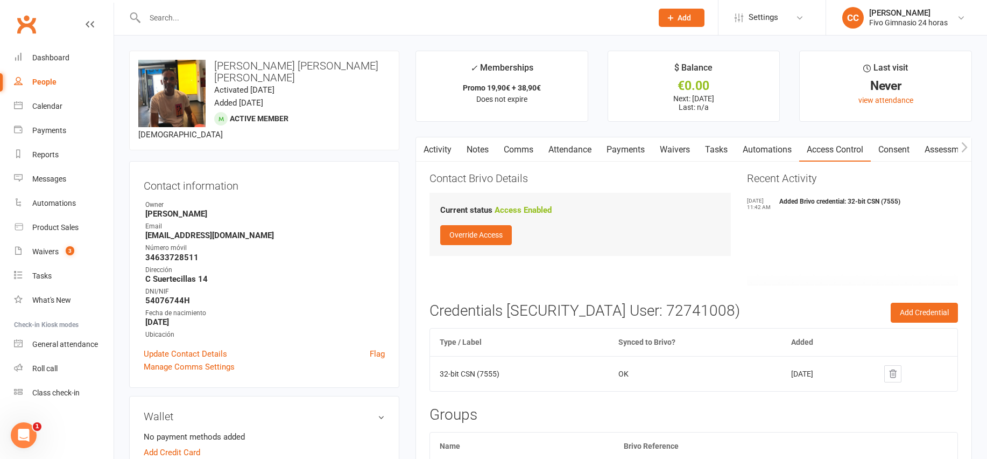
click at [612, 144] on link "Payments" at bounding box center [625, 149] width 53 height 25
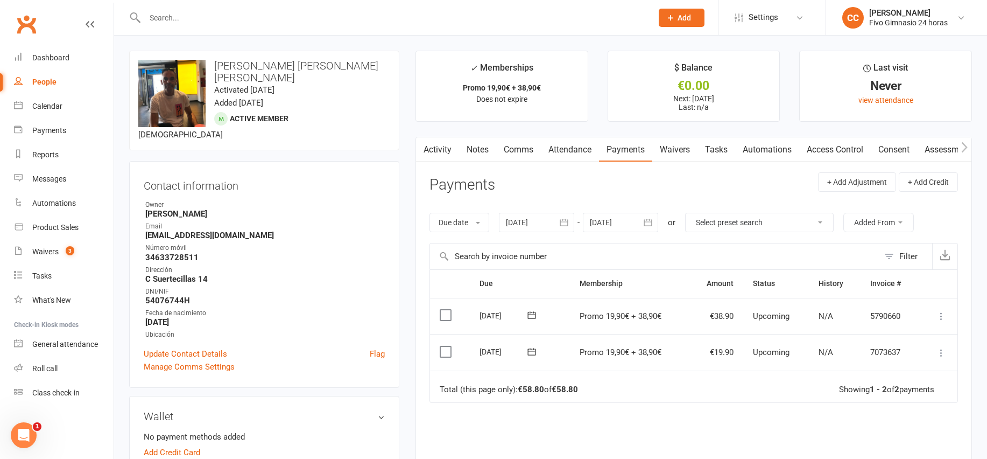
click at [947, 354] on button at bounding box center [941, 352] width 13 height 13
click at [907, 417] on link "Mark as Paid (Other)" at bounding box center [894, 417] width 107 height 22
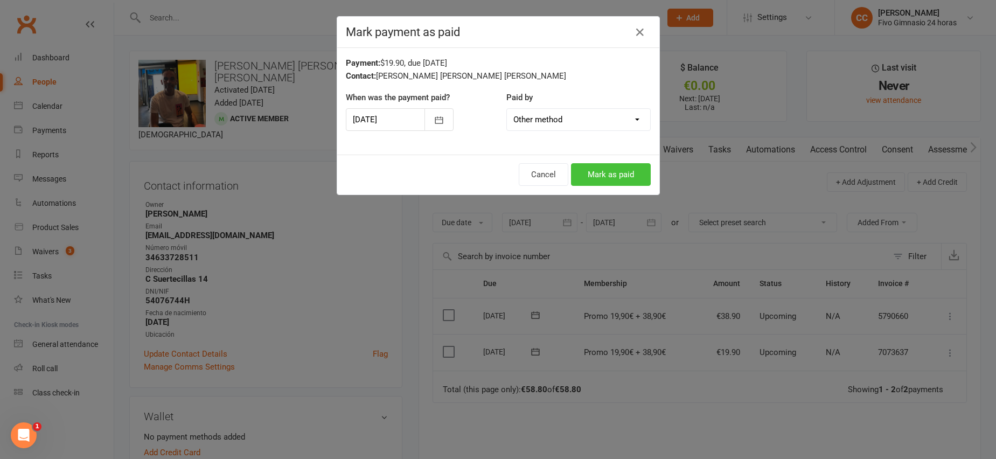
click at [595, 171] on button "Mark as paid" at bounding box center [611, 174] width 80 height 23
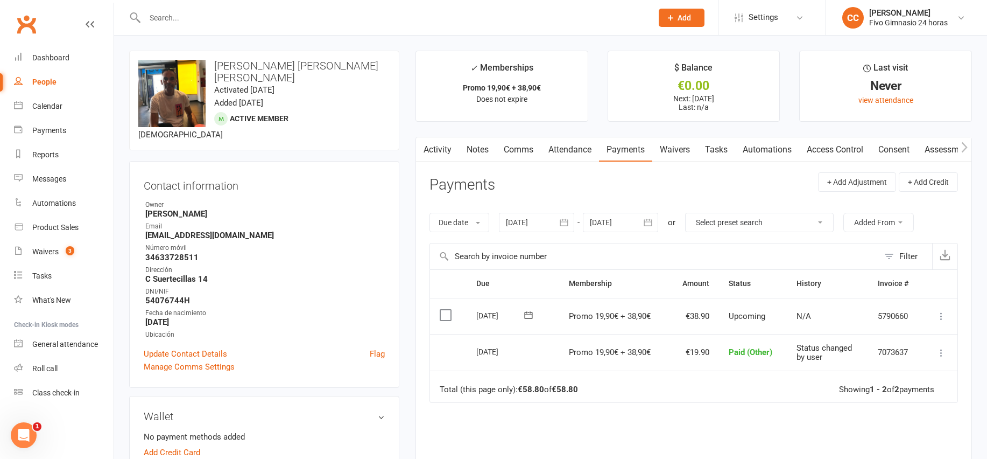
click at [827, 146] on link "Access Control" at bounding box center [836, 149] width 72 height 25
click at [0, 0] on div "Loading" at bounding box center [0, 0] width 0 height 0
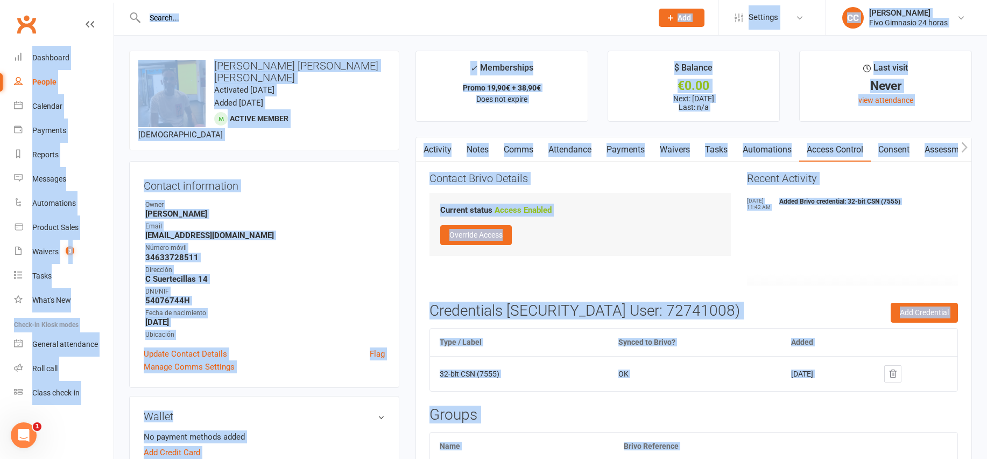
click at [623, 147] on link "Payments" at bounding box center [625, 149] width 53 height 25
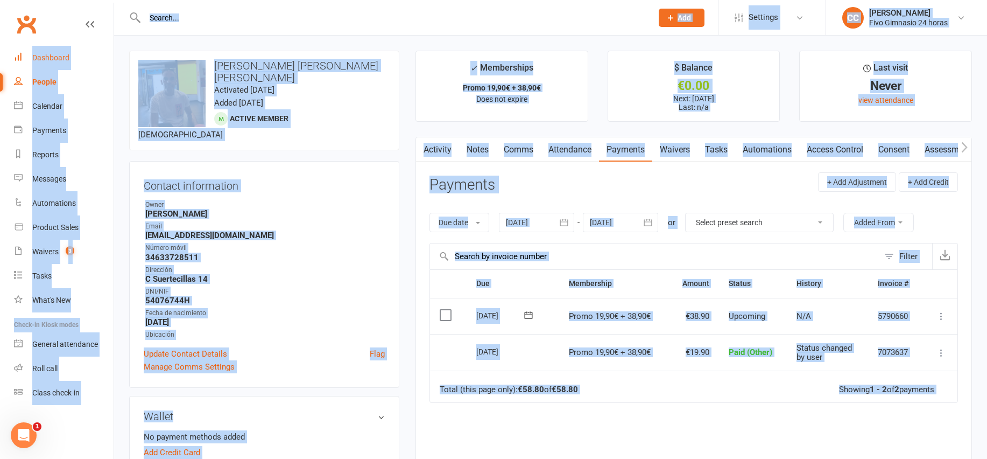
click at [57, 57] on div "Dashboard" at bounding box center [50, 57] width 37 height 9
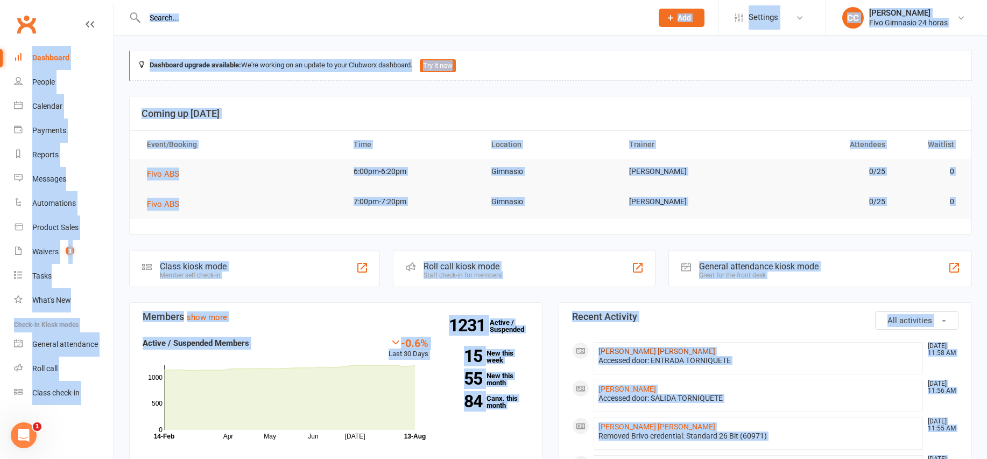
click at [611, 347] on link "[PERSON_NAME] [PERSON_NAME]" at bounding box center [657, 351] width 117 height 9
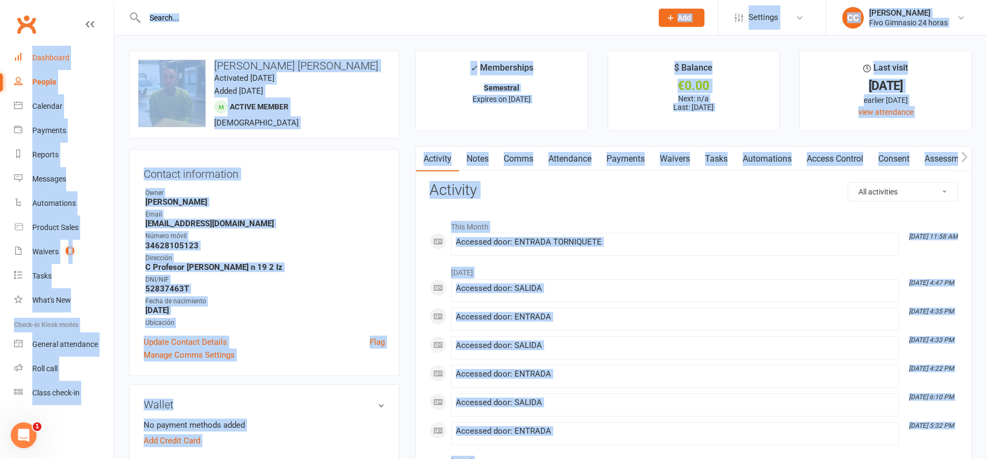
click at [50, 58] on div "Dashboard" at bounding box center [50, 57] width 37 height 9
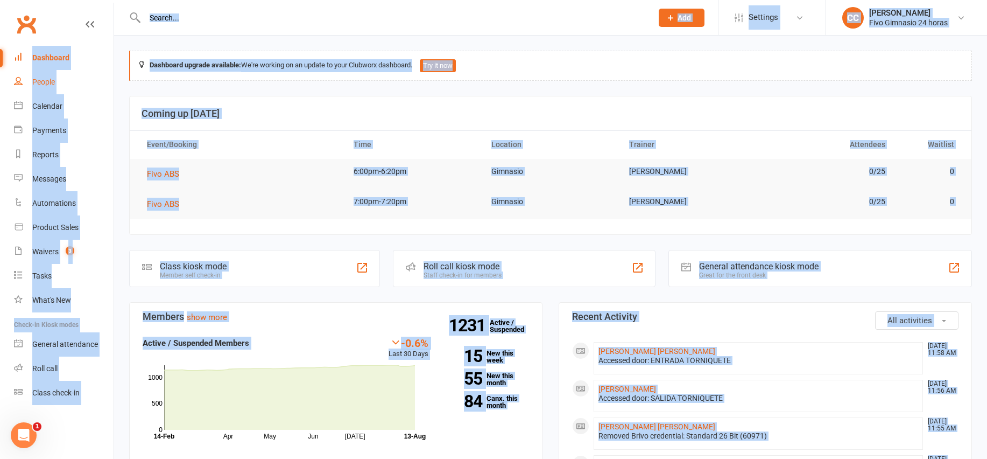
click at [40, 78] on div "People" at bounding box center [43, 82] width 23 height 9
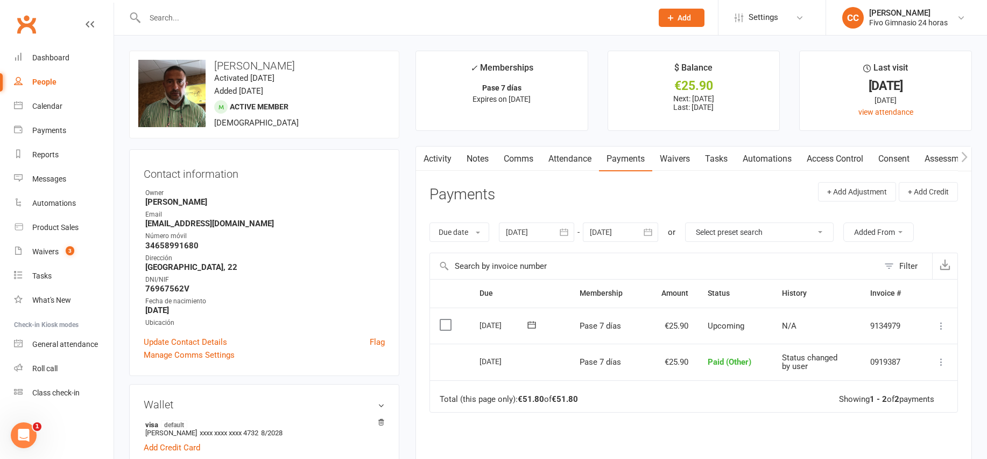
click at [941, 326] on icon at bounding box center [941, 325] width 11 height 11
click at [910, 369] on link "Mark as Paid (POS)" at bounding box center [894, 369] width 107 height 22
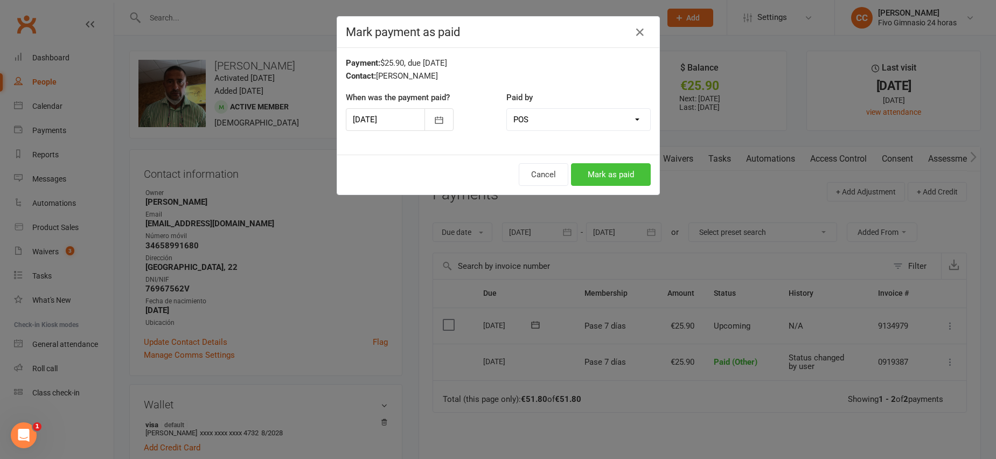
click at [601, 169] on button "Mark as paid" at bounding box center [611, 174] width 80 height 23
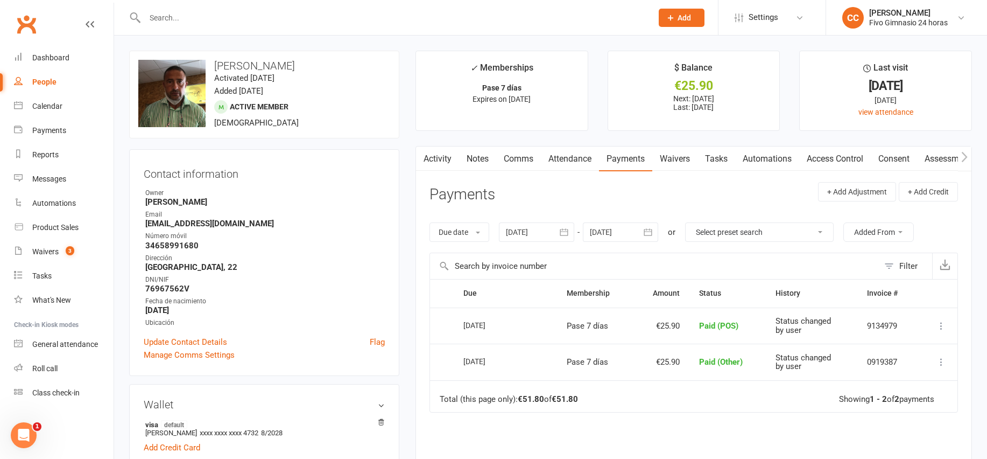
click at [843, 158] on link "Access Control" at bounding box center [836, 158] width 72 height 25
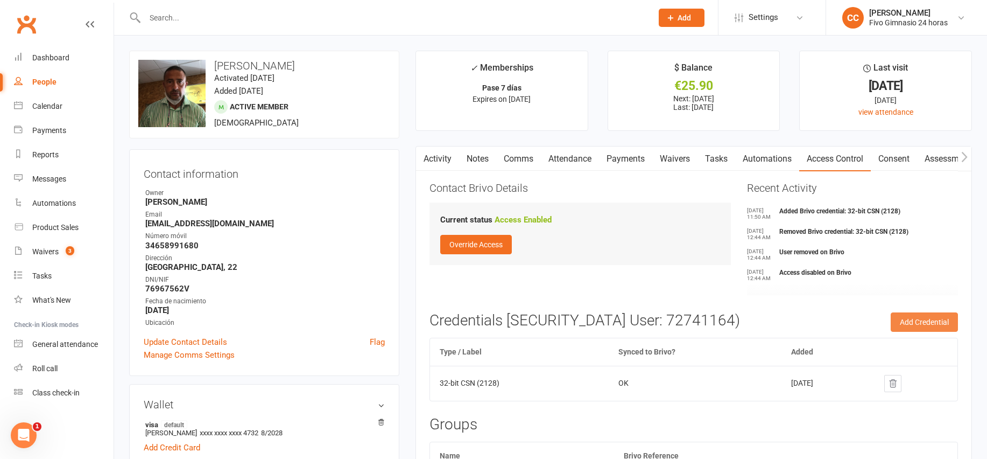
click at [919, 322] on button "Add Credential" at bounding box center [924, 321] width 67 height 19
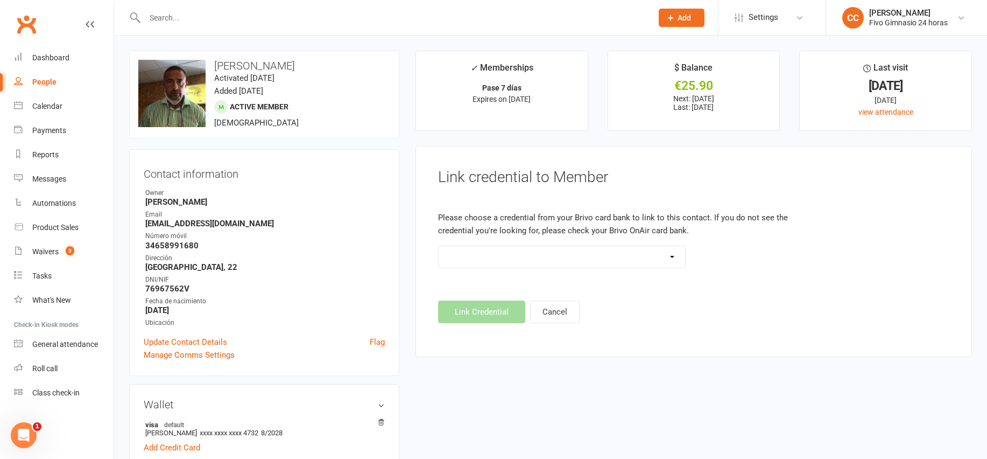
click at [570, 257] on select "Standard 26 Bit (54268) Standard 26 Bit (54269) Standard 26 Bit (54270) Standar…" at bounding box center [562, 257] width 247 height 22
select select "8623"
click at [474, 319] on button "Link Credential" at bounding box center [481, 311] width 87 height 23
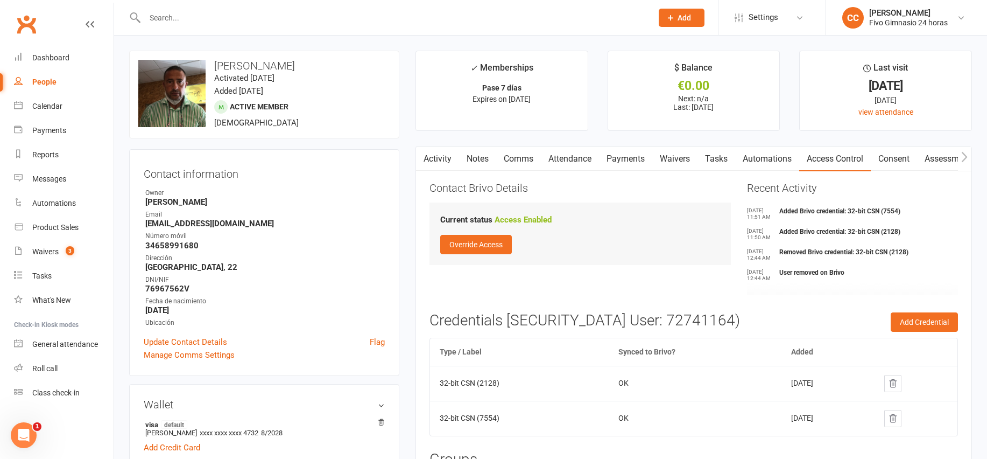
click at [893, 378] on link at bounding box center [893, 383] width 17 height 17
click at [52, 59] on div "Dashboard" at bounding box center [50, 57] width 37 height 9
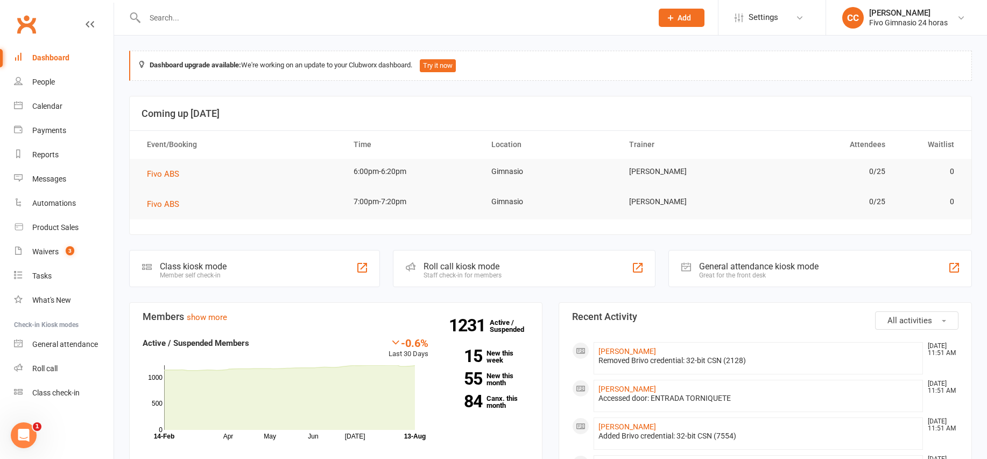
scroll to position [2, 0]
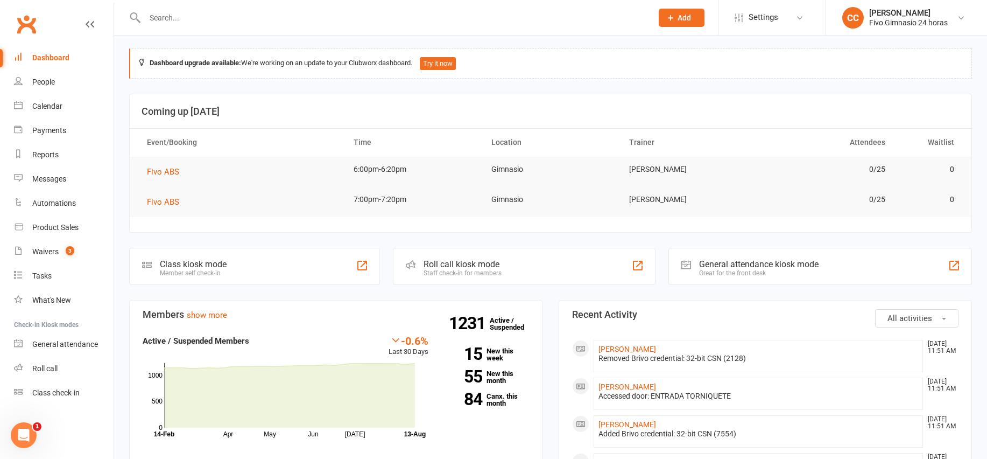
click at [235, 25] on input "text" at bounding box center [393, 17] width 503 height 15
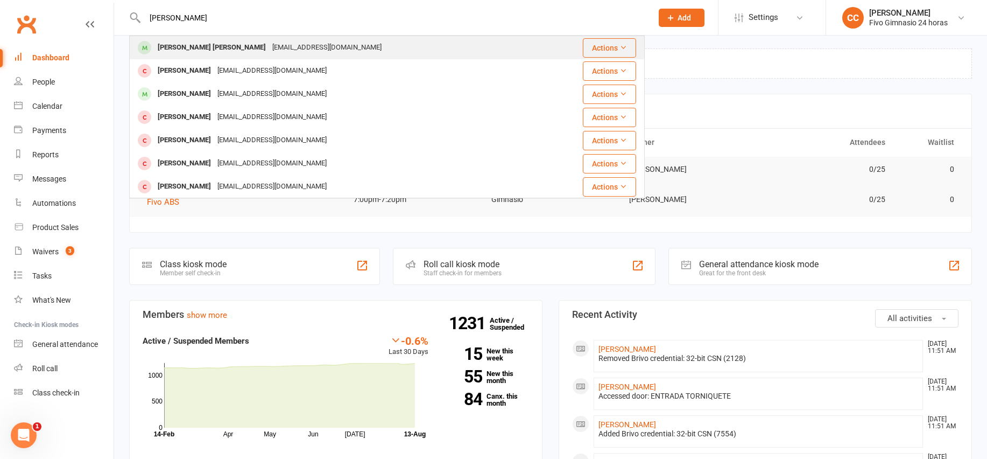
type input "jimenez santana"
click at [269, 44] on div "juanjimenezsantana12@gmail.com" at bounding box center [327, 48] width 116 height 16
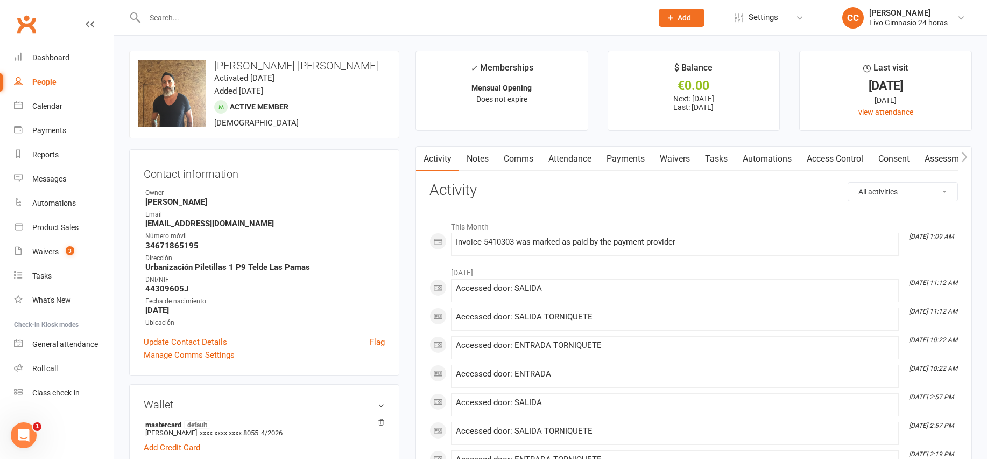
click at [524, 166] on link "Comms" at bounding box center [518, 158] width 45 height 25
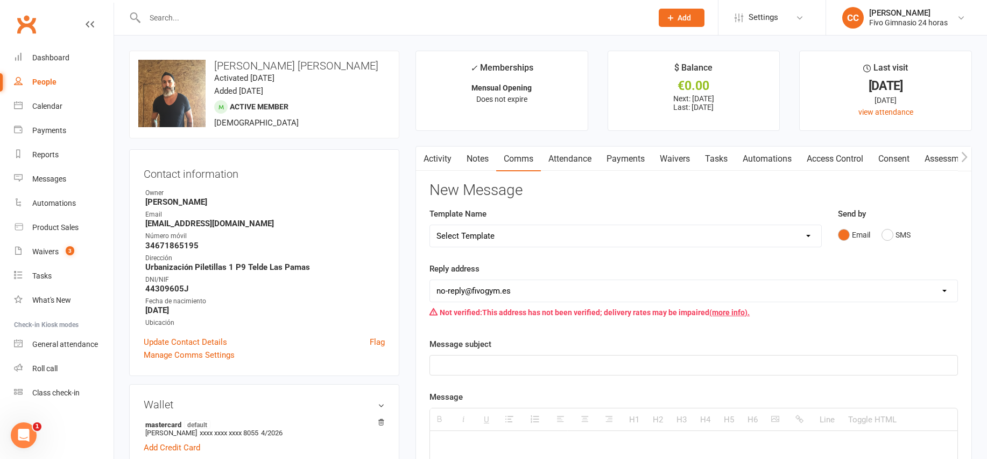
click at [430, 159] on link "Activity" at bounding box center [437, 158] width 43 height 25
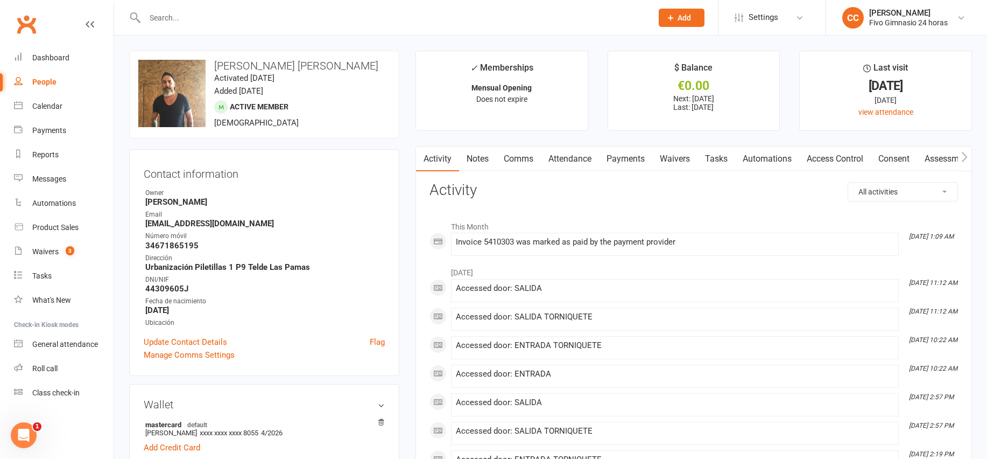
click at [621, 158] on link "Payments" at bounding box center [625, 158] width 53 height 25
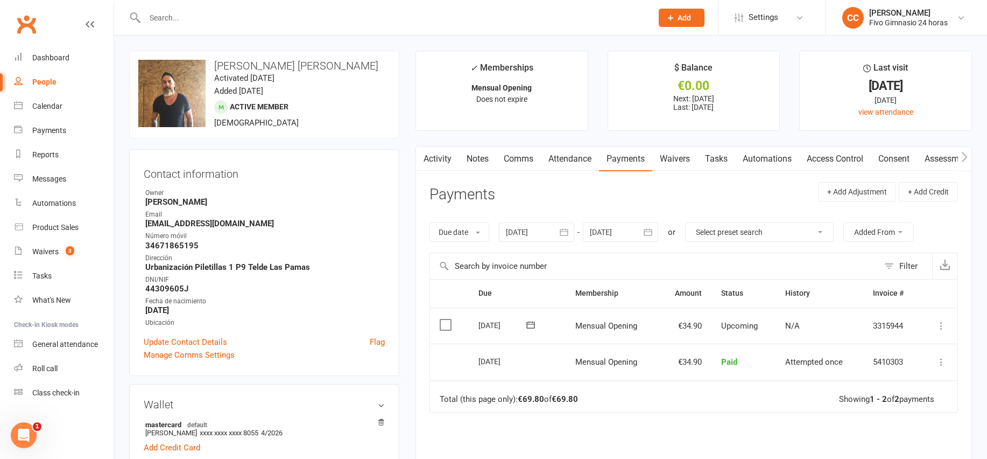
click at [520, 155] on link "Comms" at bounding box center [518, 158] width 45 height 25
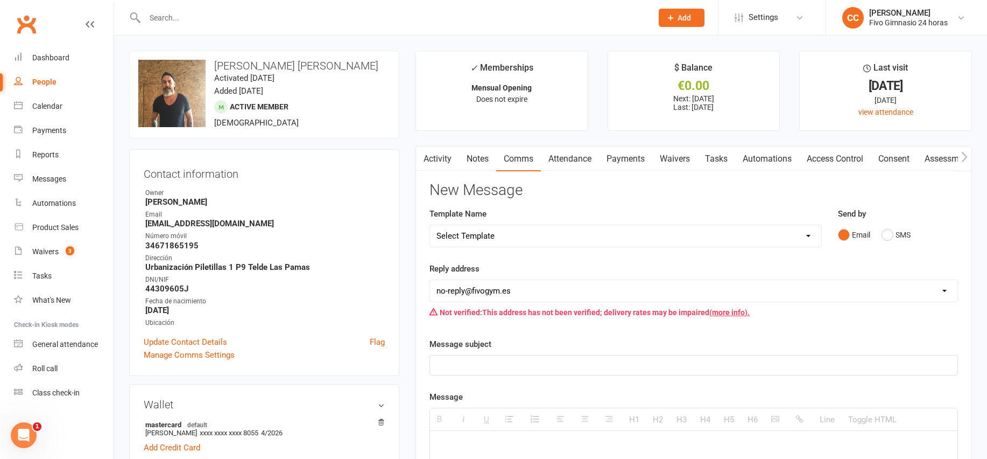
click at [531, 231] on select "Select Template [Email] Información fase 3 [Email] Aviso primero de incumplimie…" at bounding box center [625, 236] width 391 height 22
click at [457, 159] on link "Activity" at bounding box center [437, 158] width 43 height 25
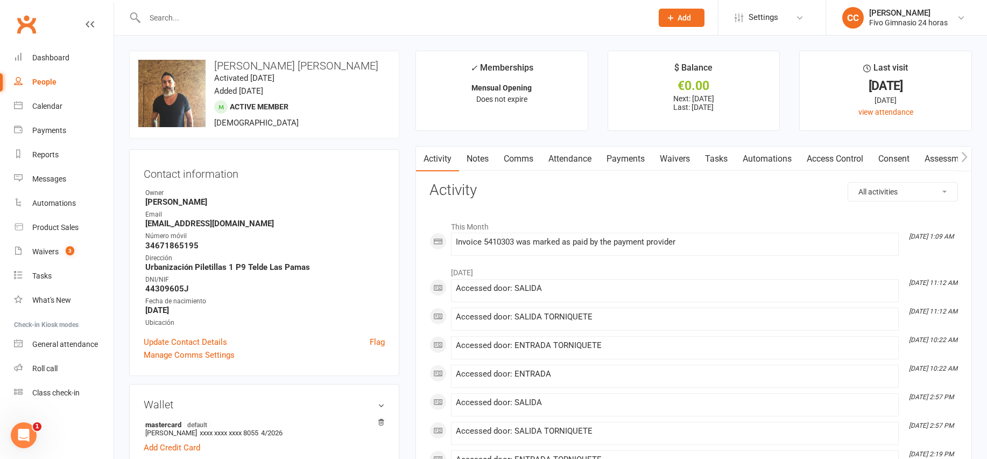
click at [485, 157] on link "Notes" at bounding box center [477, 158] width 37 height 25
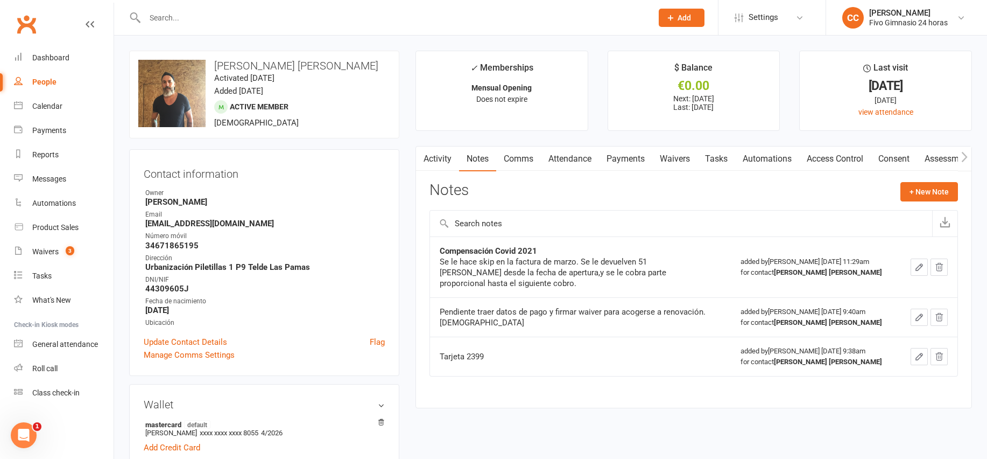
click at [825, 160] on link "Access Control" at bounding box center [836, 158] width 72 height 25
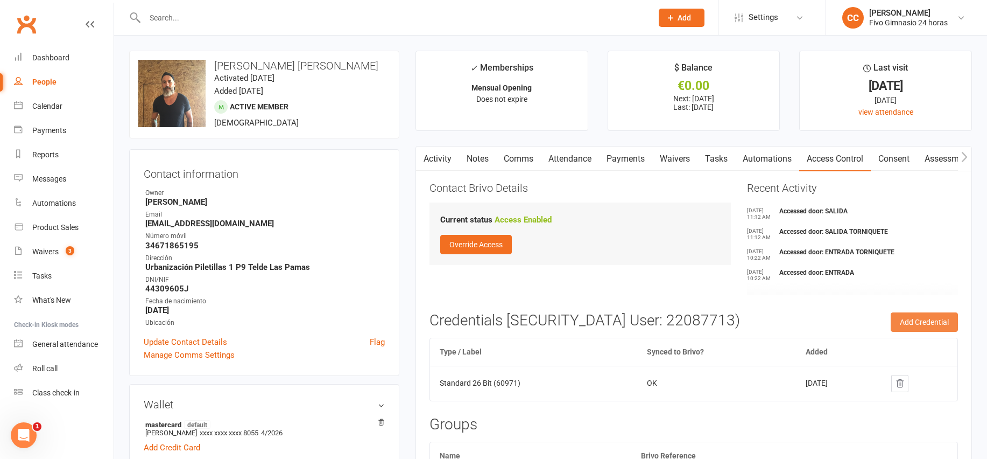
click at [923, 320] on button "Add Credential" at bounding box center [924, 321] width 67 height 19
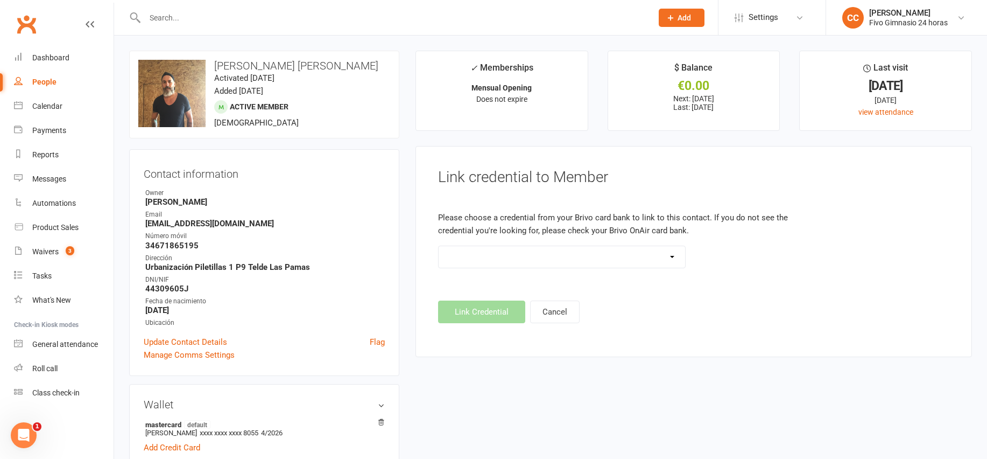
click at [587, 257] on select "Standard 26 Bit (54268) Standard 26 Bit (54269) Standard 26 Bit (54270) Standar…" at bounding box center [562, 257] width 247 height 22
select select "8621"
click at [477, 318] on button "Link Credential" at bounding box center [481, 311] width 87 height 23
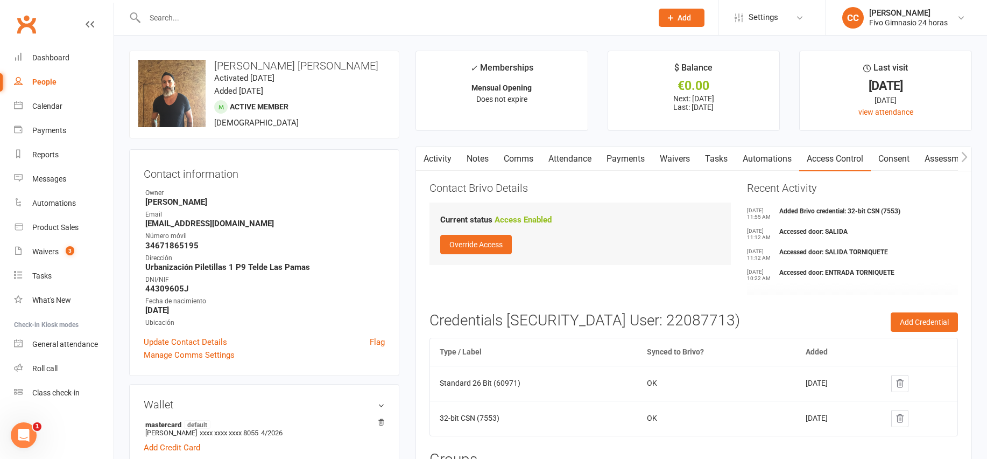
click at [909, 384] on link at bounding box center [900, 383] width 17 height 17
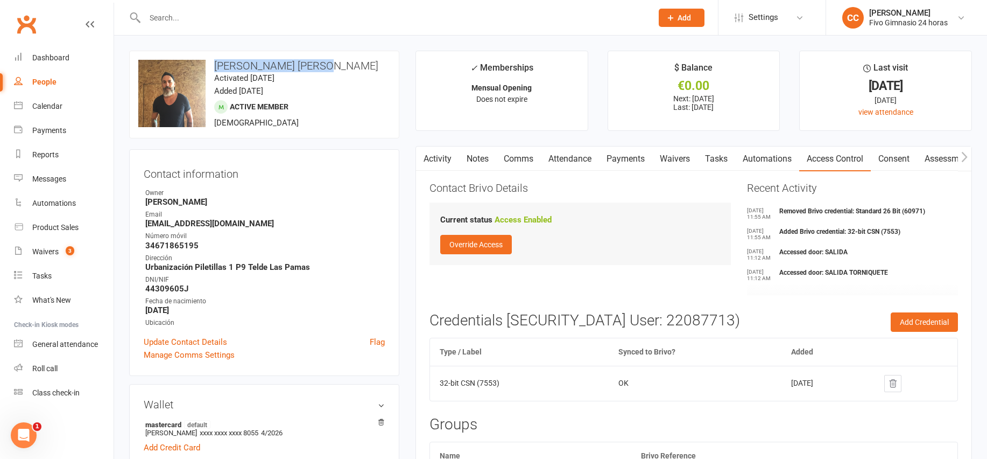
drag, startPoint x: 207, startPoint y: 65, endPoint x: 326, endPoint y: 61, distance: 119.1
click at [326, 61] on h3 "Juan Jimenez Santana" at bounding box center [264, 66] width 252 height 12
copy h3 "Juan Jimenez Santana"
click at [66, 58] on div "Dashboard" at bounding box center [50, 57] width 37 height 9
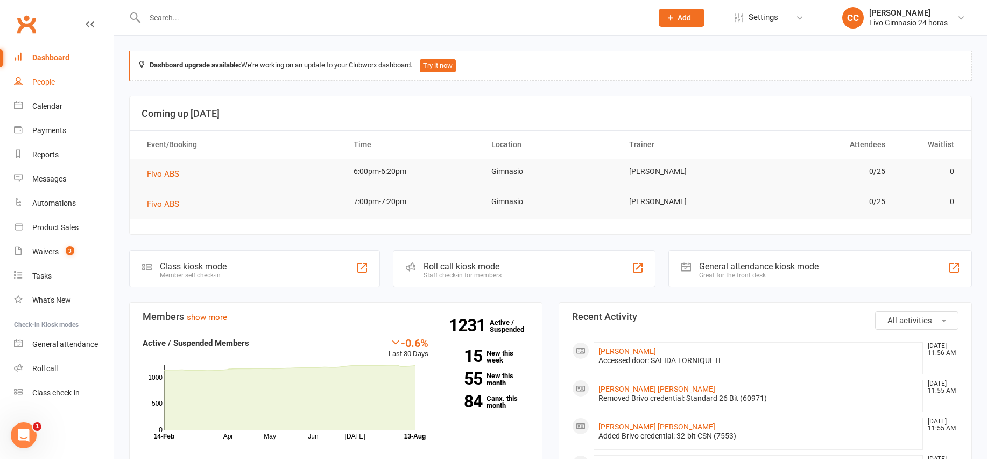
click at [53, 78] on div "People" at bounding box center [43, 82] width 23 height 9
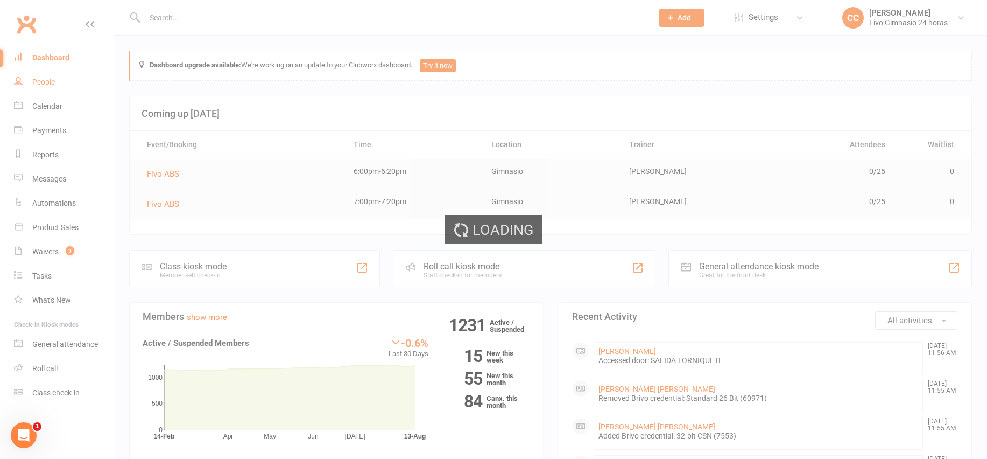
select select "100"
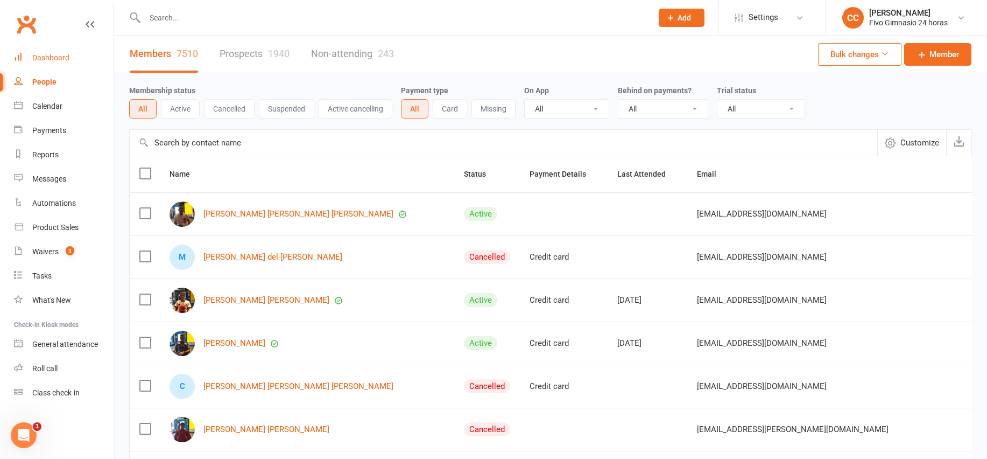
click at [46, 53] on div "Dashboard" at bounding box center [50, 57] width 37 height 9
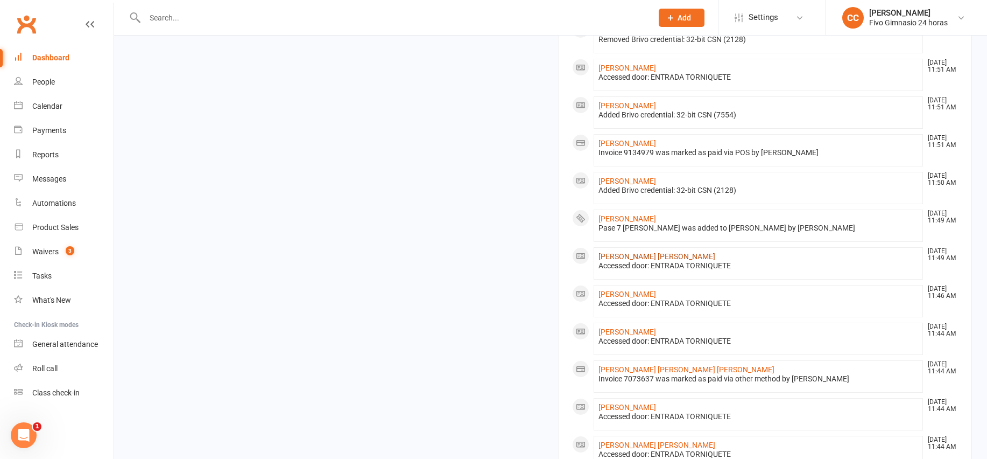
scroll to position [718, 0]
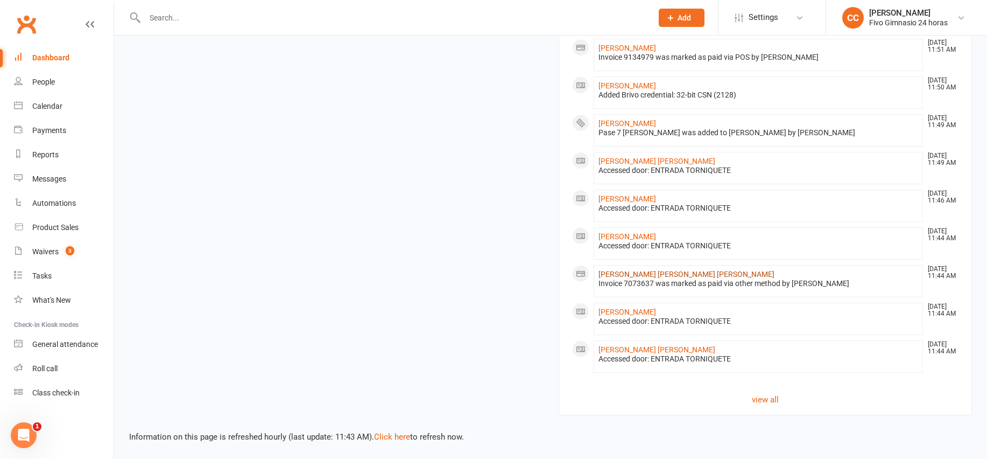
click at [671, 277] on link "Jose Antonio Santana Gonzalez" at bounding box center [687, 274] width 176 height 9
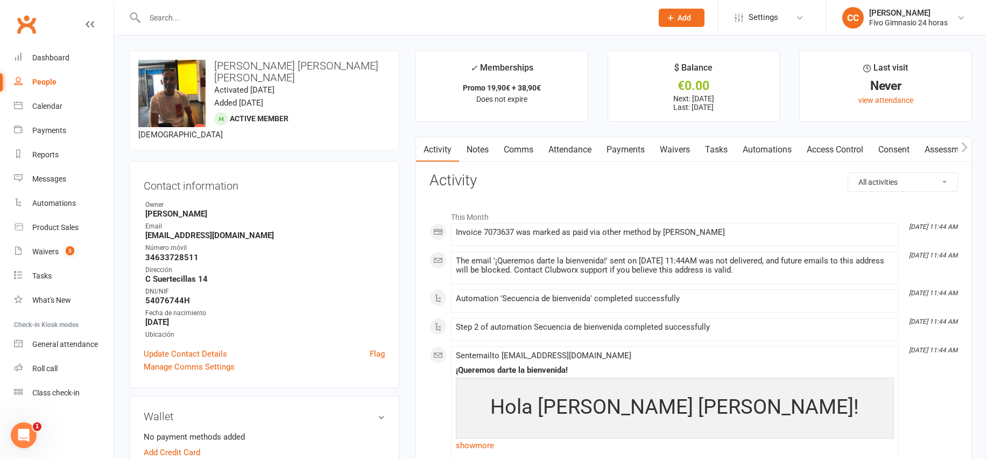
click at [620, 150] on link "Payments" at bounding box center [625, 149] width 53 height 25
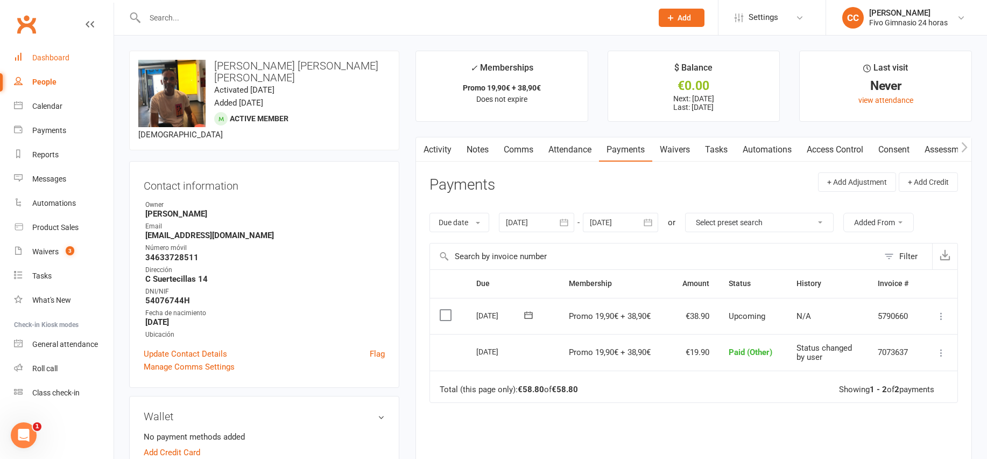
click at [56, 59] on div "Dashboard" at bounding box center [50, 57] width 37 height 9
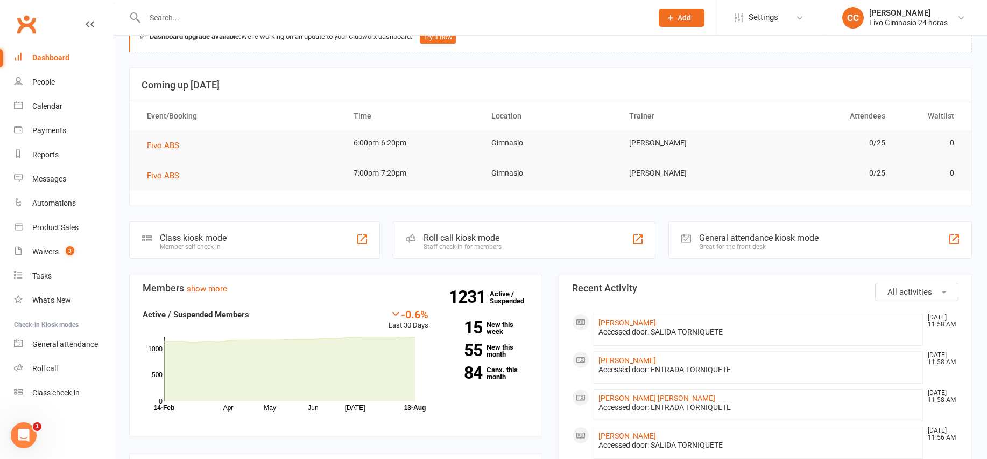
scroll to position [93, 0]
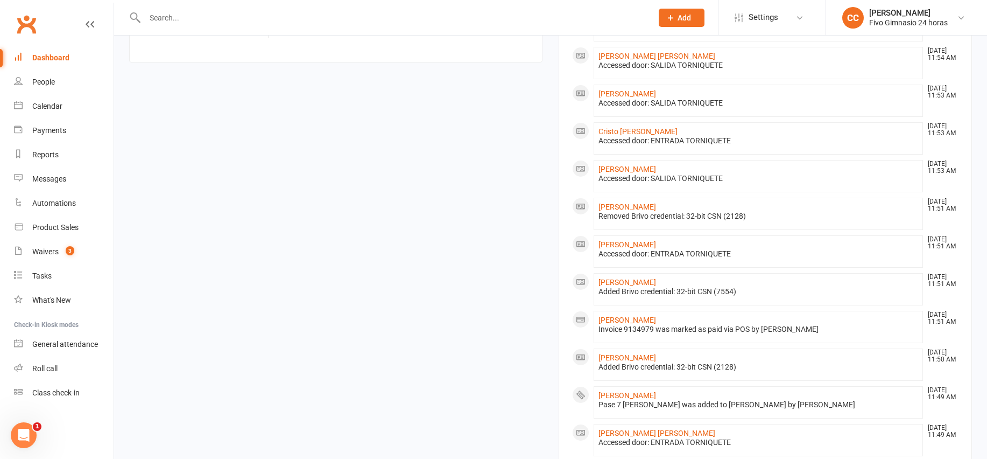
scroll to position [441, 0]
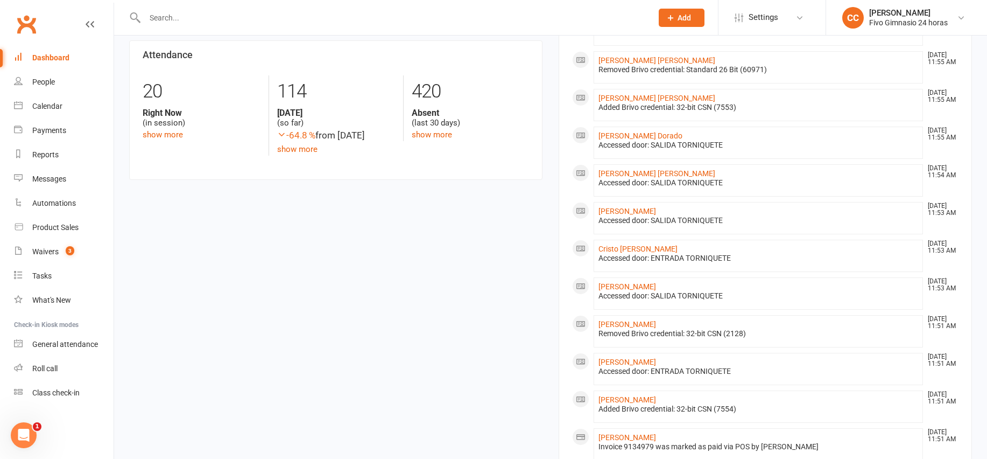
click at [190, 15] on input "text" at bounding box center [393, 17] width 503 height 15
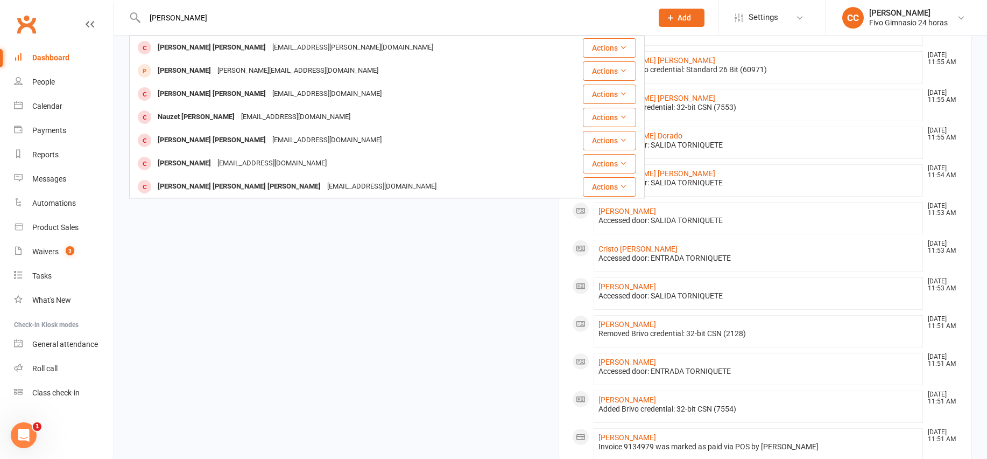
click at [150, 19] on input "[PERSON_NAME]" at bounding box center [393, 17] width 503 height 15
type input "[PERSON_NAME]"
click at [502, 396] on div "Members show more -0.6% Last 30 Days Active / Suspended Members Apr May Jun [DA…" at bounding box center [550, 276] width 859 height 831
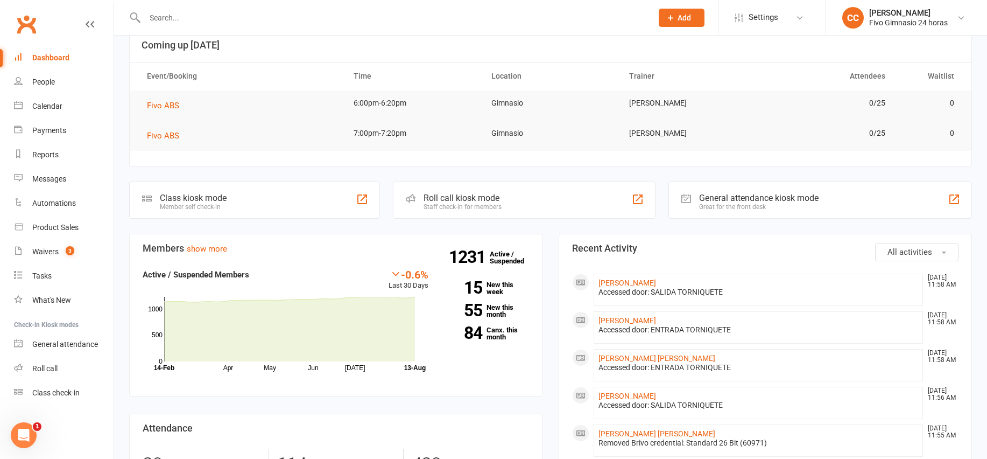
scroll to position [129, 0]
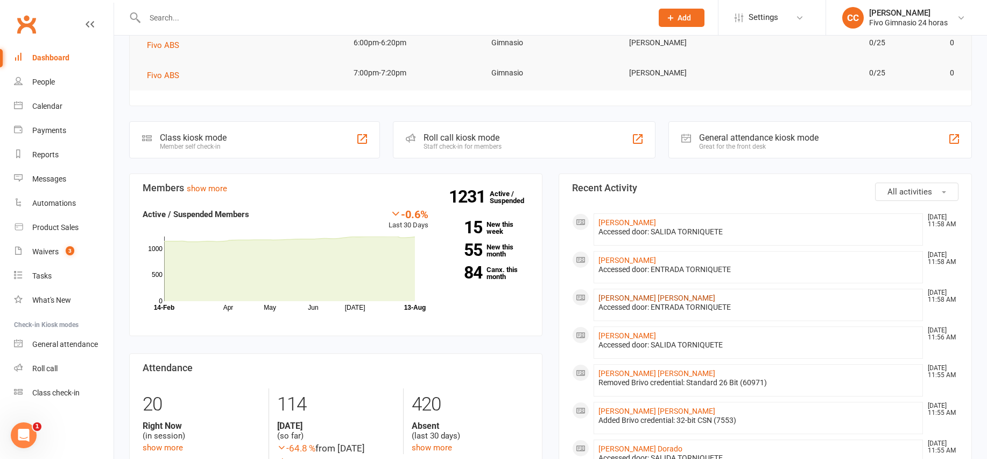
click at [654, 296] on link "[PERSON_NAME] [PERSON_NAME]" at bounding box center [657, 297] width 117 height 9
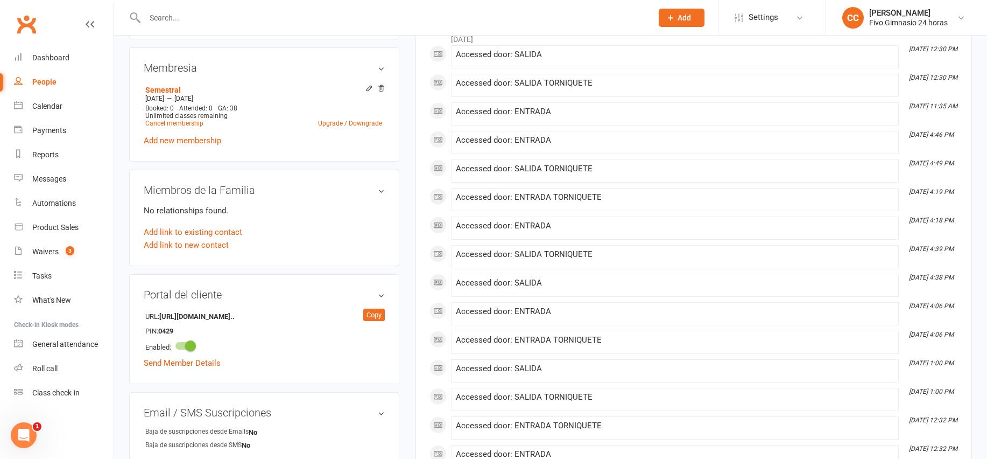
scroll to position [424, 0]
click at [60, 59] on div "Dashboard" at bounding box center [50, 57] width 37 height 9
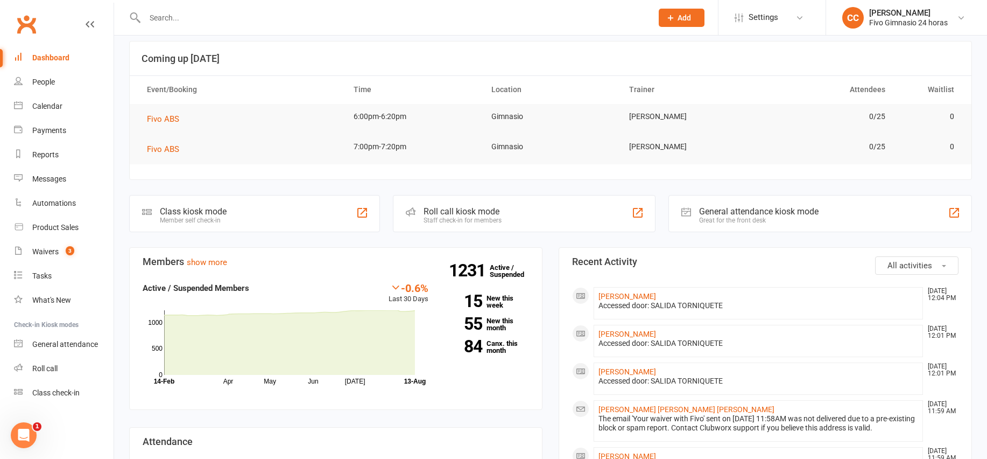
scroll to position [101, 0]
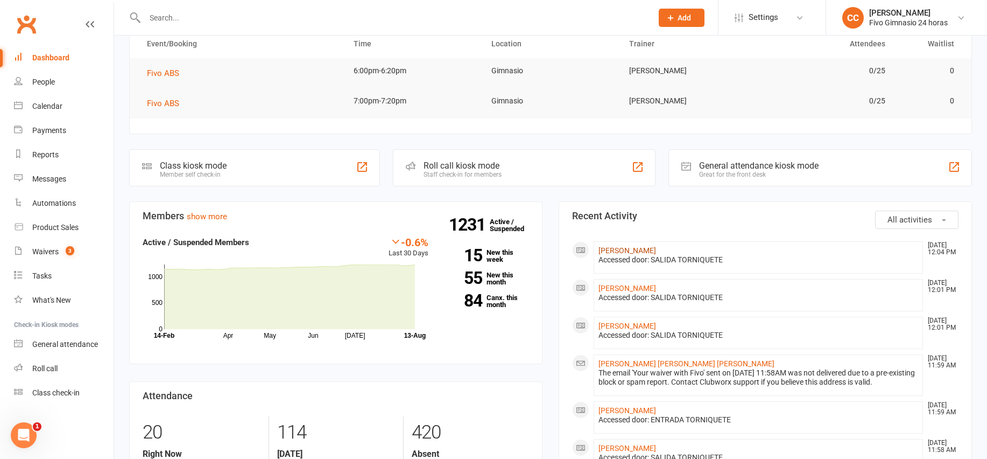
click at [651, 247] on link "[PERSON_NAME]" at bounding box center [628, 250] width 58 height 9
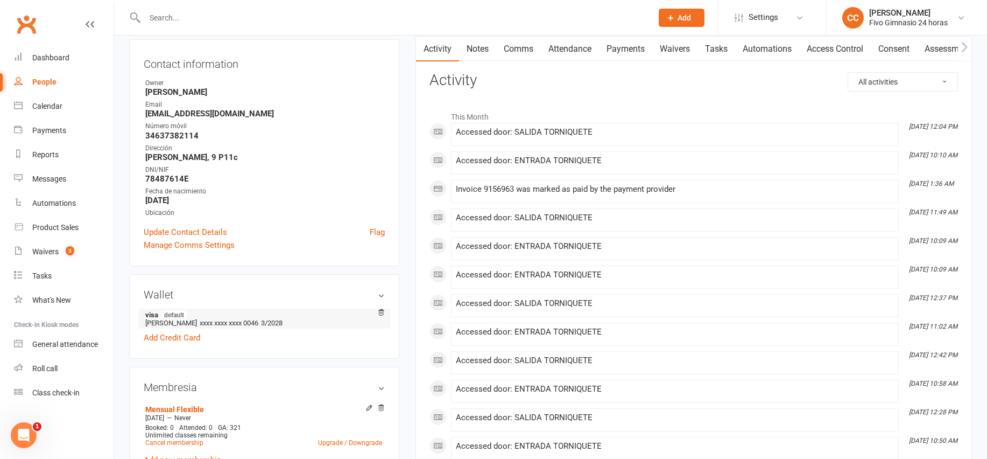
scroll to position [111, 0]
click at [46, 66] on link "Dashboard" at bounding box center [64, 58] width 100 height 24
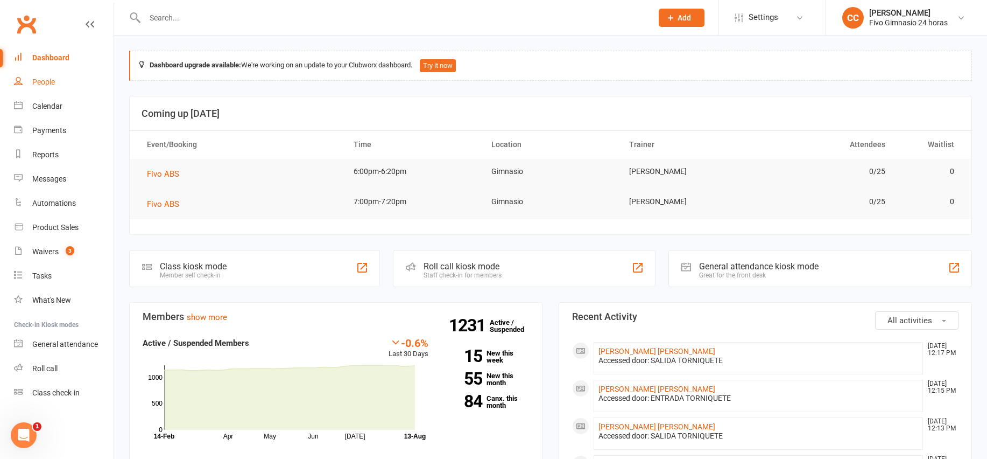
click at [47, 76] on link "People" at bounding box center [64, 82] width 100 height 24
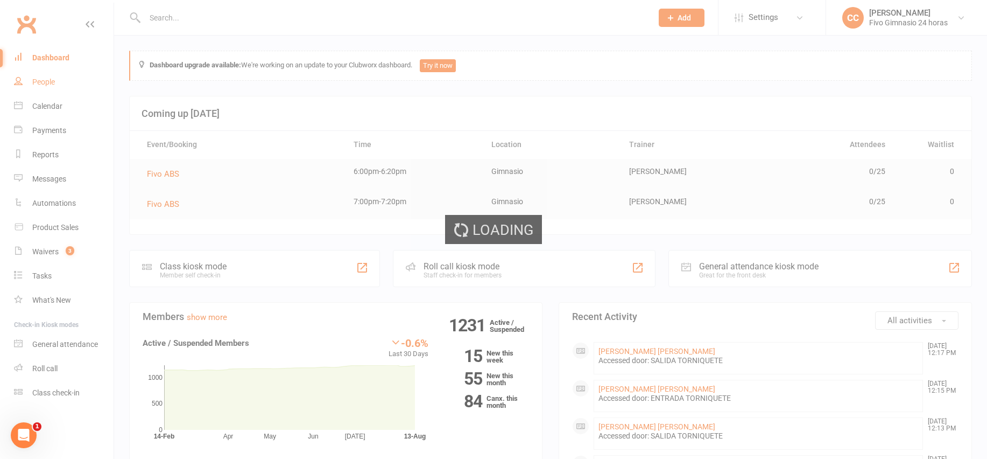
select select "100"
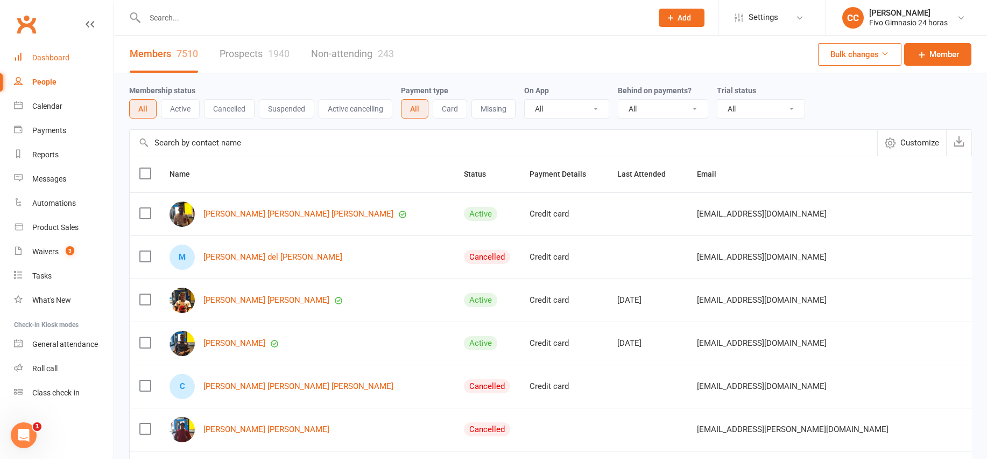
click at [72, 58] on link "Dashboard" at bounding box center [64, 58] width 100 height 24
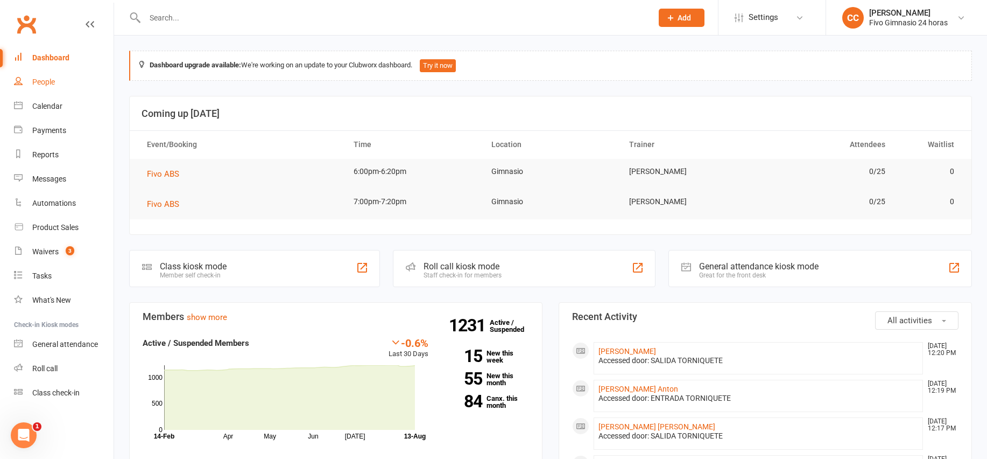
click at [52, 81] on div "People" at bounding box center [43, 82] width 23 height 9
